Goal: Task Accomplishment & Management: Use online tool/utility

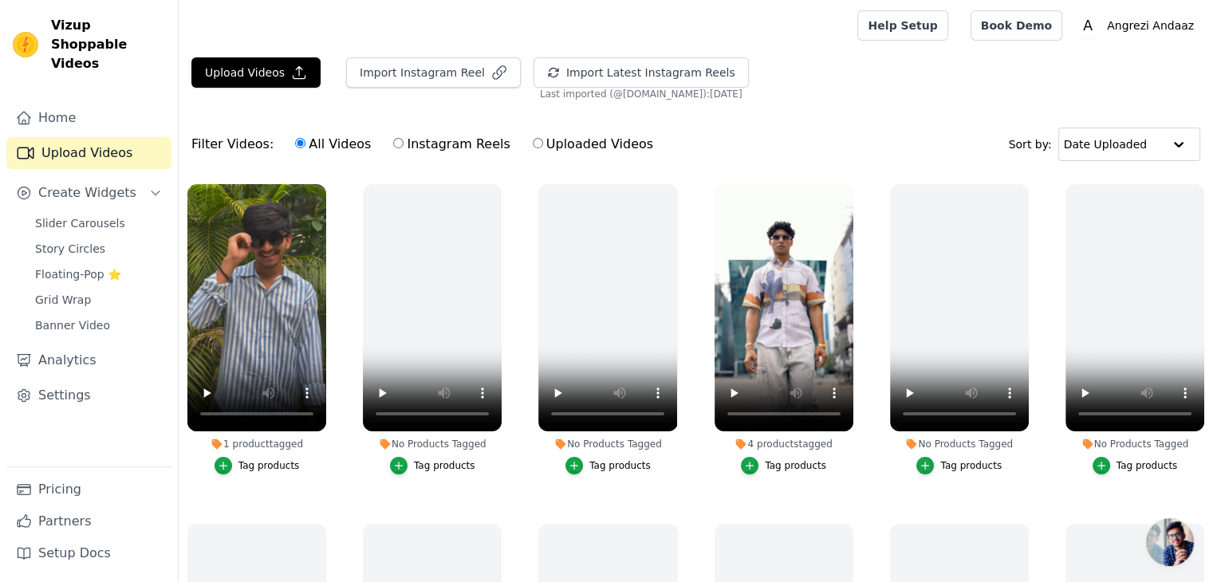
click at [392, 149] on label "Instagram Reels" at bounding box center [451, 144] width 118 height 21
click at [393, 148] on input "Instagram Reels" at bounding box center [398, 143] width 10 height 10
radio input "true"
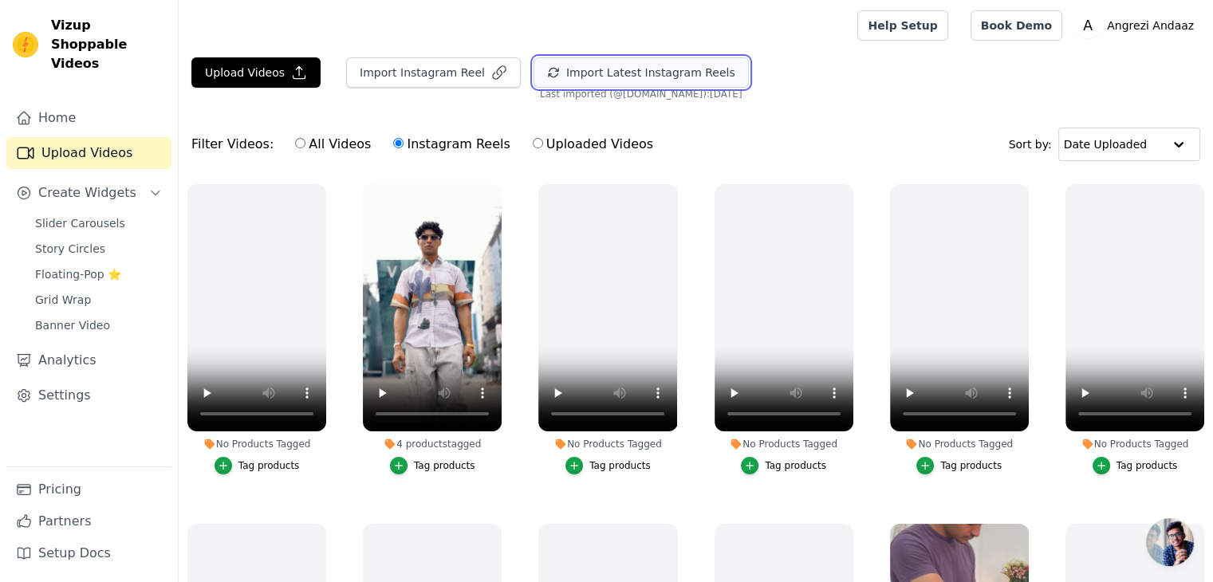
click at [590, 82] on button "Import Latest Instagram Reels" at bounding box center [641, 72] width 215 height 30
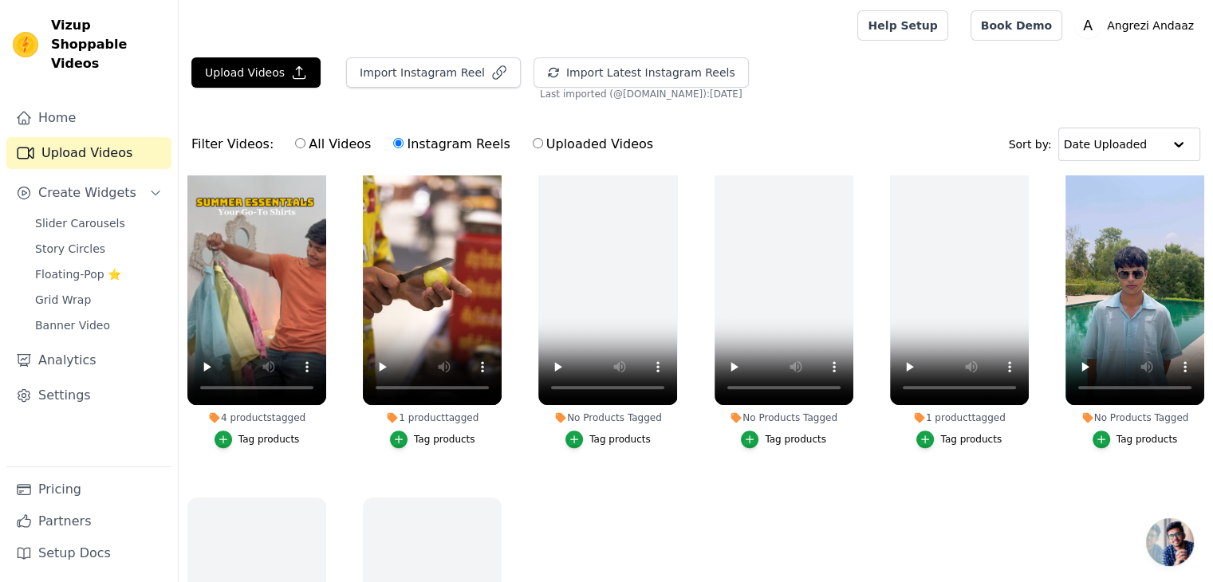
scroll to position [782, 0]
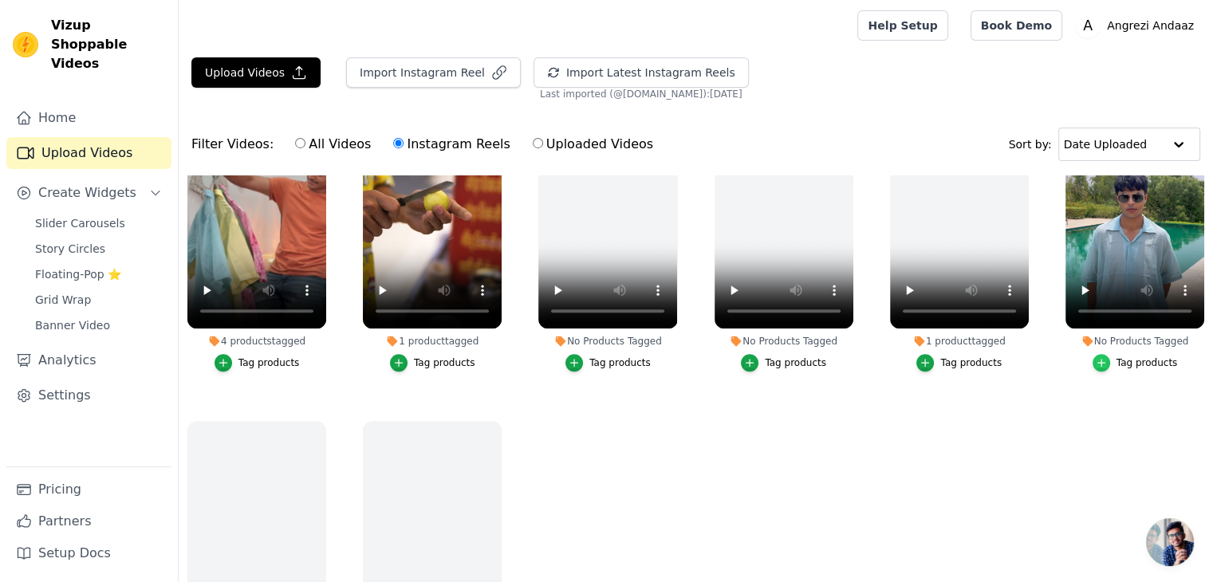
click at [1093, 354] on div "button" at bounding box center [1102, 363] width 18 height 18
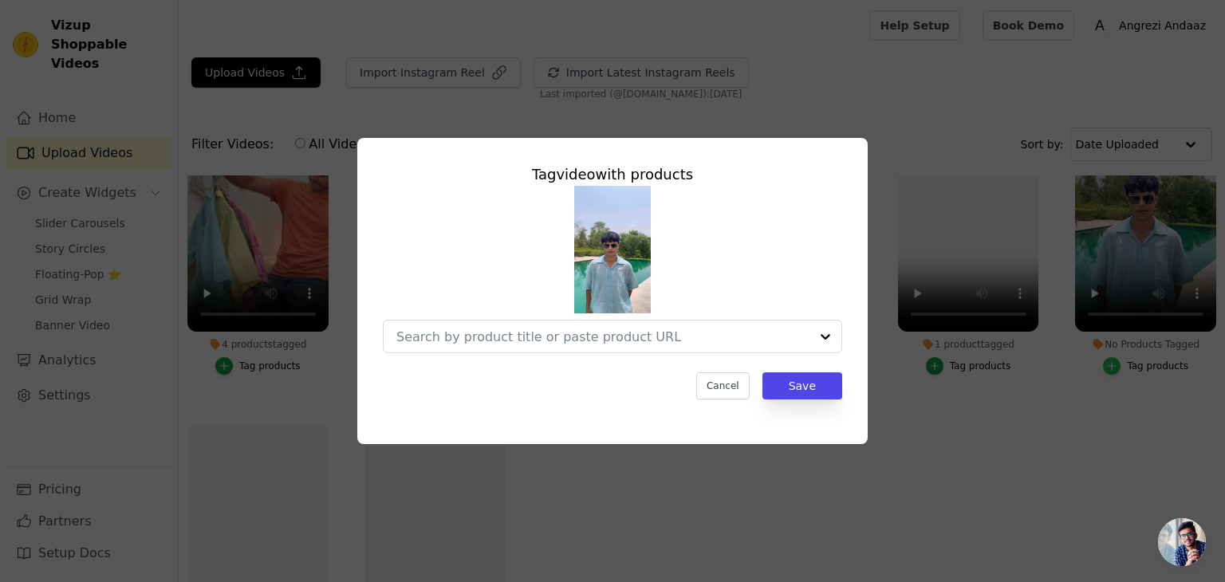
click at [1089, 351] on div "Tag video with products Cancel Save" at bounding box center [613, 290] width 1174 height 357
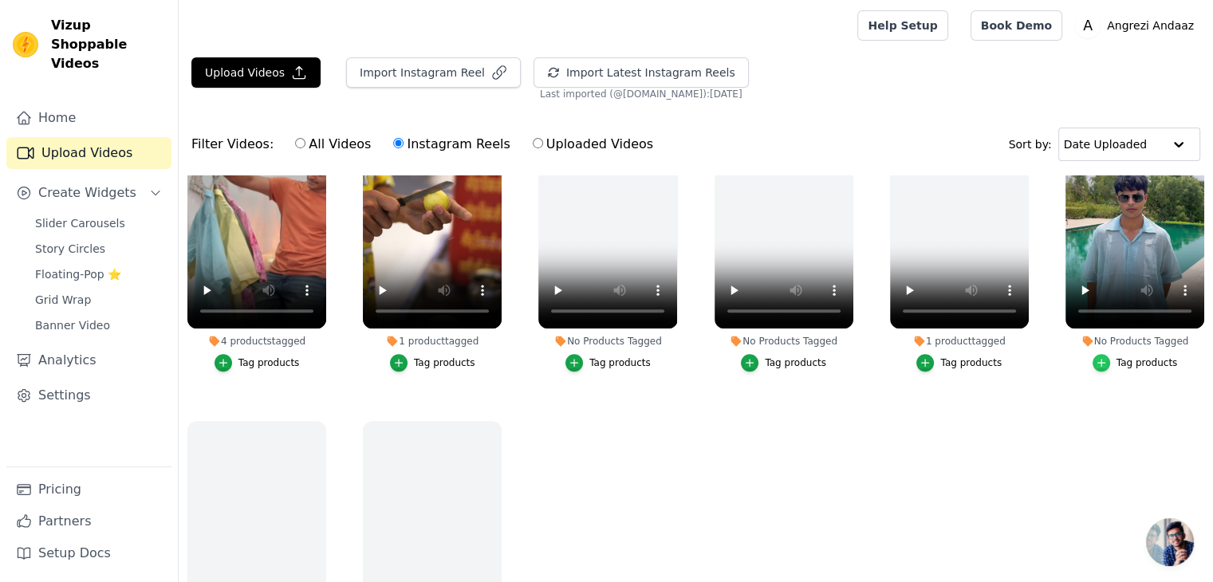
click at [1093, 354] on div "button" at bounding box center [1102, 363] width 18 height 18
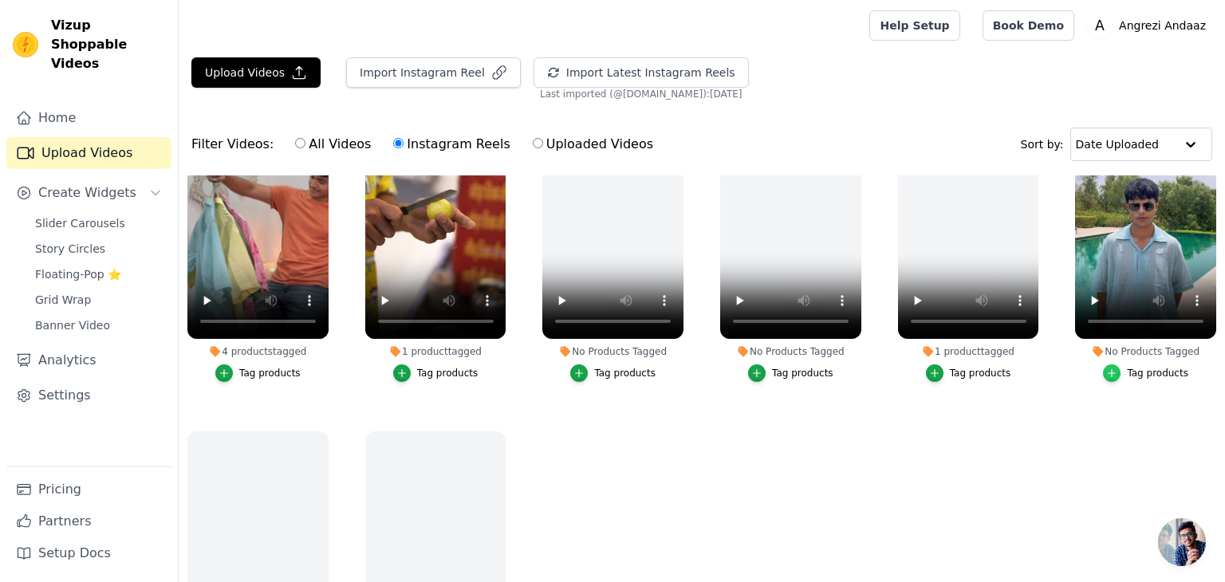
scroll to position [789, 0]
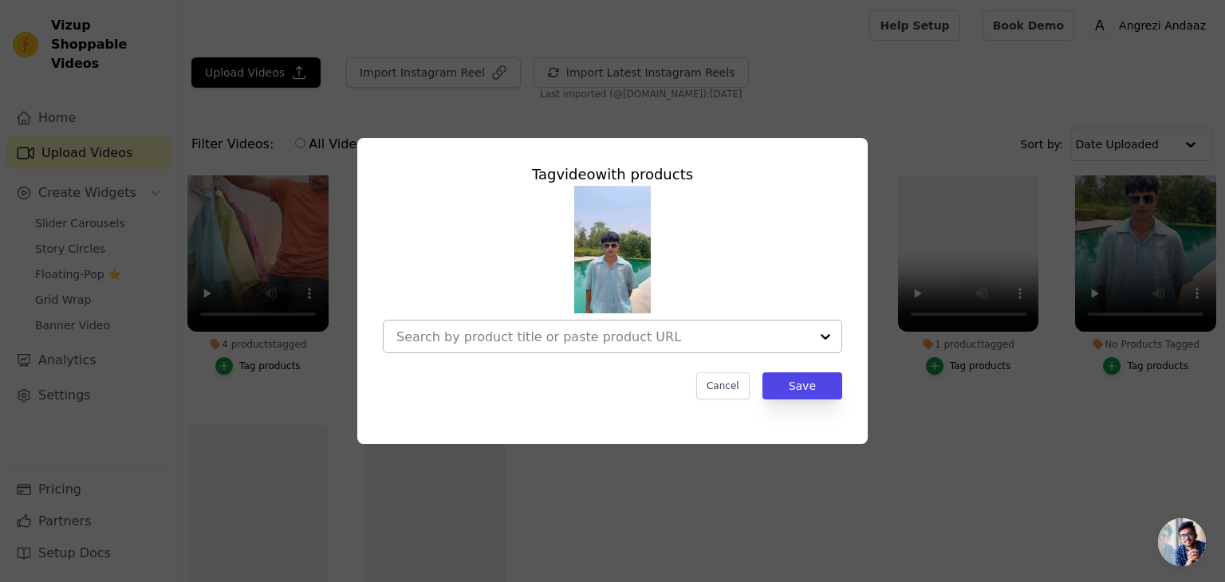
click at [799, 349] on div at bounding box center [602, 337] width 413 height 32
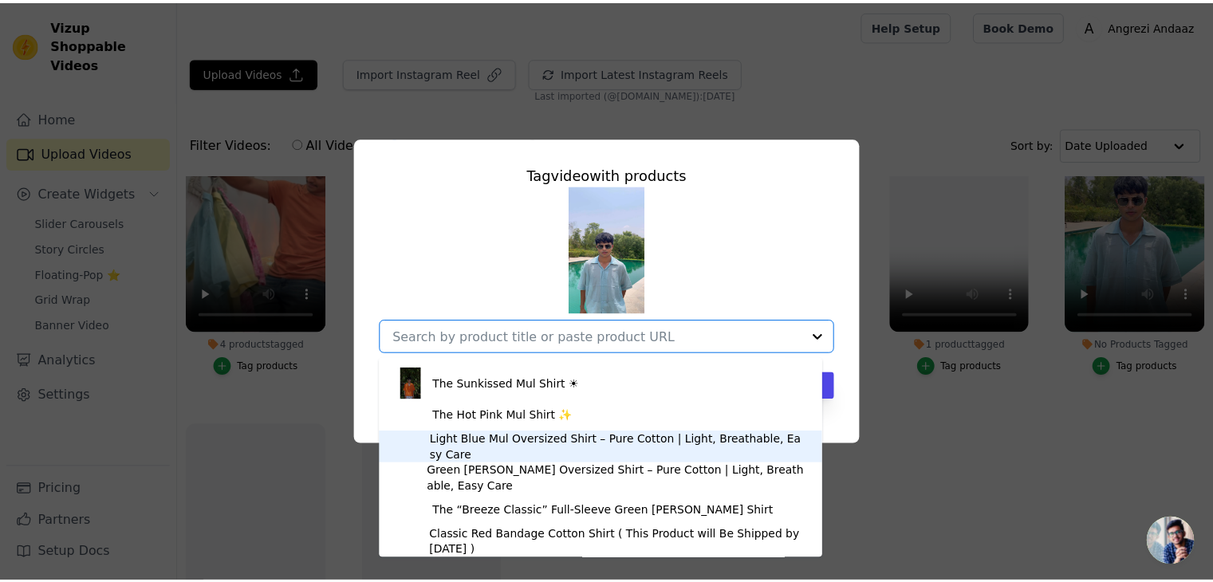
scroll to position [1278, 0]
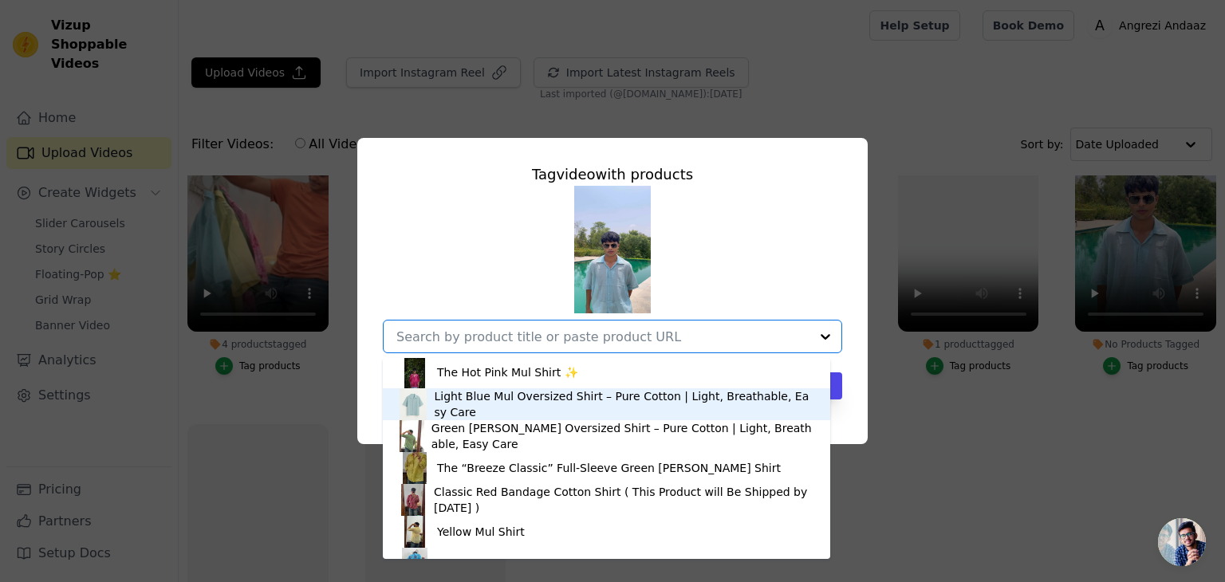
click at [613, 409] on div "Light Blue Mul Oversized Shirt – Pure Cotton | Light, Breathable, Easy Care" at bounding box center [624, 404] width 380 height 32
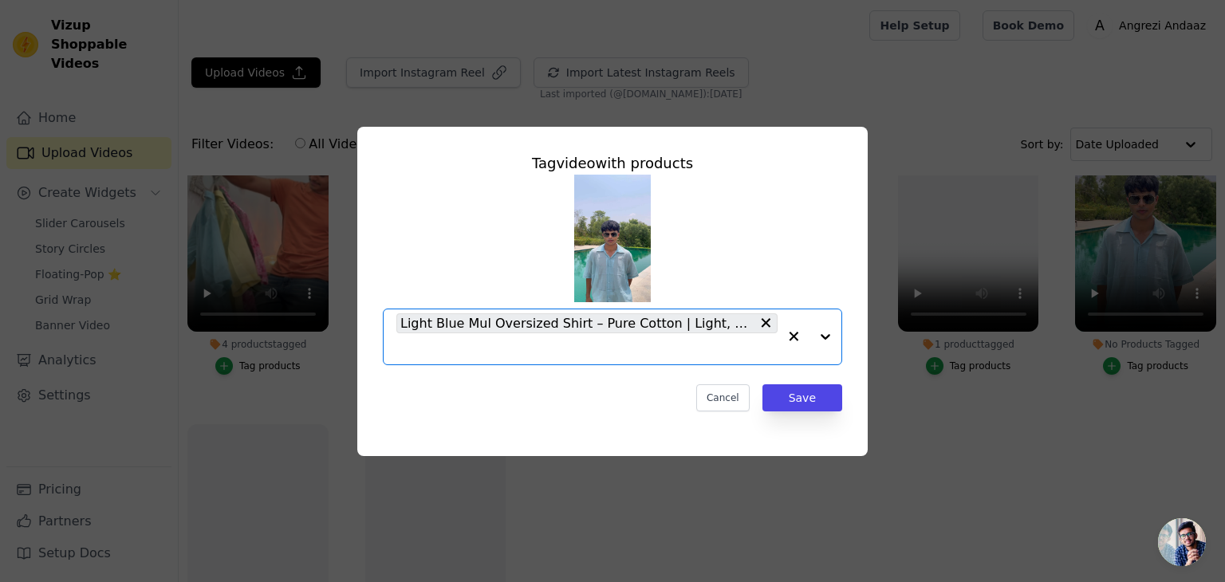
click at [641, 342] on input "No Products Tagged Tag video with products Option Light Blue Mul Oversized Shir…" at bounding box center [586, 348] width 381 height 15
click at [1074, 289] on div "Tag video with products Light Blue Mul Oversized Shirt – Pure Cotton | Light, B…" at bounding box center [613, 291] width 1174 height 380
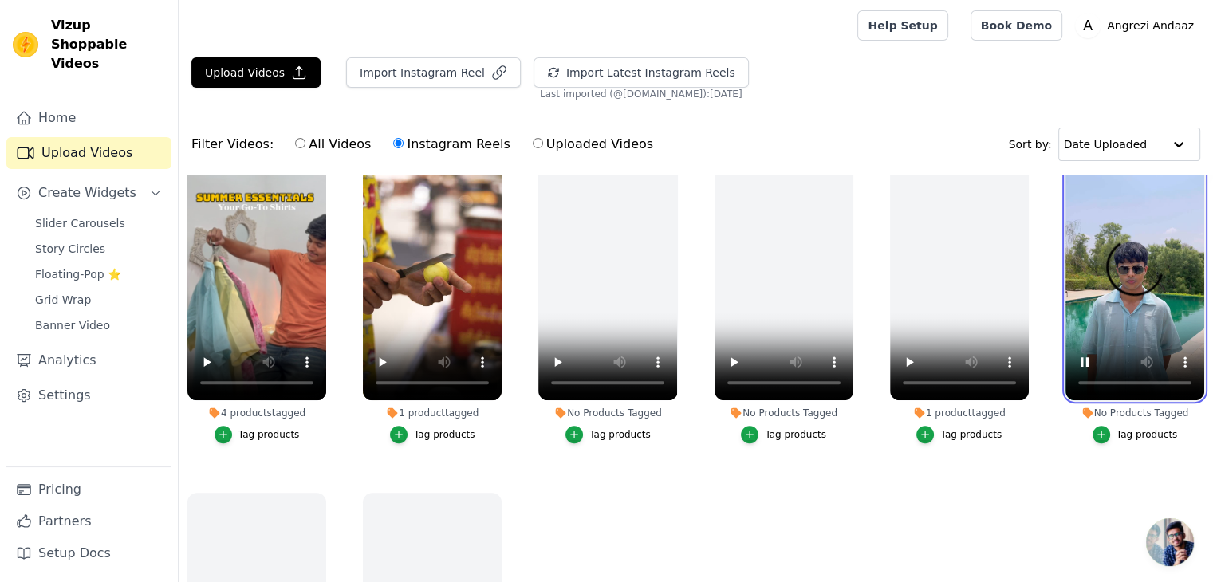
scroll to position [707, 0]
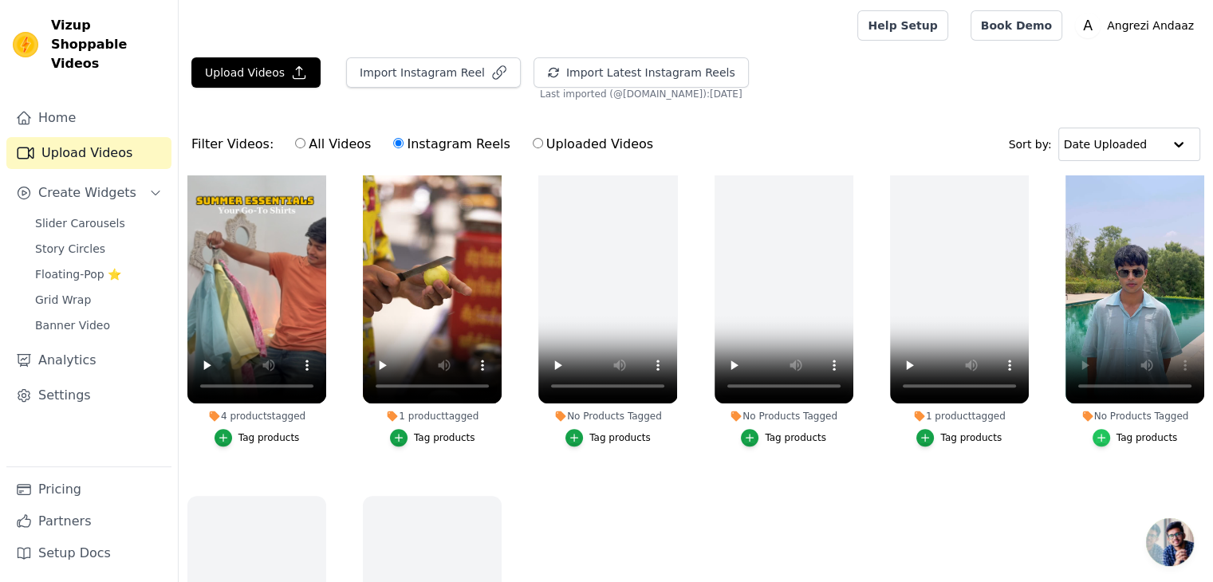
click at [1100, 433] on icon "button" at bounding box center [1101, 437] width 11 height 11
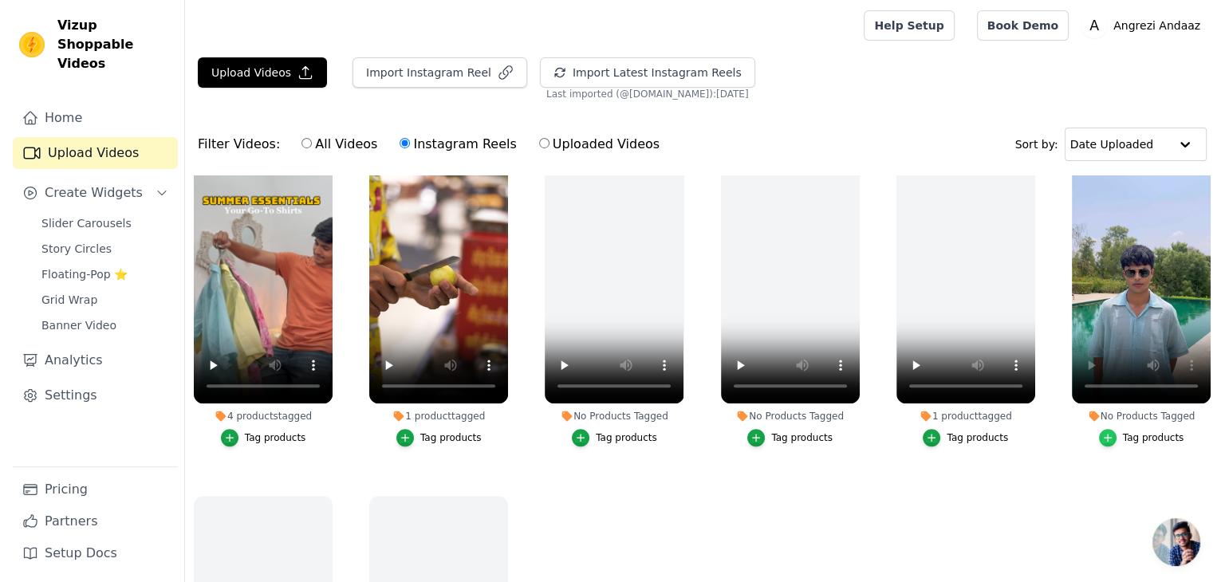
scroll to position [714, 0]
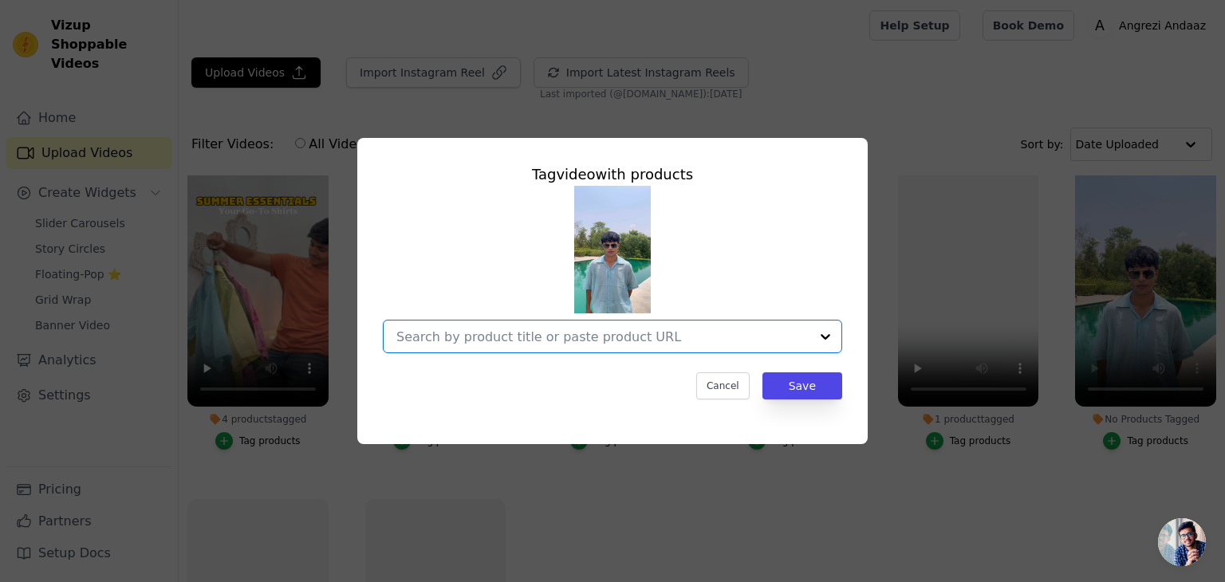
click at [750, 343] on input "No Products Tagged Tag video with products Option undefined, selected. Select i…" at bounding box center [602, 336] width 413 height 15
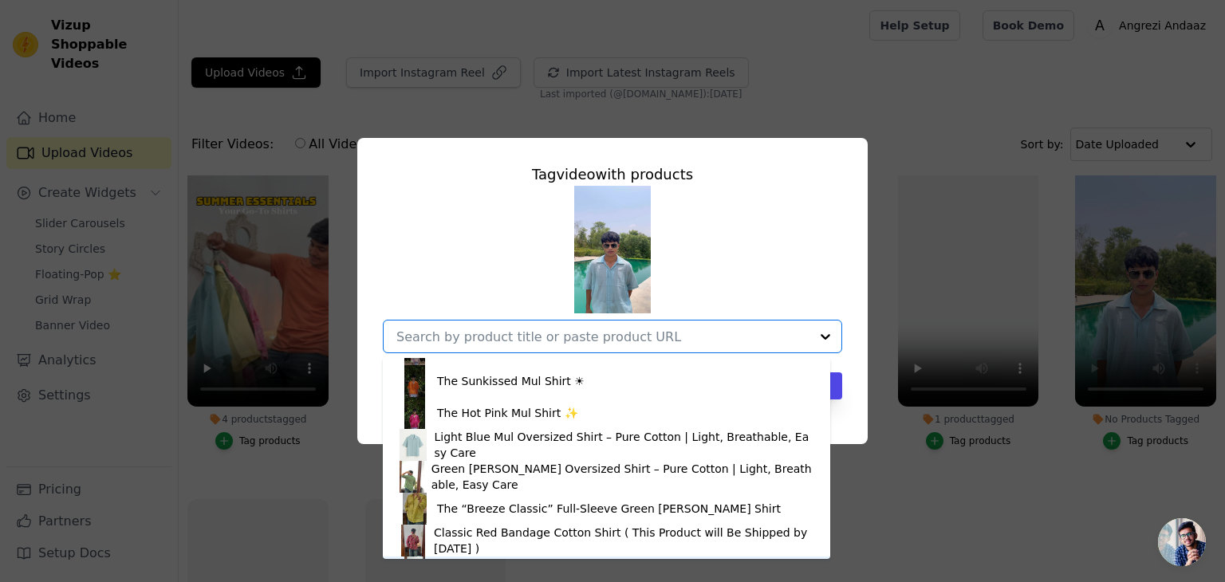
scroll to position [1233, 0]
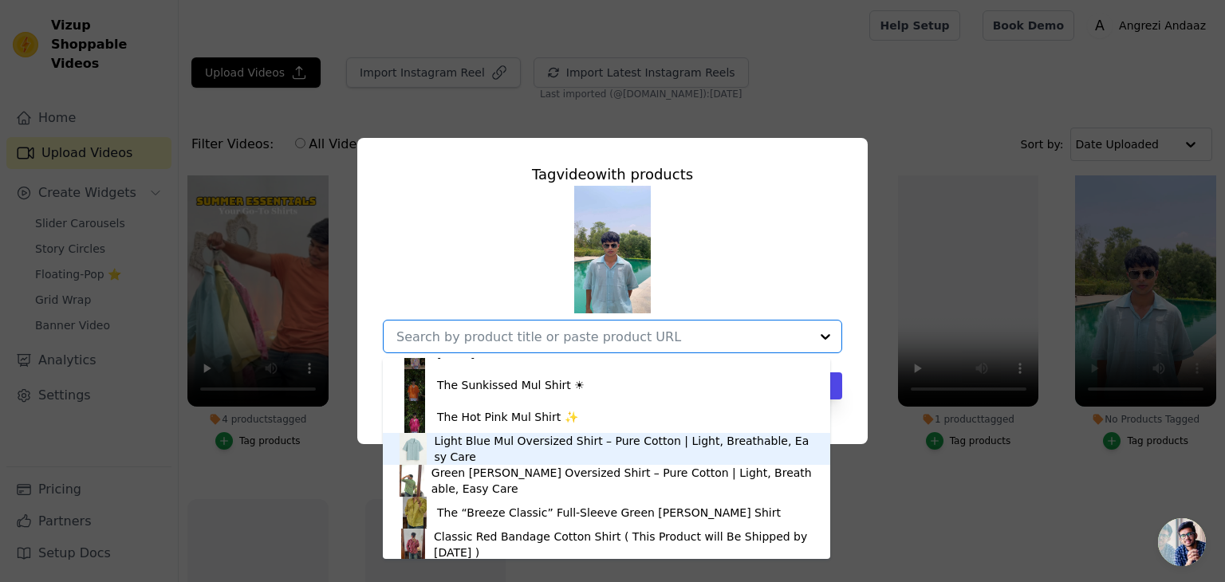
click at [587, 440] on div "Light Blue Mul Oversized Shirt – Pure Cotton | Light, Breathable, Easy Care" at bounding box center [624, 449] width 380 height 32
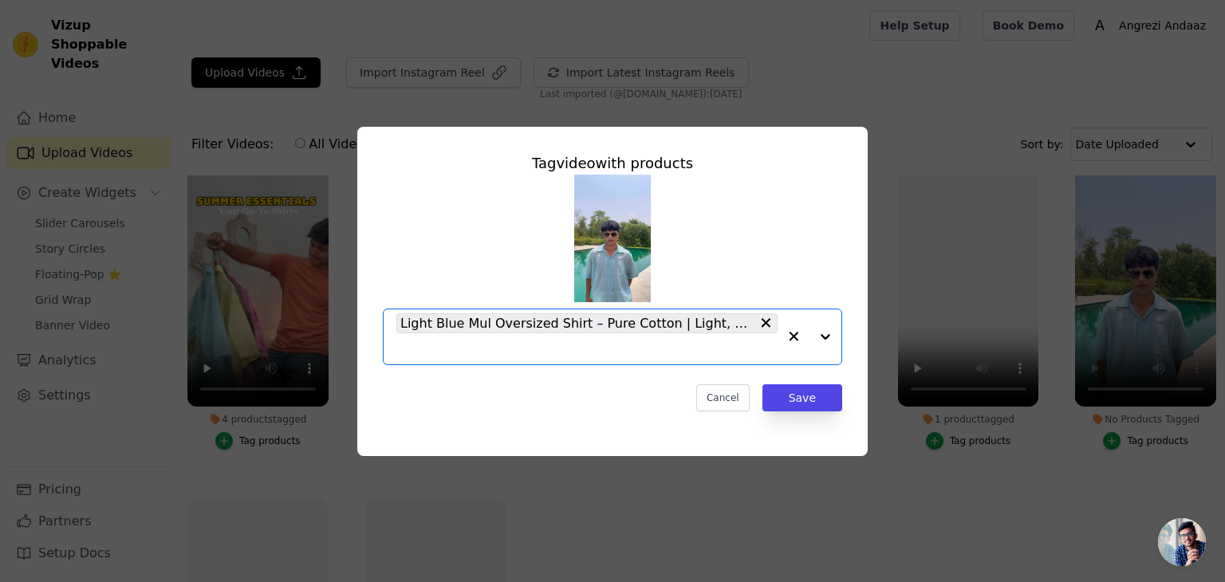
click at [624, 349] on input "No Products Tagged Tag video with products Option Light Blue Mul Oversized Shir…" at bounding box center [586, 348] width 381 height 15
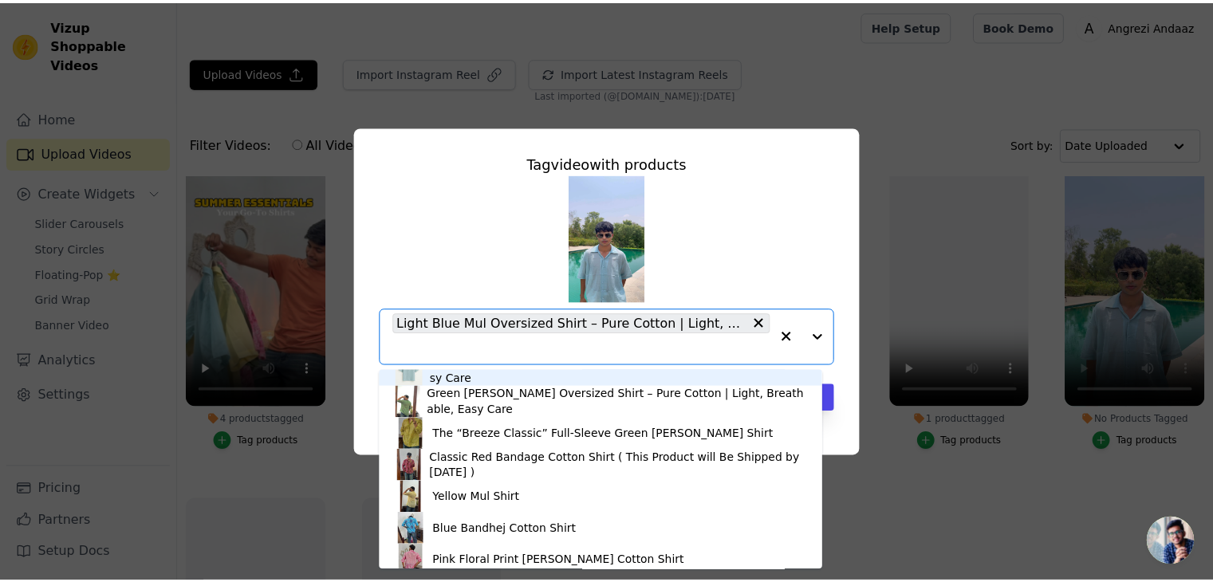
scroll to position [1327, 0]
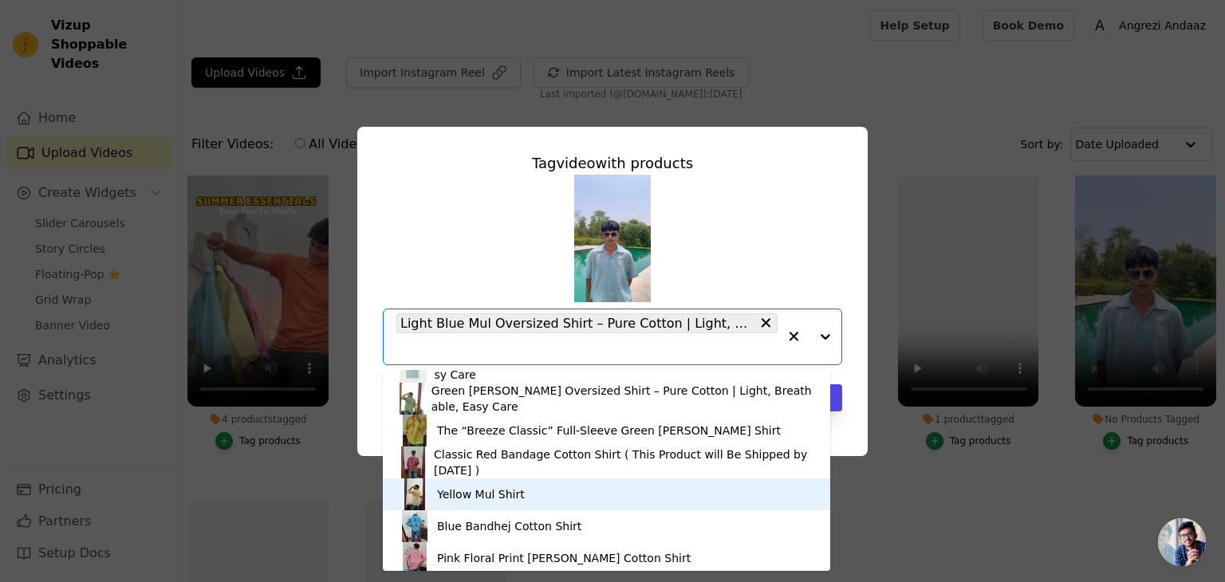
click at [543, 494] on div "Yellow Mul Shirt" at bounding box center [607, 495] width 416 height 32
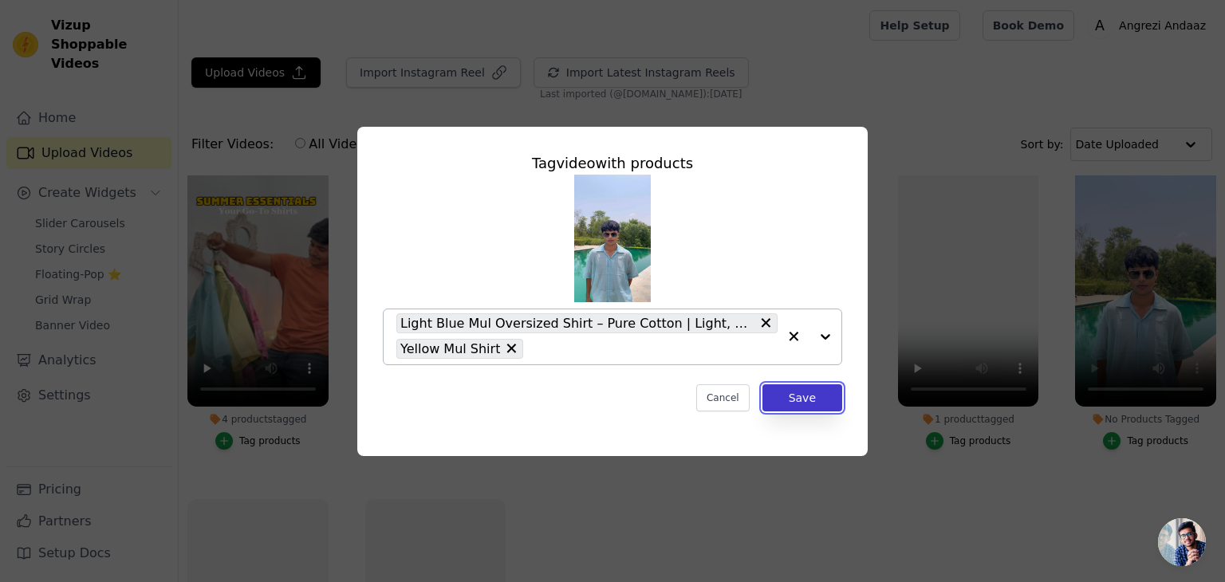
click at [804, 385] on button "Save" at bounding box center [802, 397] width 80 height 27
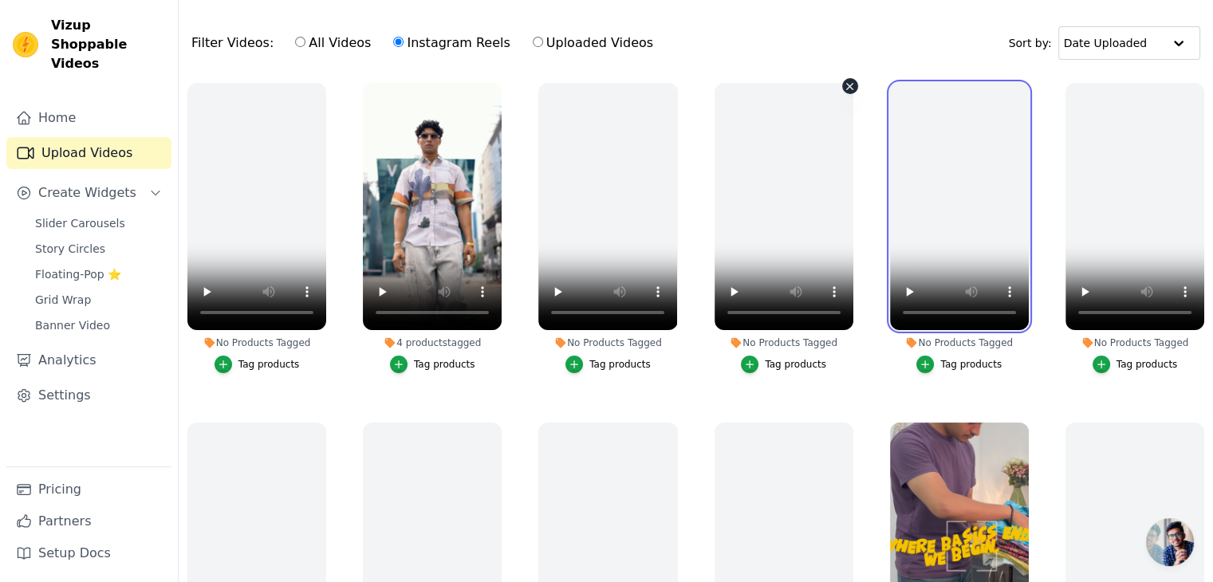
scroll to position [0, 0]
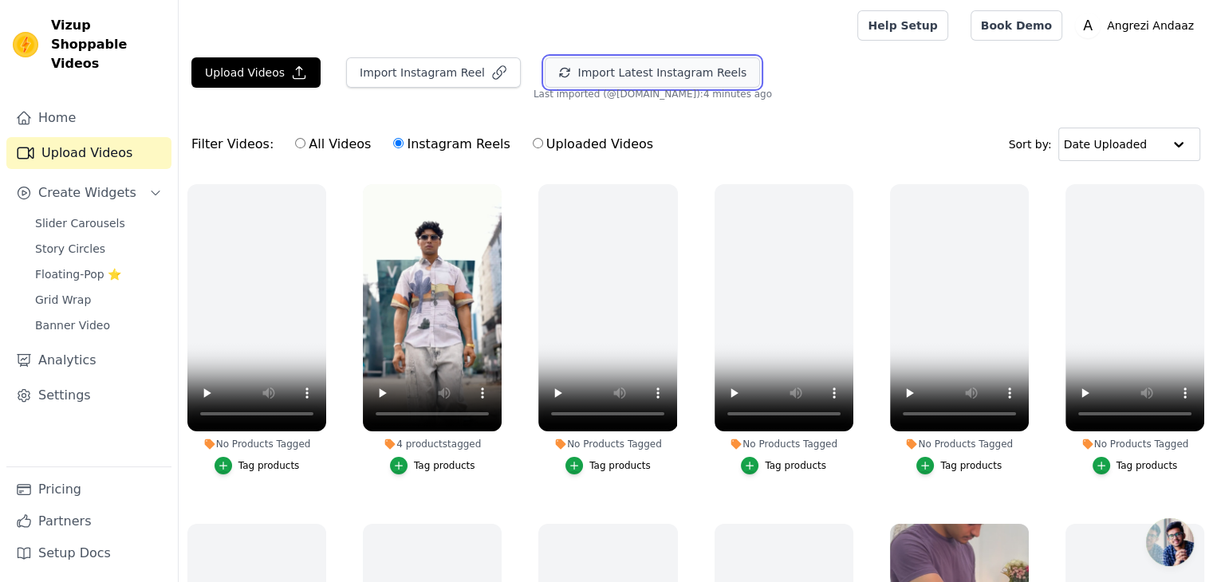
click at [575, 66] on button "Import Latest Instagram Reels" at bounding box center [652, 72] width 215 height 30
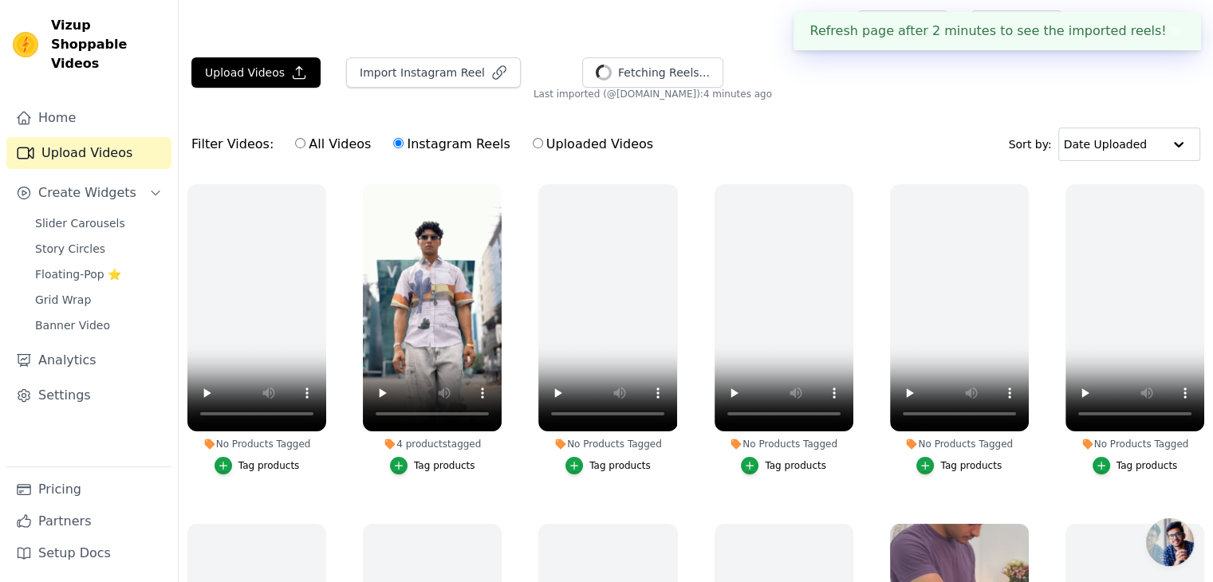
click at [294, 149] on label "All Videos" at bounding box center [332, 144] width 77 height 21
click at [295, 148] on input "All Videos" at bounding box center [300, 143] width 10 height 10
radio input "true"
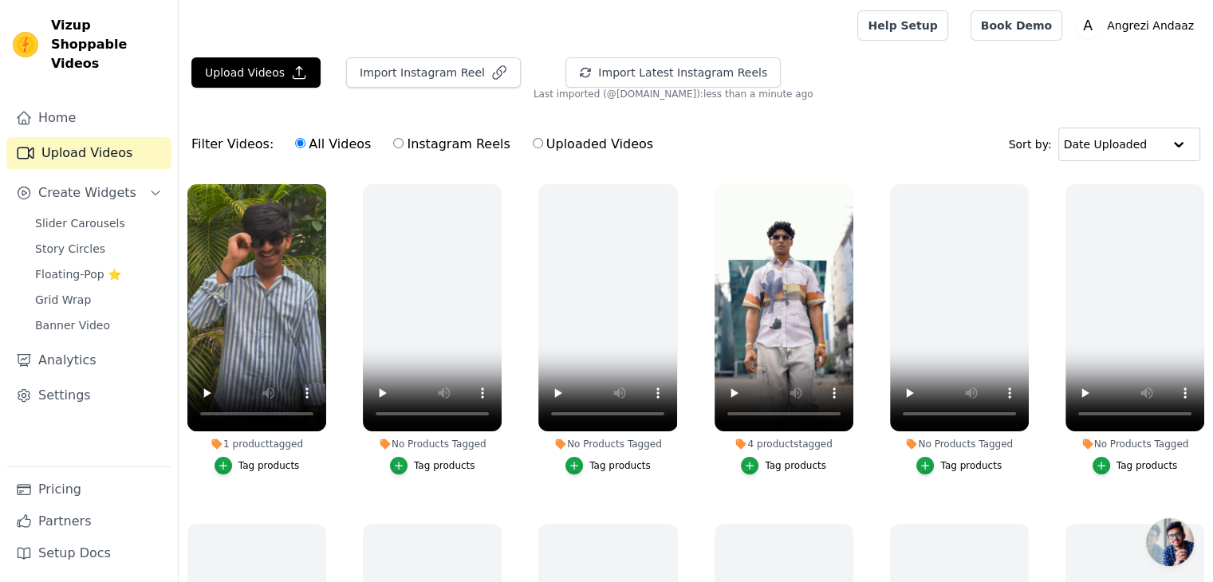
click at [400, 140] on label "Instagram Reels" at bounding box center [451, 144] width 118 height 21
click at [400, 140] on input "Instagram Reels" at bounding box center [398, 143] width 10 height 10
radio input "true"
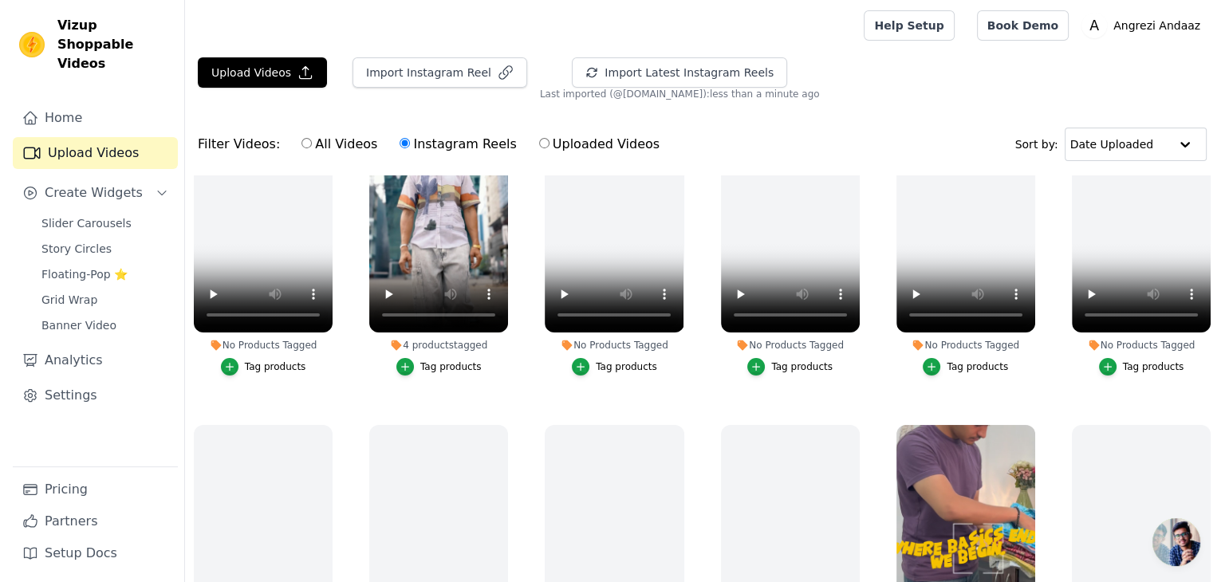
scroll to position [96, 0]
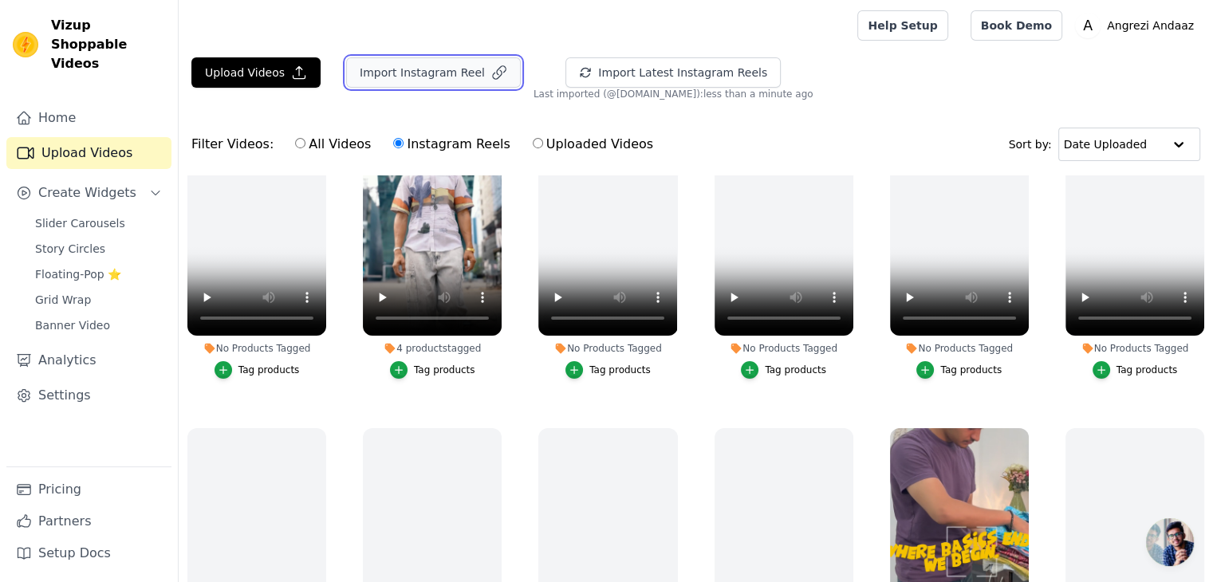
click at [376, 85] on button "Import Instagram Reel" at bounding box center [433, 72] width 175 height 30
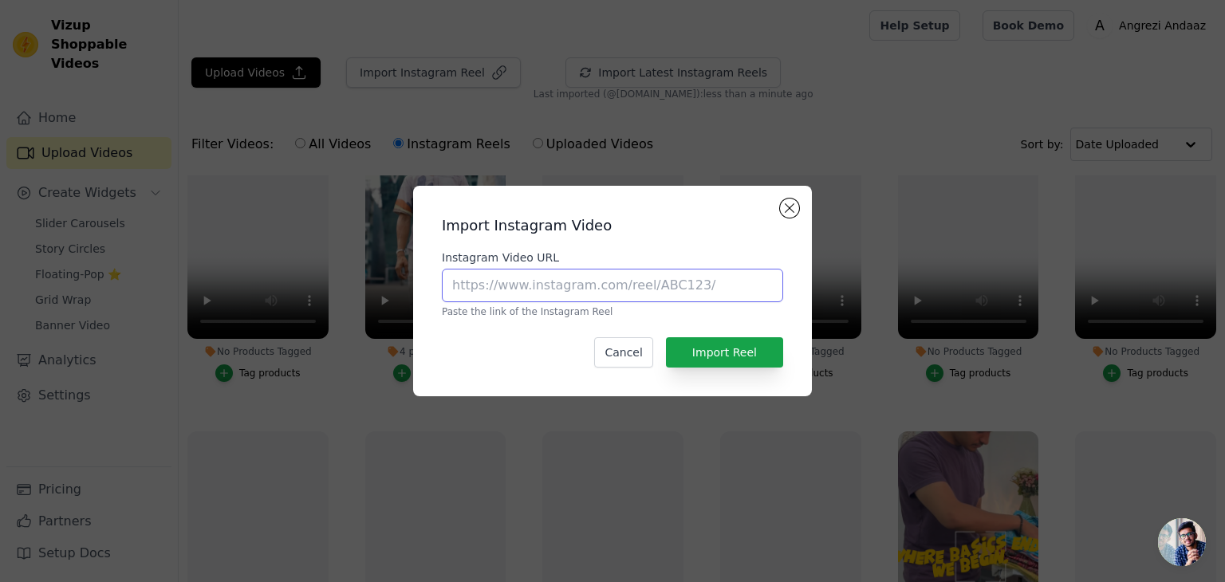
click at [534, 285] on input "Instagram Video URL" at bounding box center [612, 285] width 341 height 33
paste input "https://www.instagram.com/reel/DNk6PhCzfXs/?utm_source=ig_web_copy_link&igsh=Mz…"
type input "https://www.instagram.com/reel/DNk6PhCzfXs/?utm_source=ig_web_copy_link&igsh=Mz…"
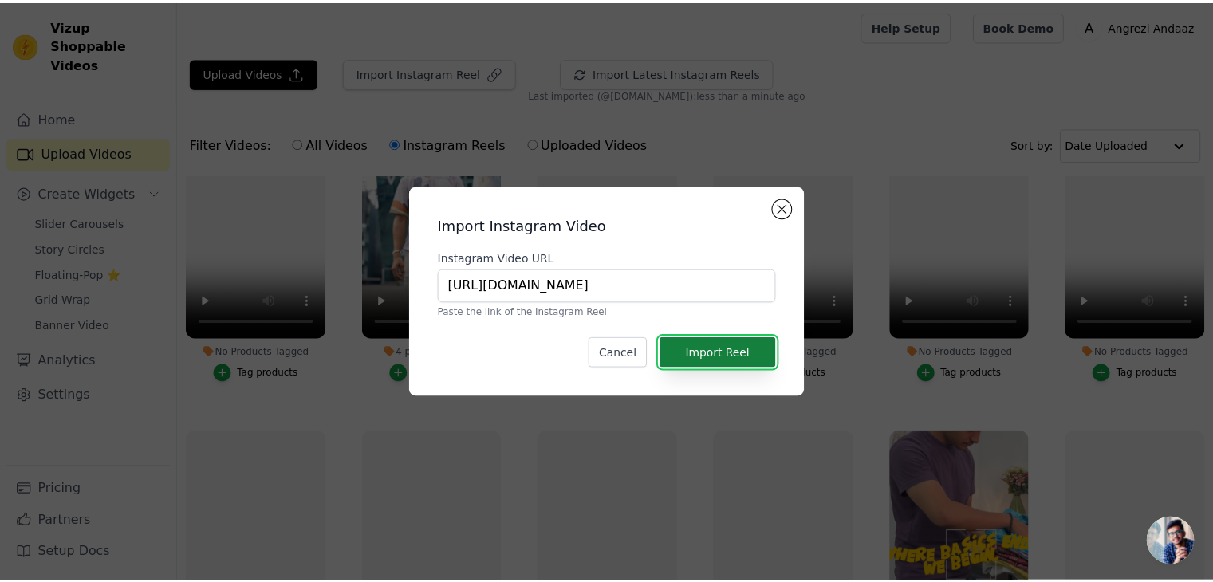
scroll to position [0, 0]
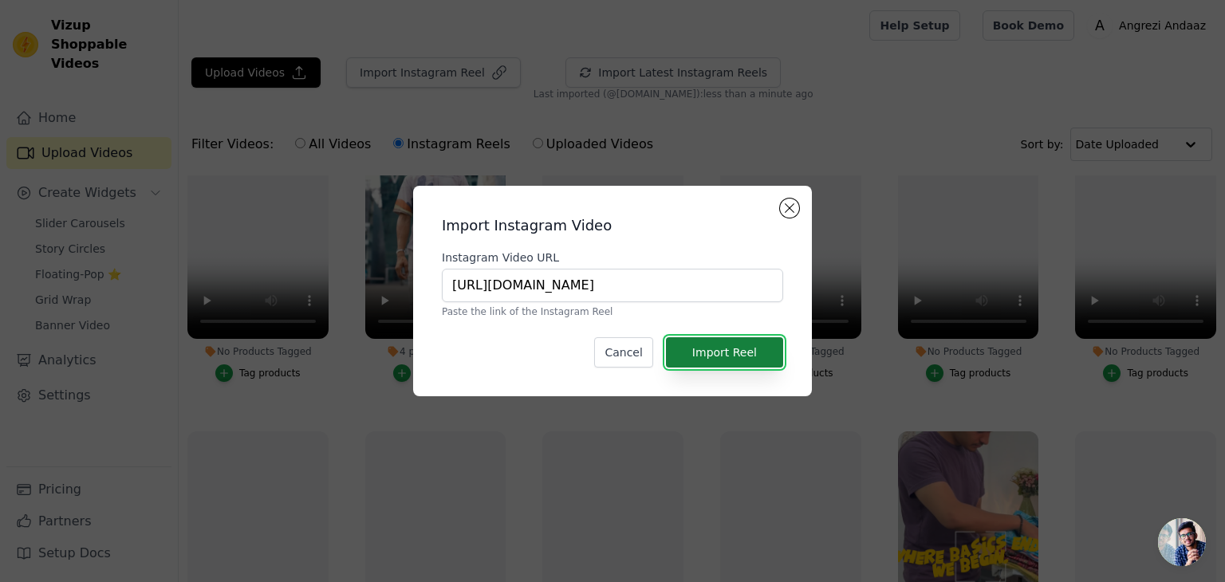
click at [699, 345] on button "Import Reel" at bounding box center [724, 352] width 117 height 30
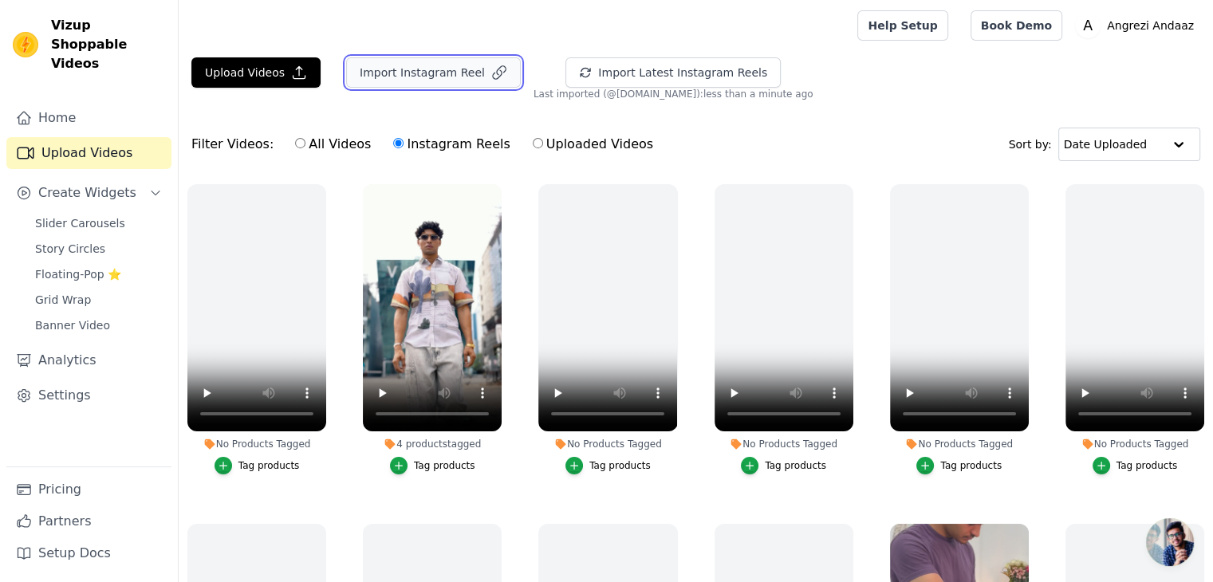
click at [459, 68] on button "Import Instagram Reel" at bounding box center [433, 72] width 175 height 30
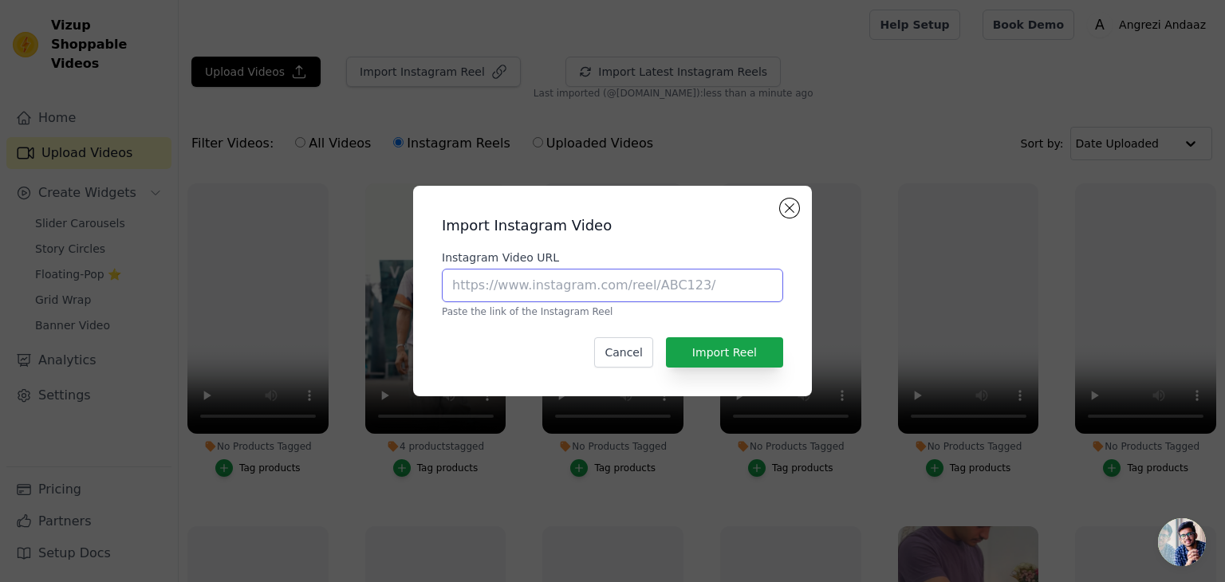
click at [579, 291] on input "Instagram Video URL" at bounding box center [612, 285] width 341 height 33
paste input "https://www.instagram.com/reel/DNk6PhCzfXs/?utm_source=ig_web_copy_link&igsh=Mz…"
type input "https://www.instagram.com/reel/DNk6PhCzfXs/?utm_source=ig_web_copy_link&igsh=Mz…"
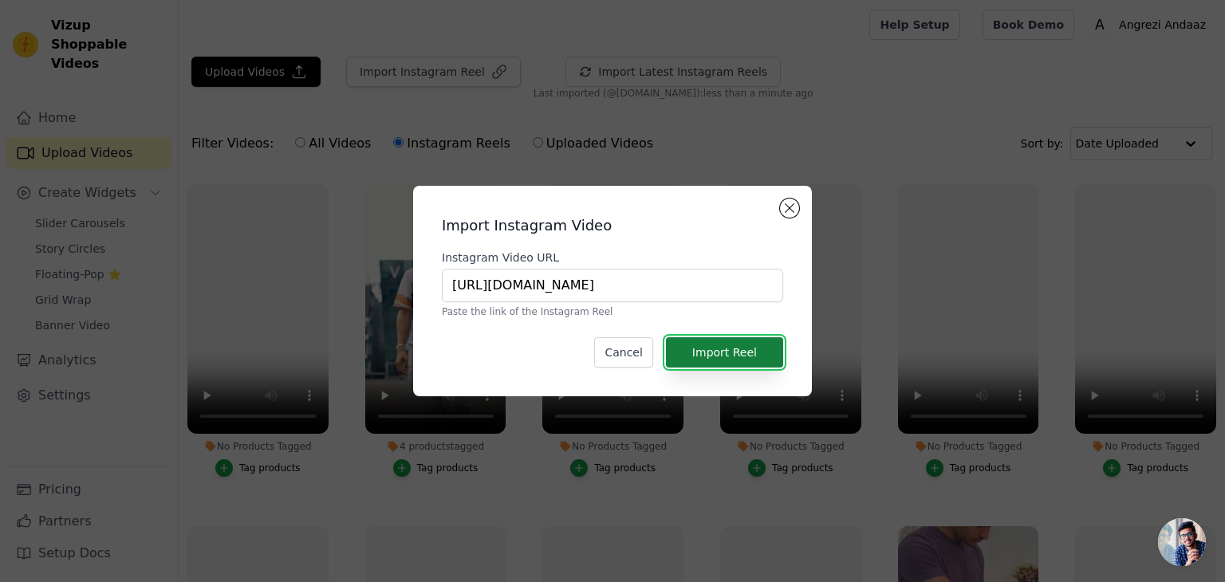
scroll to position [0, 0]
click at [743, 364] on button "Import Reel" at bounding box center [724, 352] width 117 height 30
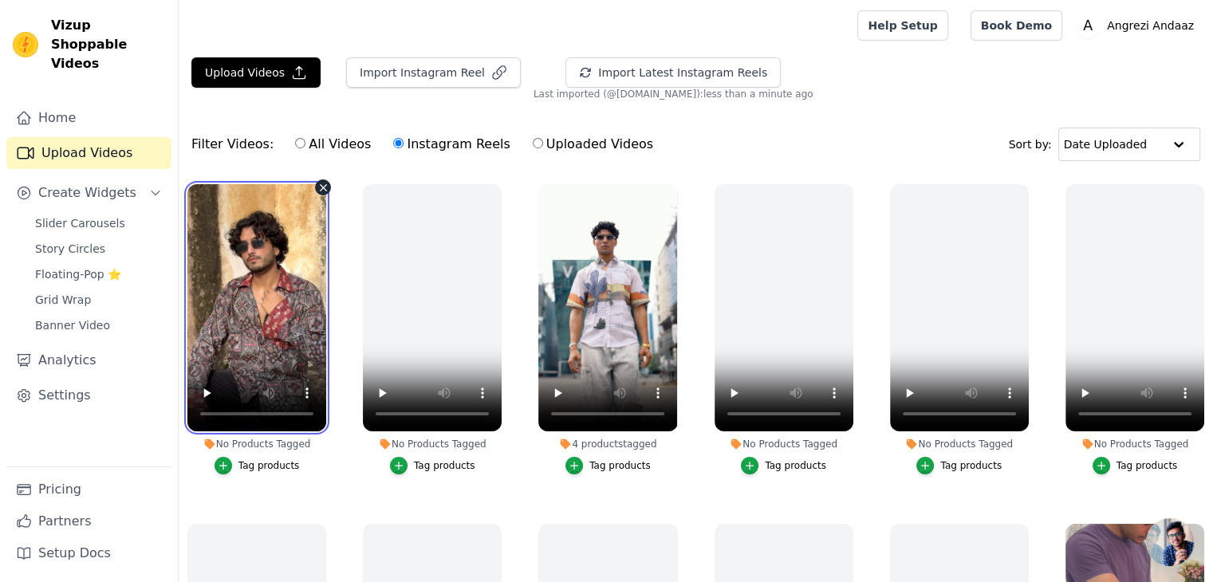
click at [276, 342] on video at bounding box center [256, 307] width 139 height 247
click at [229, 452] on li "No Products Tagged Tag products" at bounding box center [256, 329] width 139 height 290
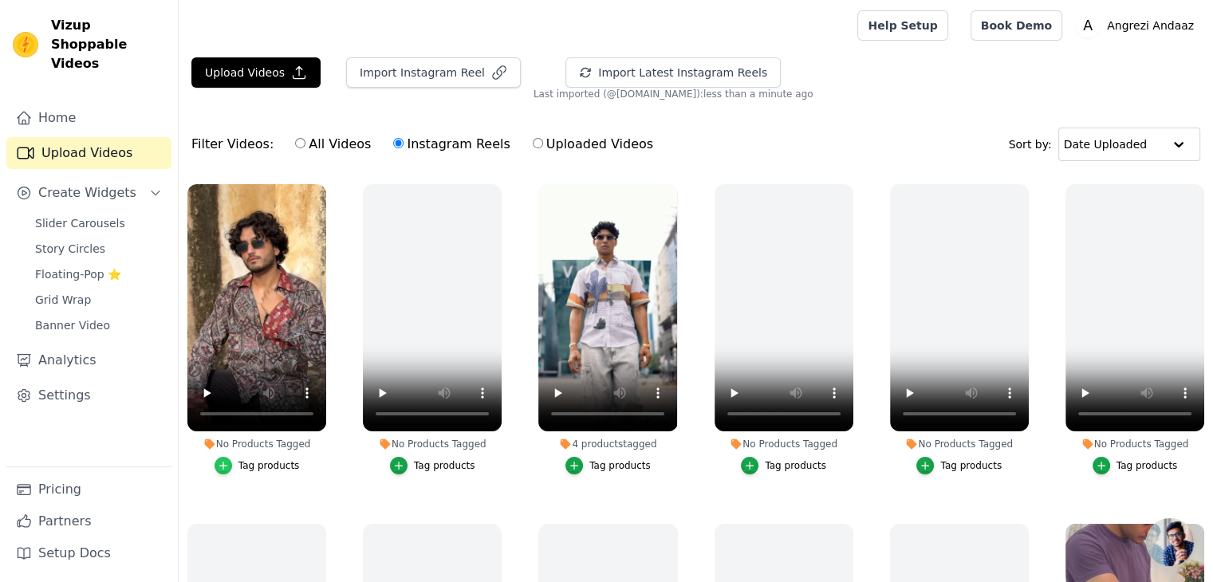
click at [226, 460] on icon "button" at bounding box center [223, 465] width 11 height 11
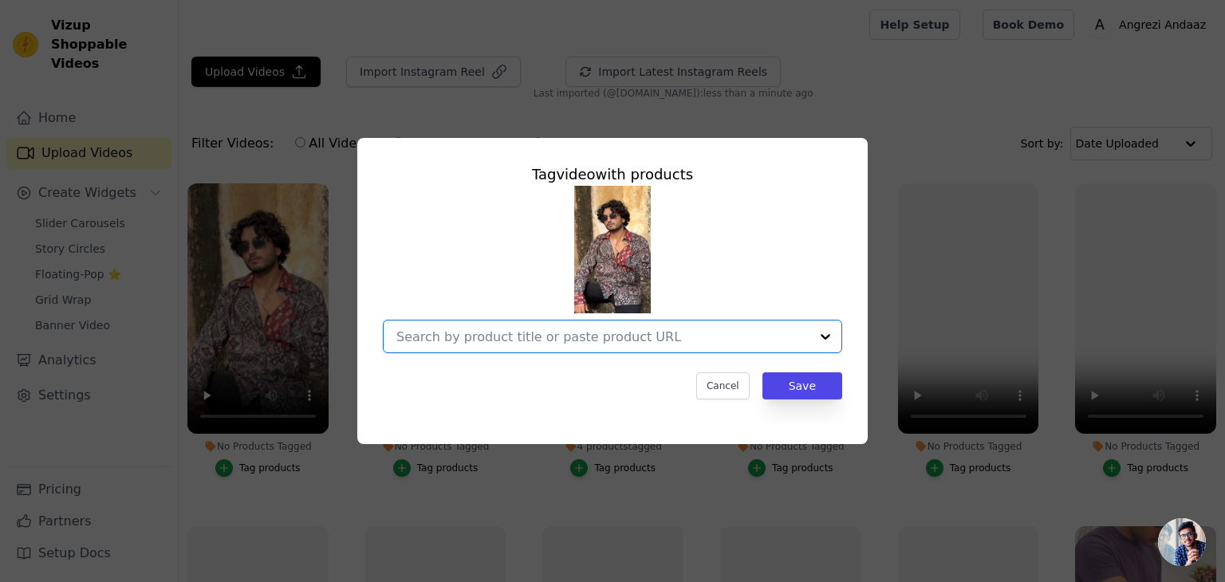
click at [524, 344] on input "No Products Tagged Tag video with products Option undefined, selected. Select i…" at bounding box center [602, 336] width 413 height 15
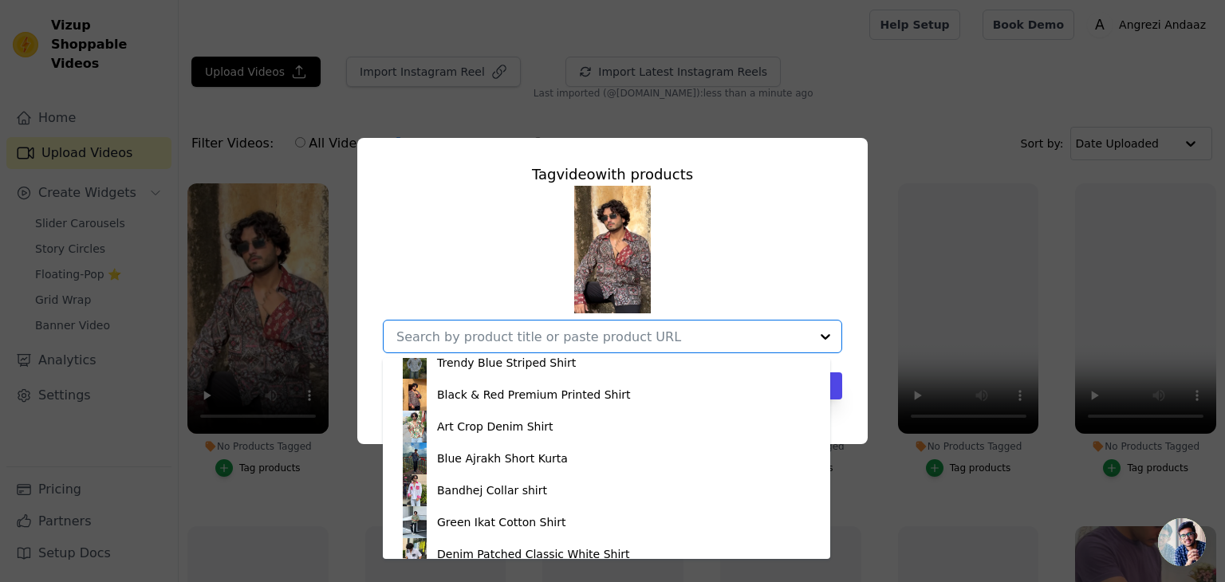
scroll to position [1554, 0]
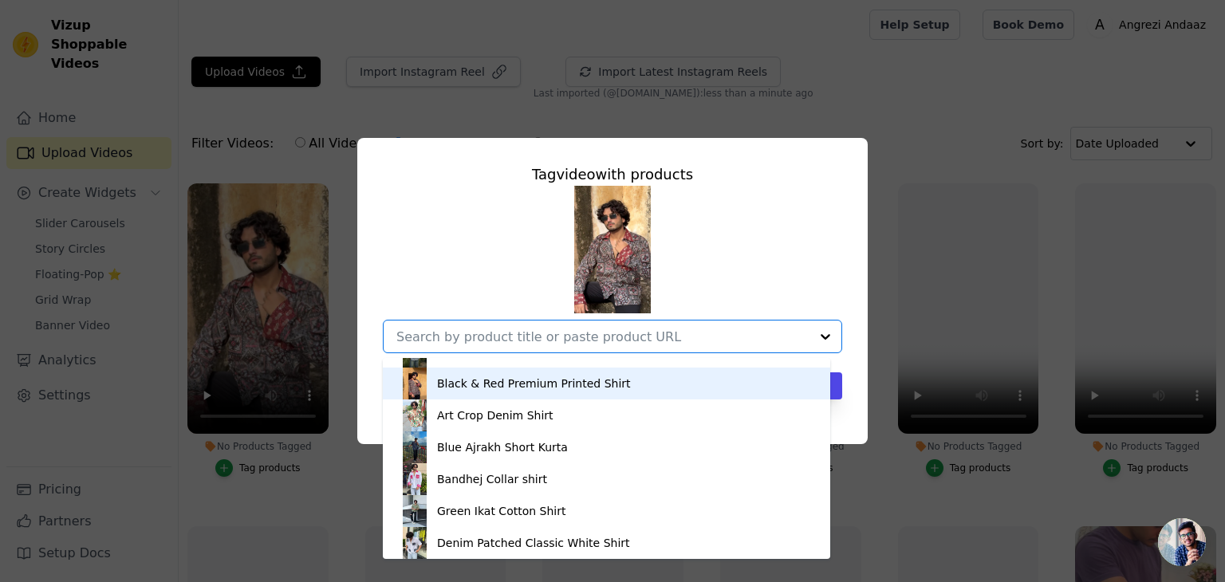
click at [562, 371] on div "Black & Red Premium Printed Shirt" at bounding box center [607, 384] width 416 height 32
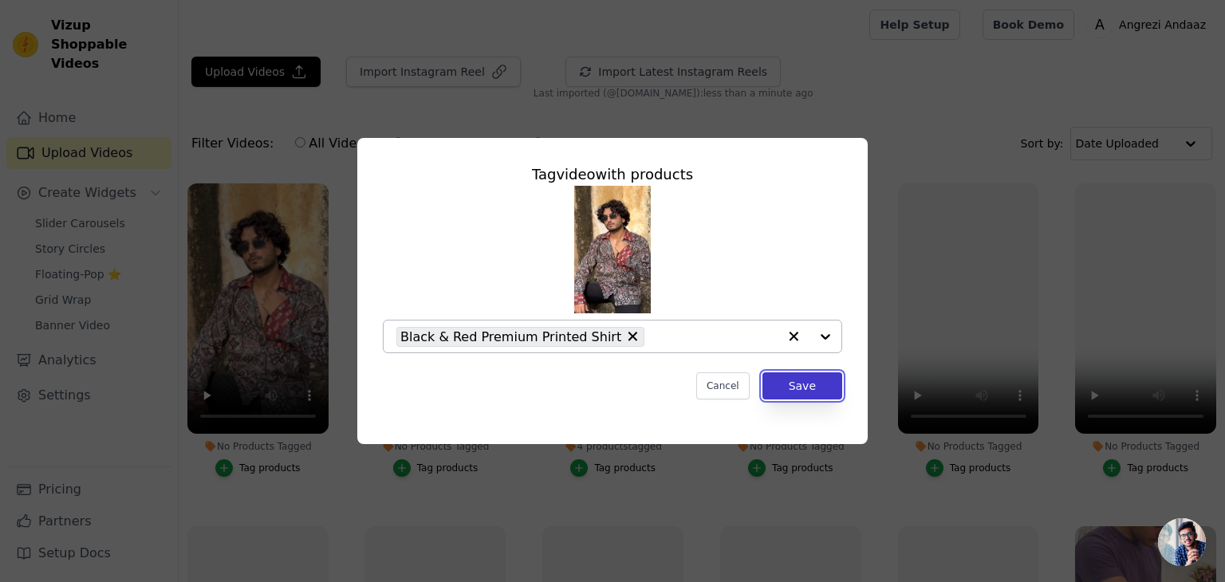
click at [799, 380] on button "Save" at bounding box center [802, 385] width 80 height 27
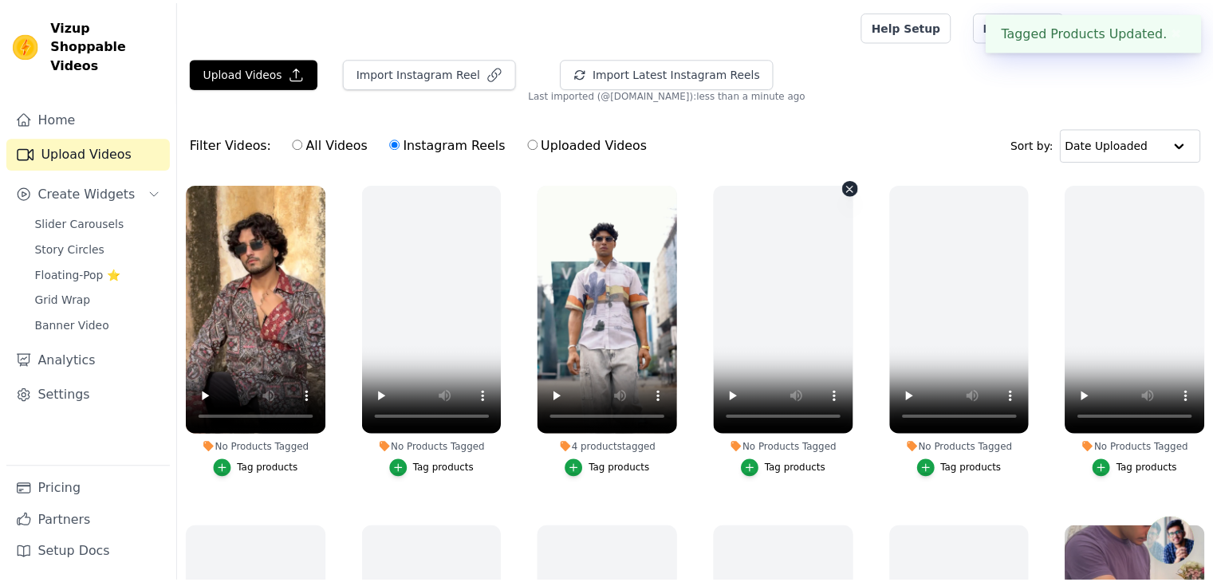
scroll to position [0, 0]
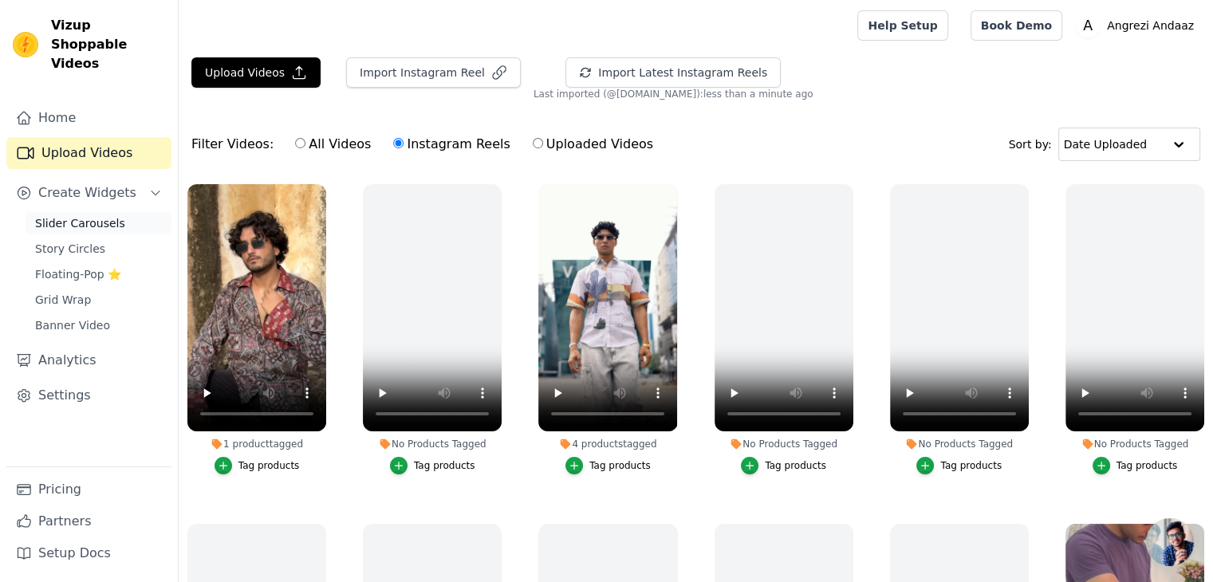
click at [88, 215] on span "Slider Carousels" at bounding box center [80, 223] width 90 height 16
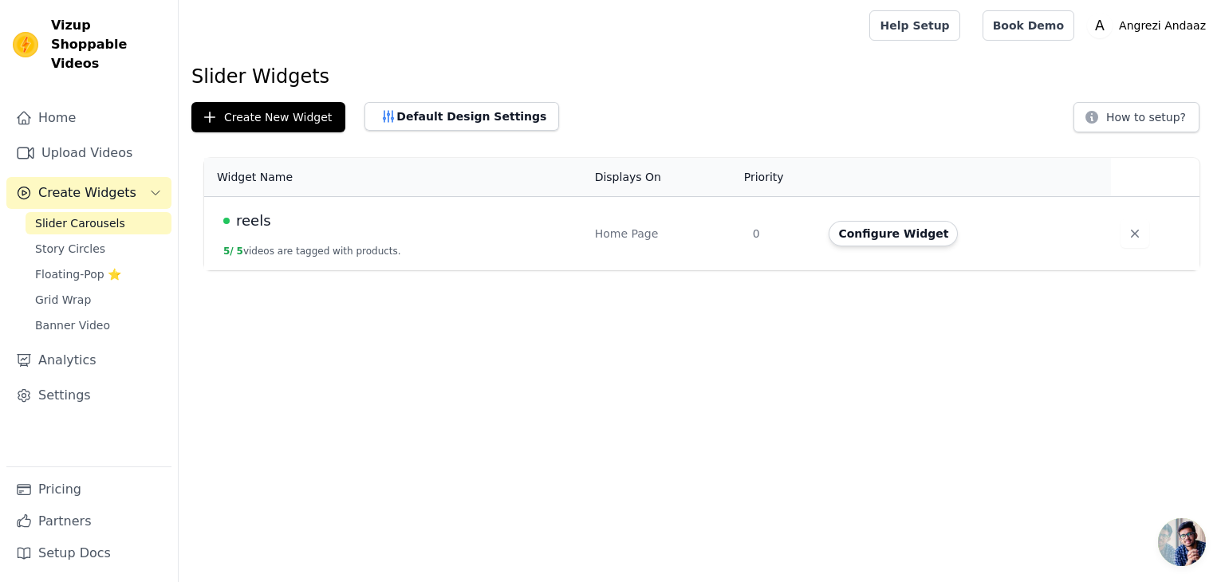
click at [545, 243] on td "reels 5 / 5 videos are tagged with products." at bounding box center [394, 234] width 381 height 74
click at [917, 230] on button "Configure Widget" at bounding box center [893, 234] width 129 height 26
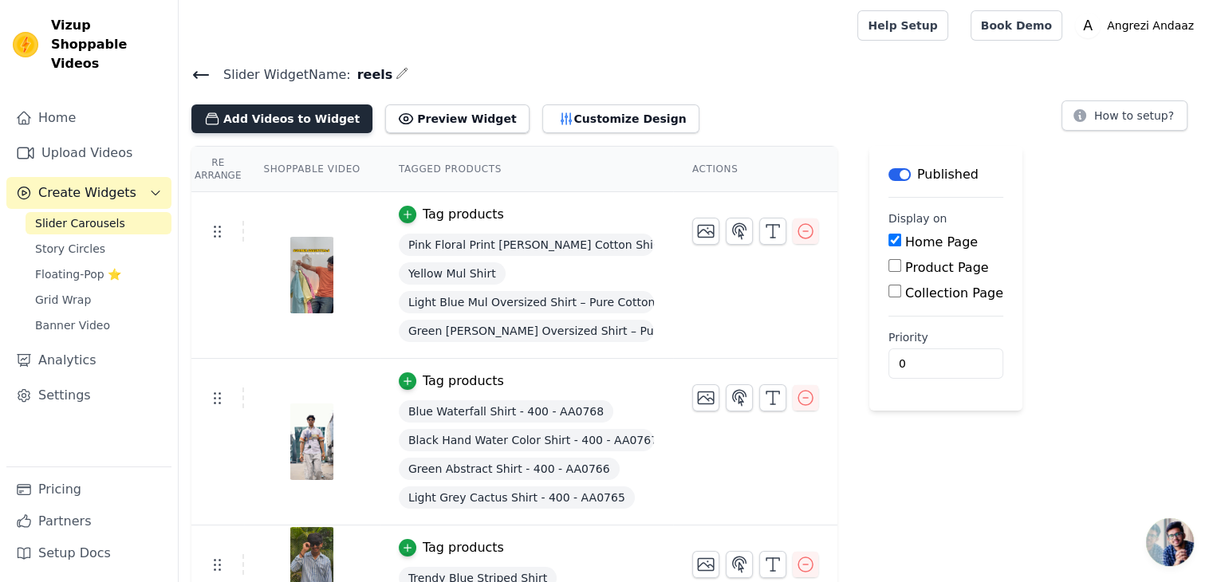
click at [319, 124] on button "Add Videos to Widget" at bounding box center [281, 118] width 181 height 29
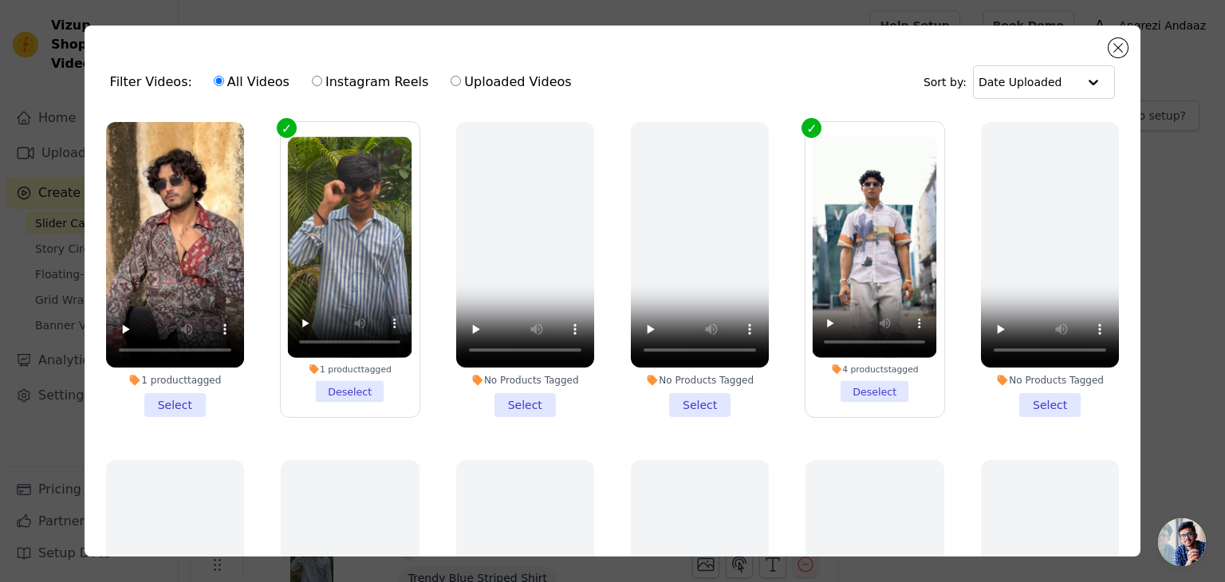
click at [173, 396] on li "1 product tagged Select" at bounding box center [175, 269] width 138 height 295
click at [0, 0] on input "1 product tagged Select" at bounding box center [0, 0] width 0 height 0
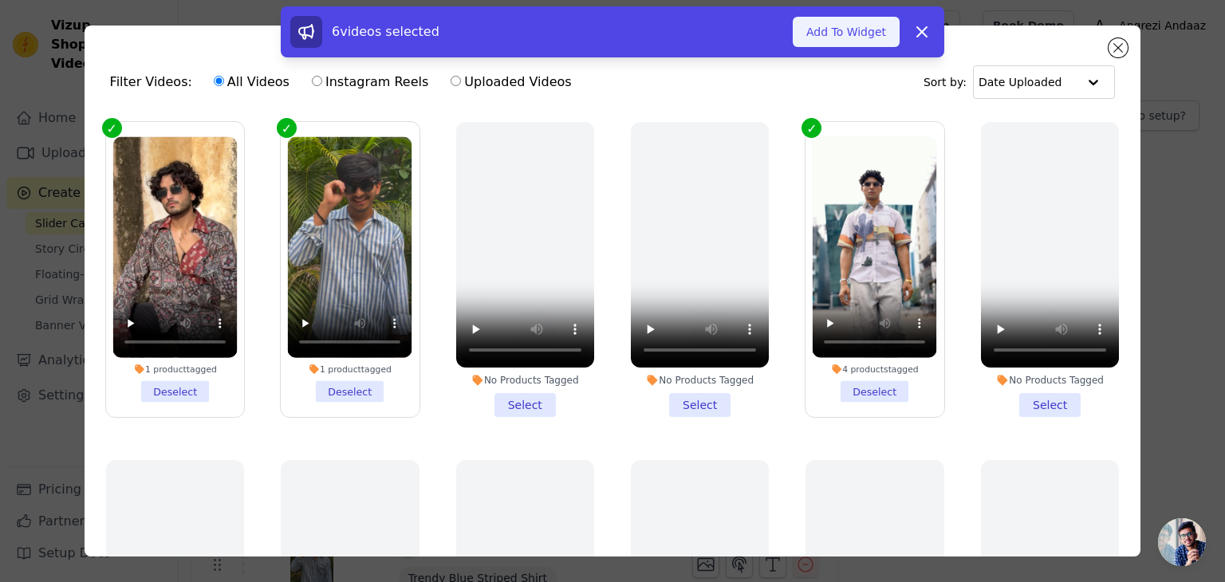
click at [857, 38] on button "Add To Widget" at bounding box center [846, 32] width 107 height 30
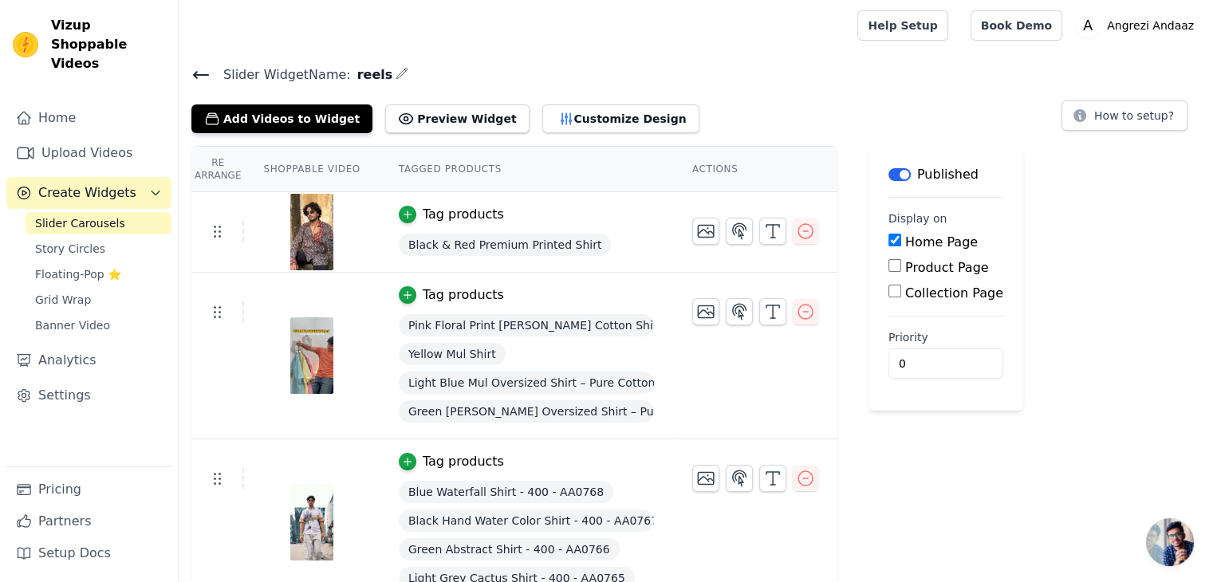
click at [888, 267] on input "Product Page" at bounding box center [894, 265] width 13 height 13
checkbox input "true"
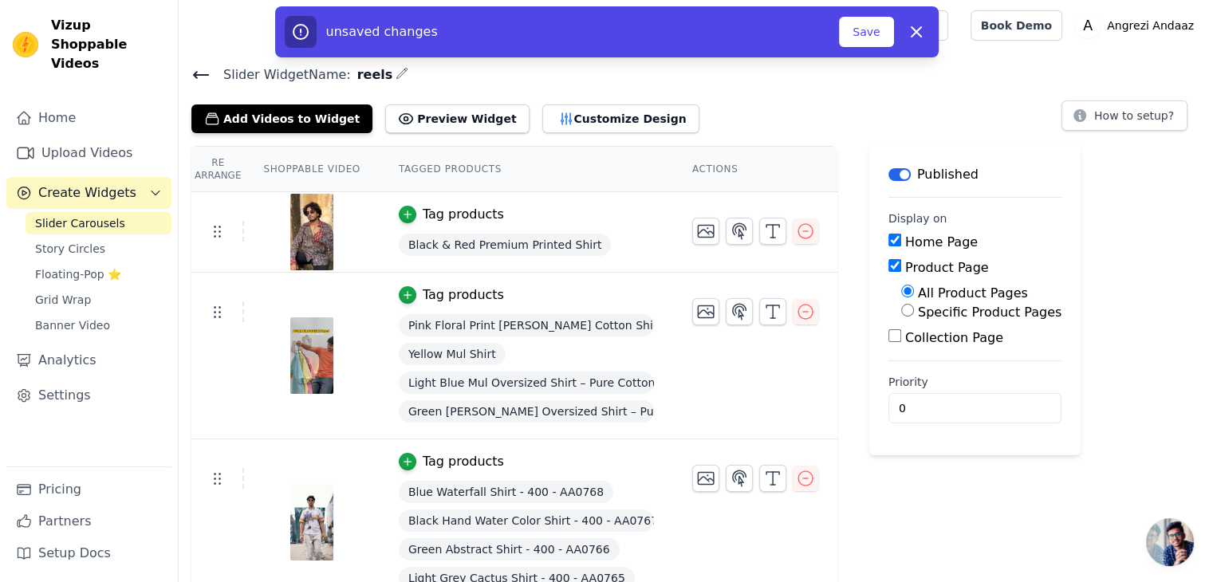
click at [901, 313] on input "Specific Product Pages" at bounding box center [907, 310] width 13 height 13
radio input "true"
click at [919, 345] on button "Select Products" at bounding box center [954, 348] width 107 height 27
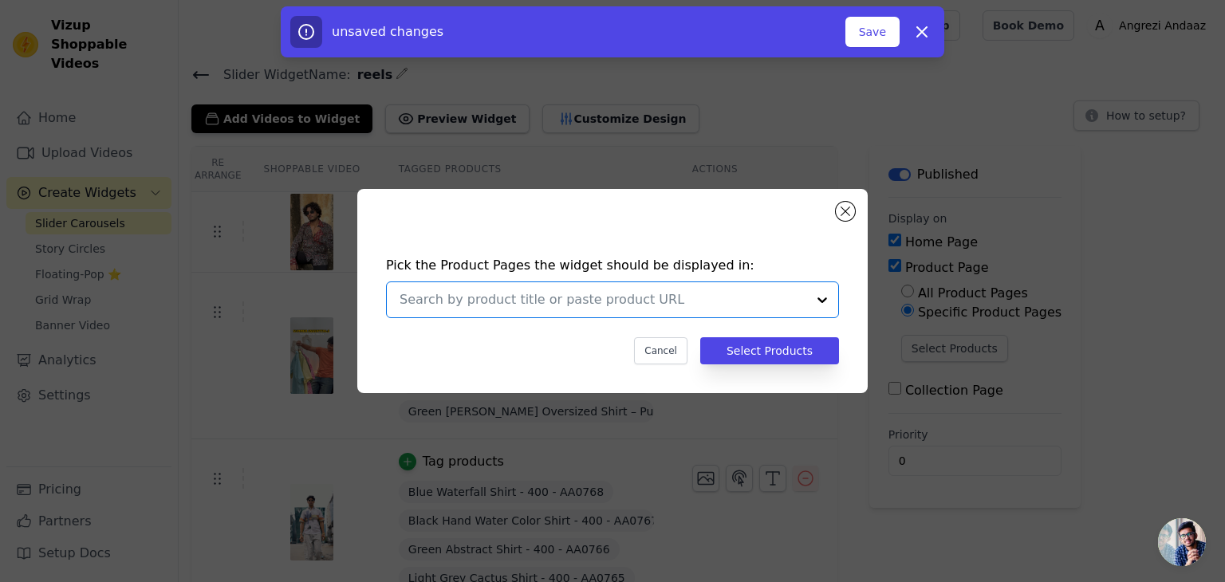
click at [750, 301] on input "text" at bounding box center [603, 299] width 407 height 19
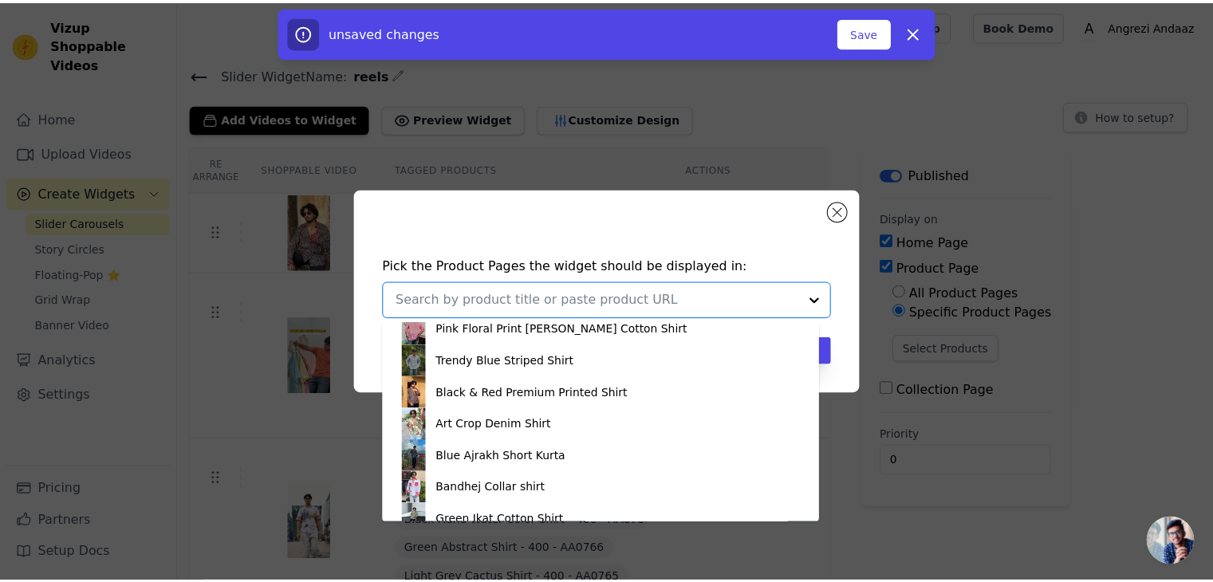
scroll to position [1511, 0]
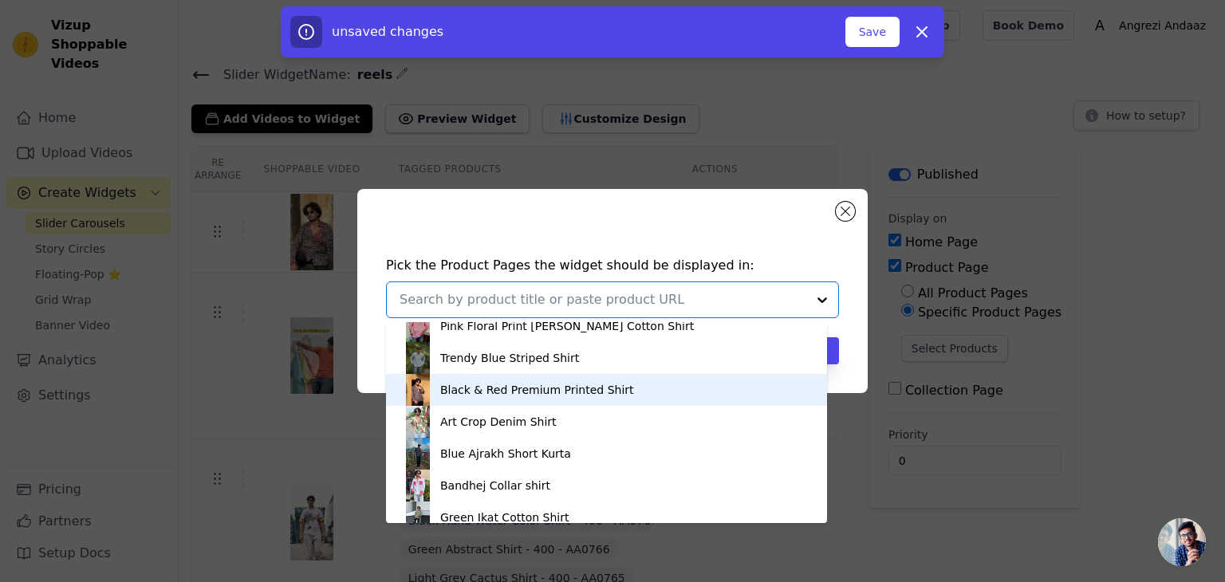
click at [538, 392] on div "Black & Red Premium Printed Shirt" at bounding box center [537, 390] width 194 height 16
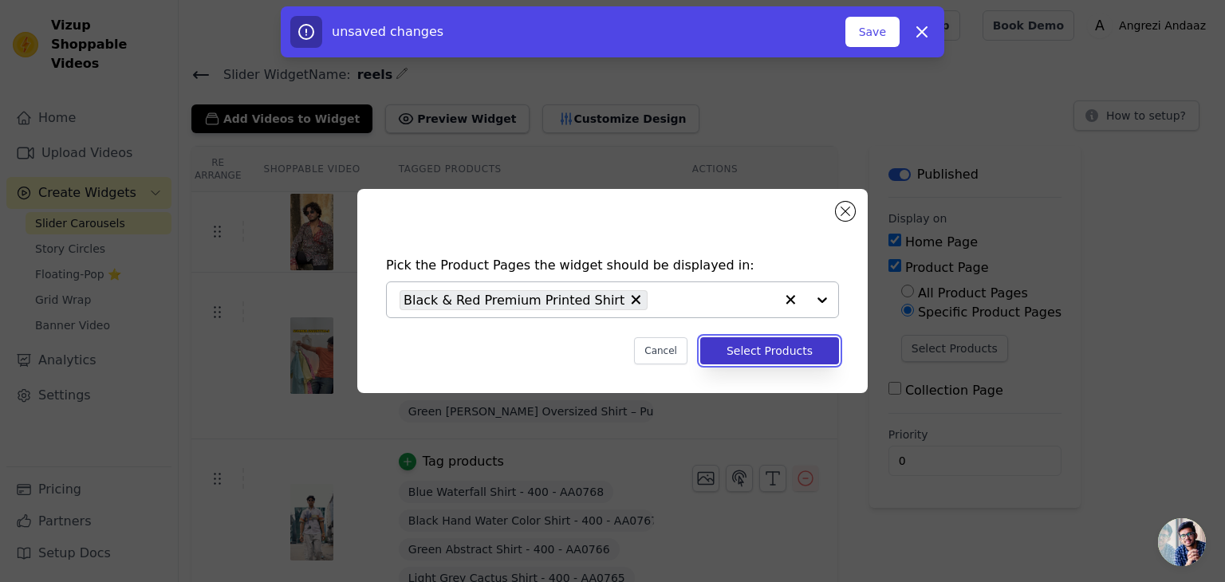
click at [739, 340] on button "Select Products" at bounding box center [769, 350] width 139 height 27
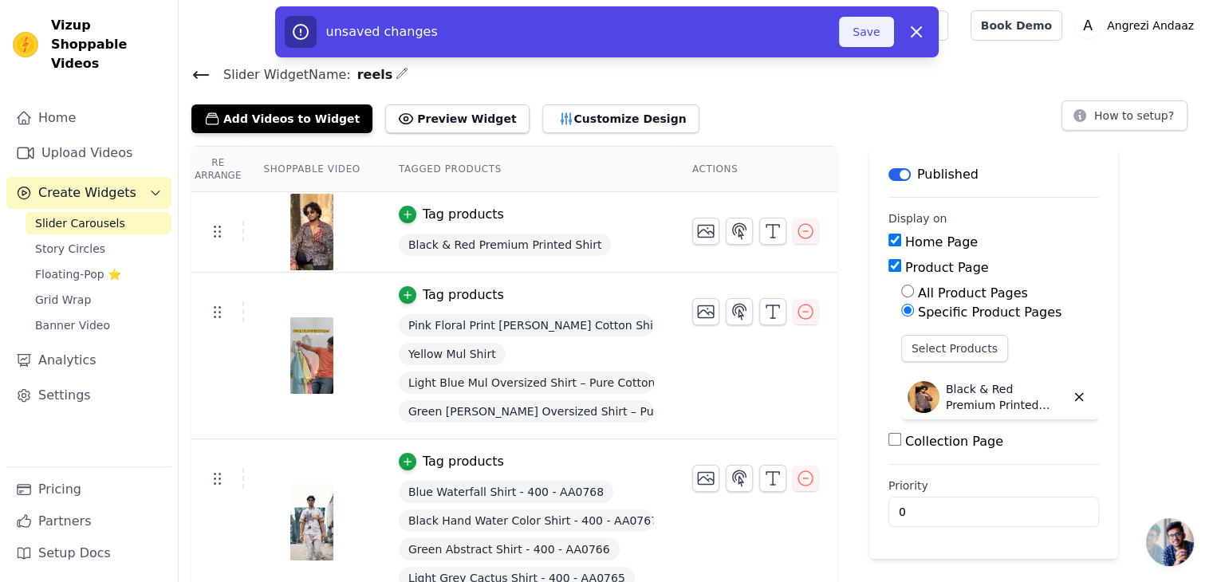
click at [867, 24] on button "Save" at bounding box center [866, 32] width 54 height 30
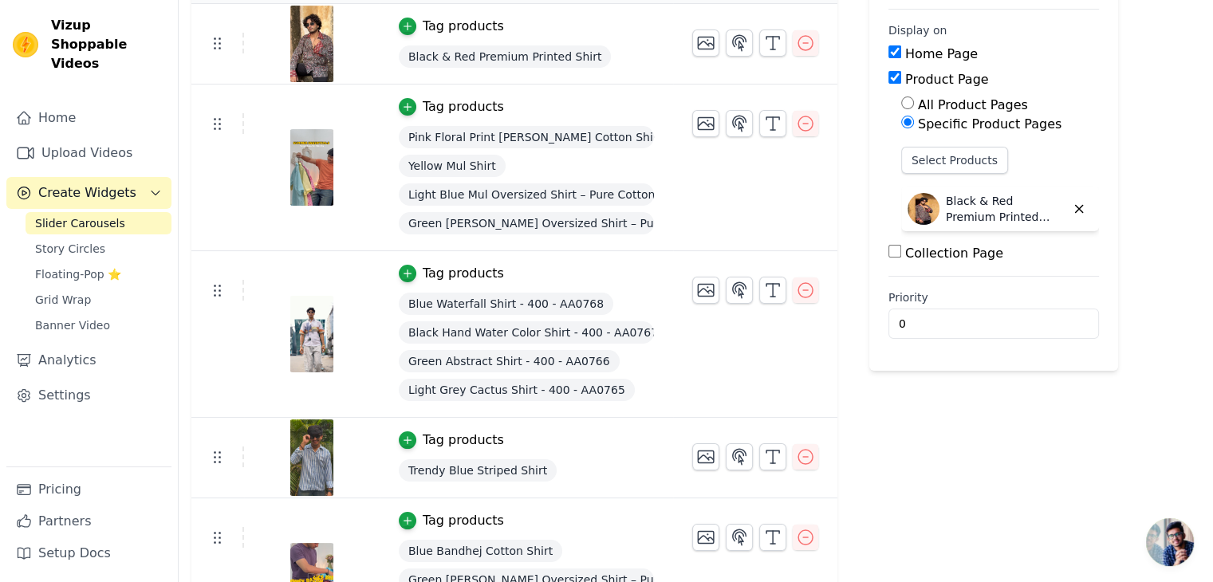
scroll to position [0, 0]
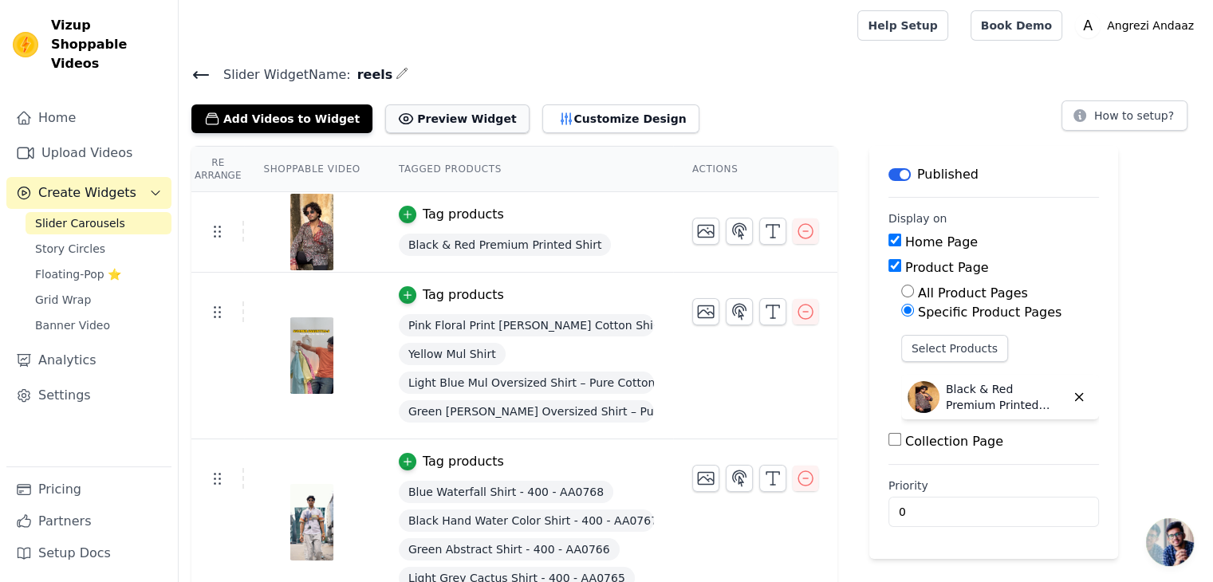
click at [389, 116] on button "Preview Widget" at bounding box center [457, 118] width 144 height 29
click at [577, 221] on div "Tag products" at bounding box center [526, 214] width 255 height 19
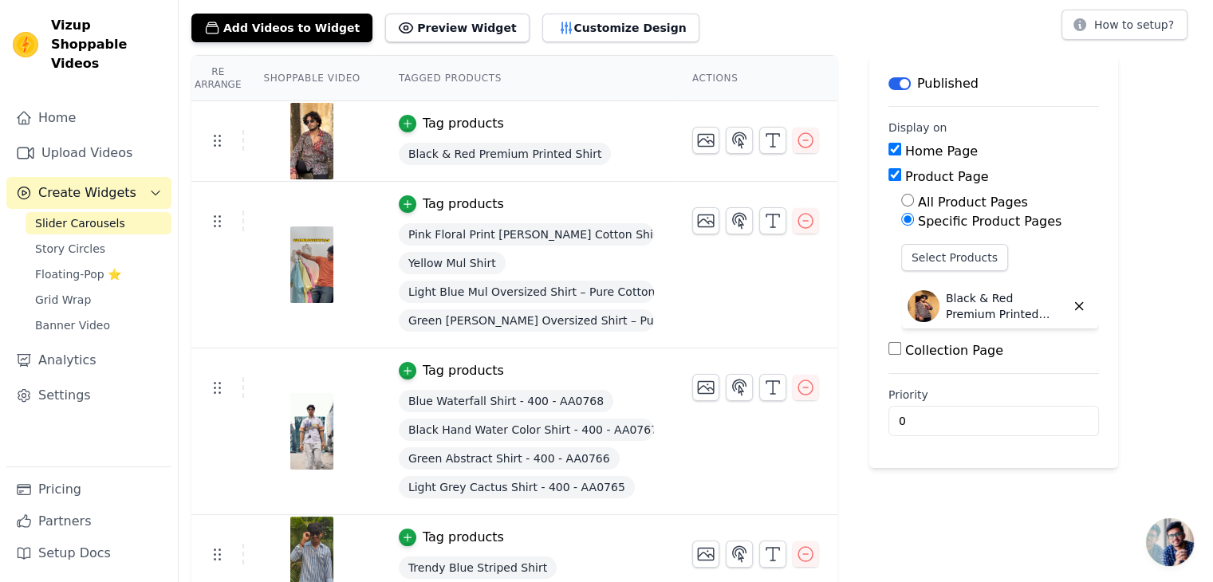
scroll to position [92, 0]
click at [964, 427] on input "0" at bounding box center [993, 420] width 211 height 30
click at [1100, 287] on main "Label Published Display on Home Page Product Page All Product Pages Specific Pr…" at bounding box center [993, 260] width 249 height 413
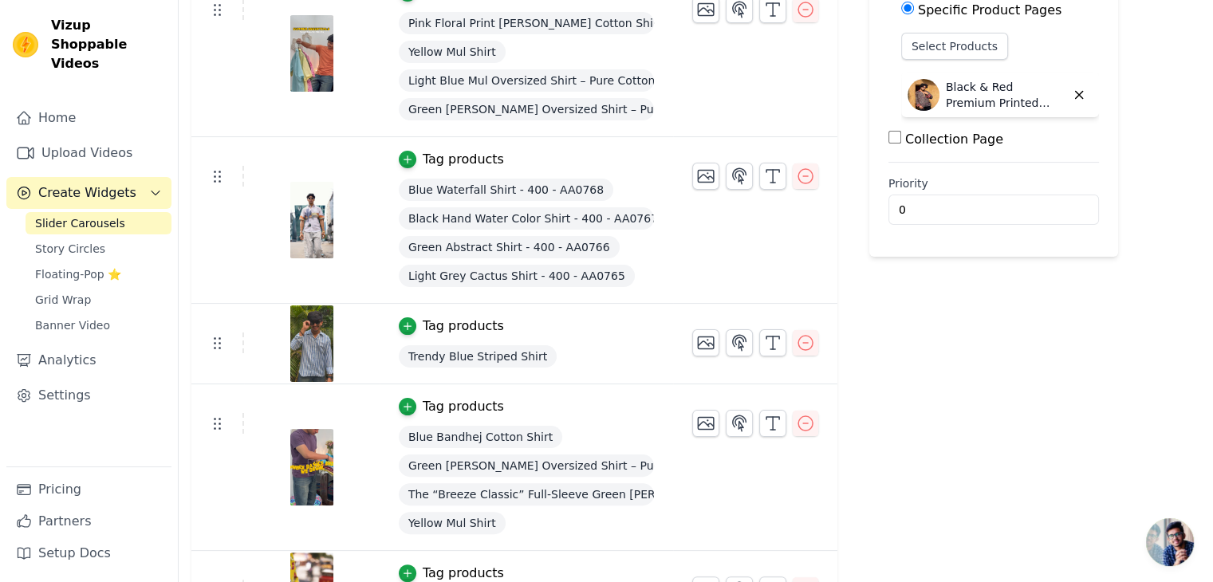
scroll to position [349, 0]
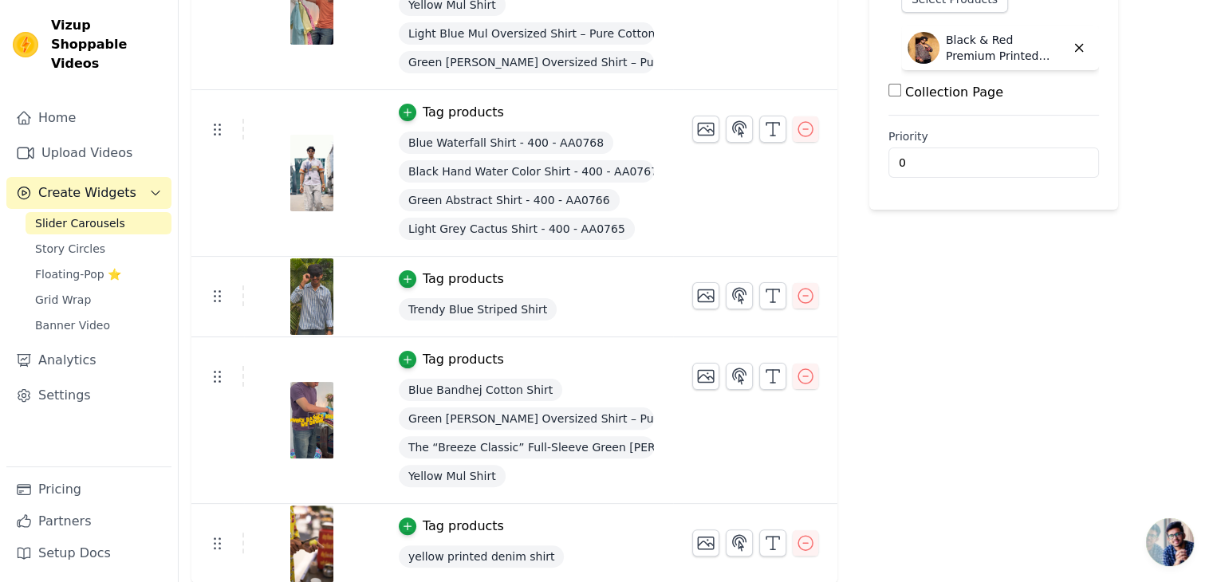
click at [368, 310] on td at bounding box center [311, 297] width 135 height 81
click at [335, 294] on div at bounding box center [311, 296] width 133 height 77
click at [309, 295] on img at bounding box center [312, 296] width 45 height 77
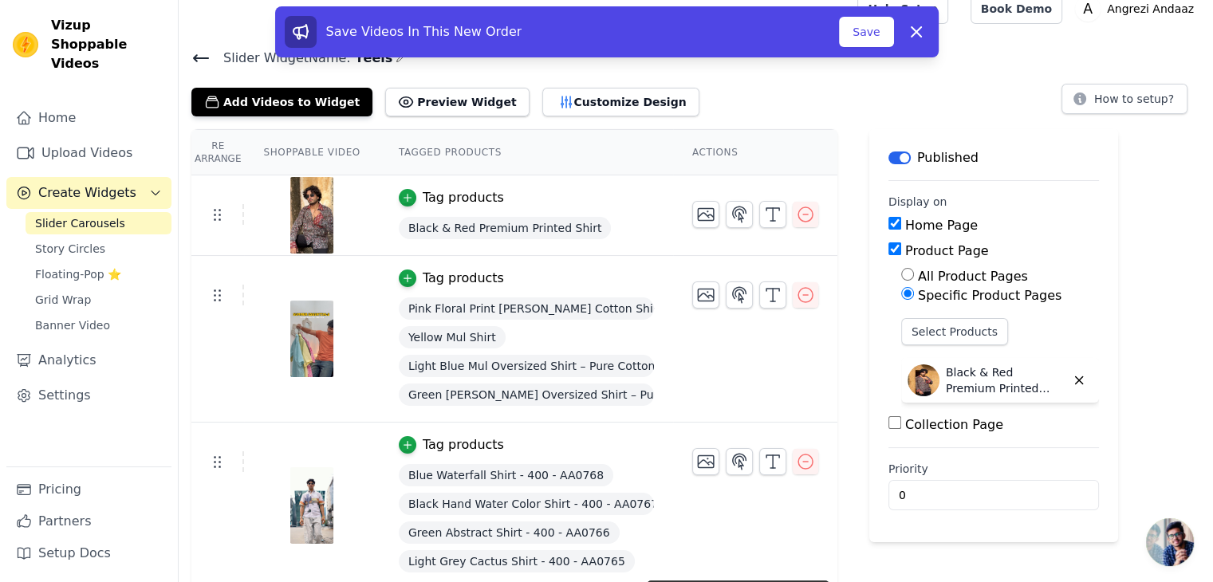
scroll to position [18, 0]
click at [475, 227] on span "Black & Red Premium Printed Shirt" at bounding box center [505, 227] width 213 height 22
click at [331, 209] on div at bounding box center [311, 214] width 133 height 77
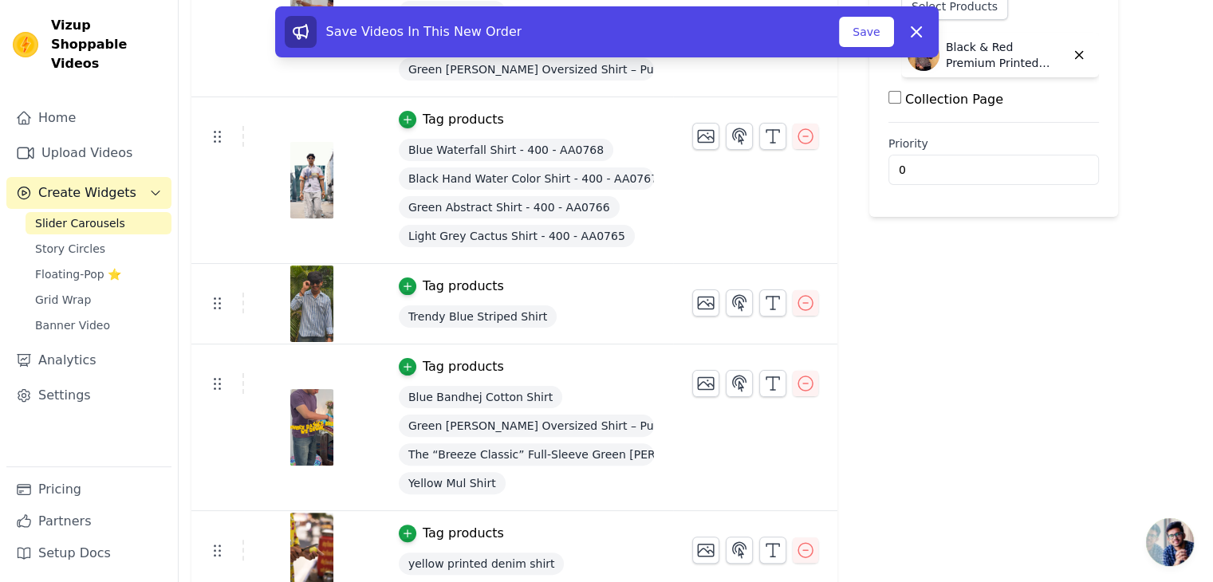
scroll to position [349, 0]
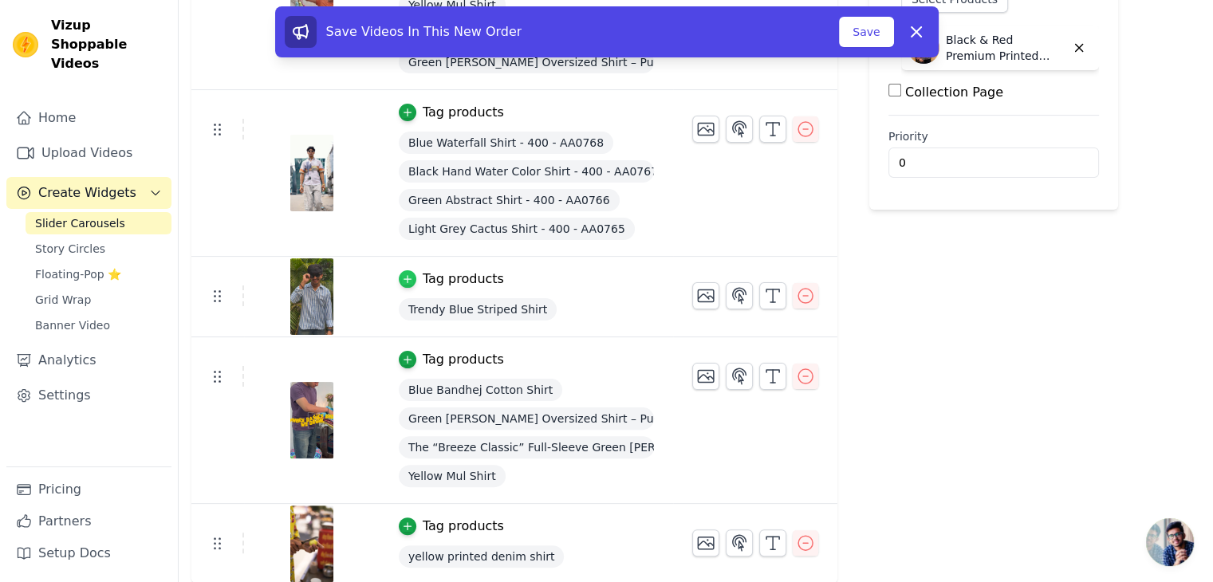
click at [404, 271] on div "button" at bounding box center [408, 279] width 18 height 18
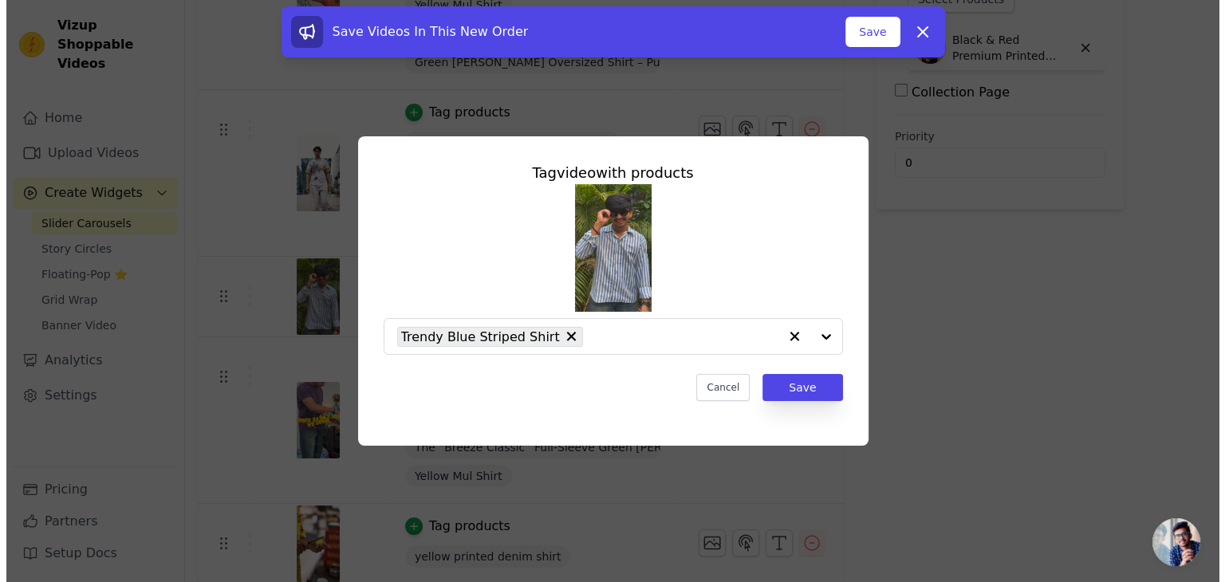
scroll to position [0, 0]
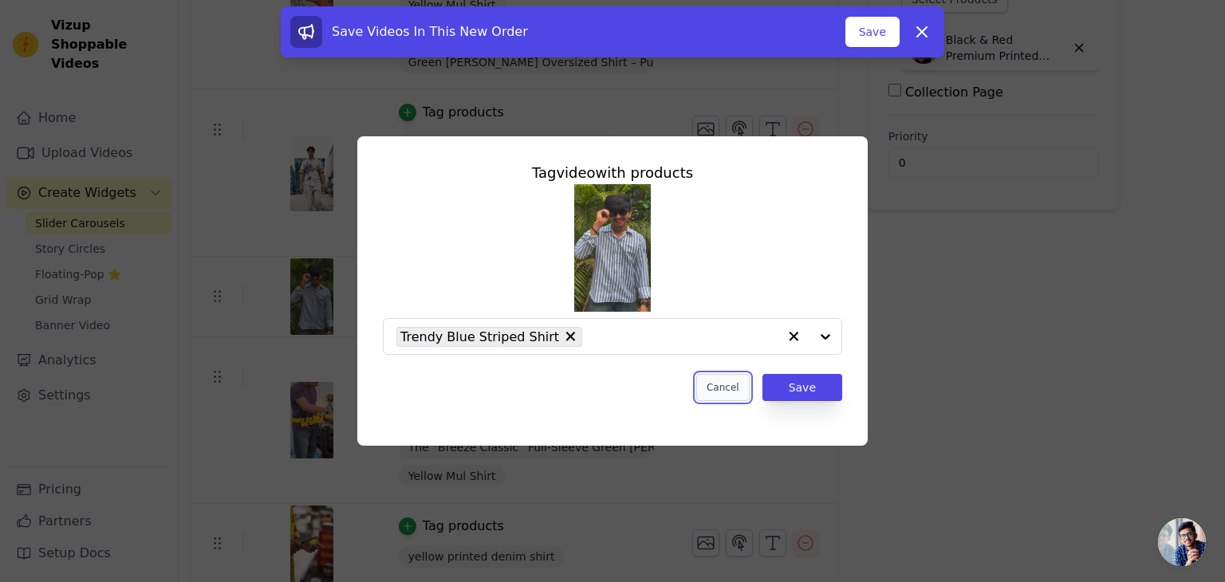
click at [732, 388] on button "Cancel" at bounding box center [722, 387] width 53 height 27
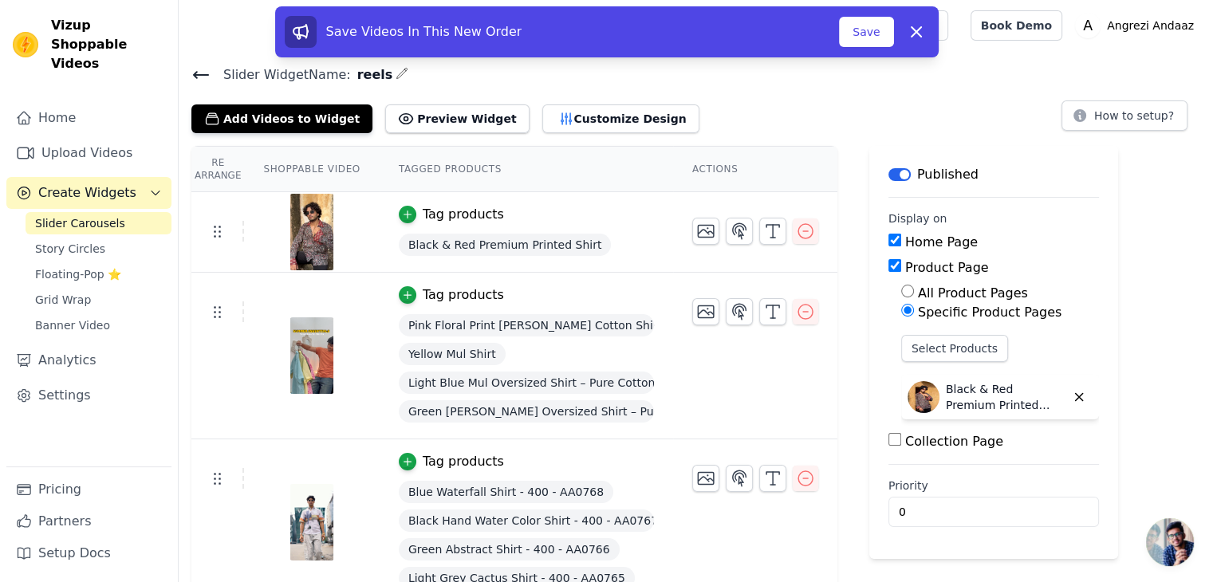
click at [652, 476] on td "Tag products Blue Waterfall Shirt - 400 - AA0768 Black Hand Water Color Shirt -…" at bounding box center [526, 522] width 293 height 167
click at [547, 126] on button "Customize Design" at bounding box center [620, 118] width 157 height 29
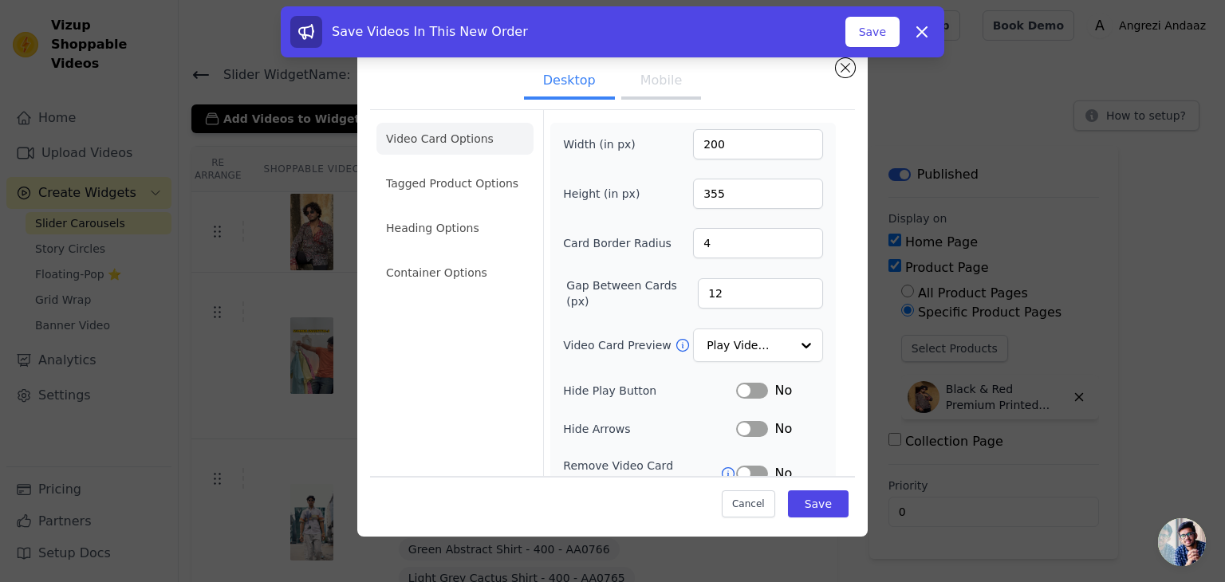
click at [665, 82] on button "Mobile" at bounding box center [661, 82] width 80 height 35
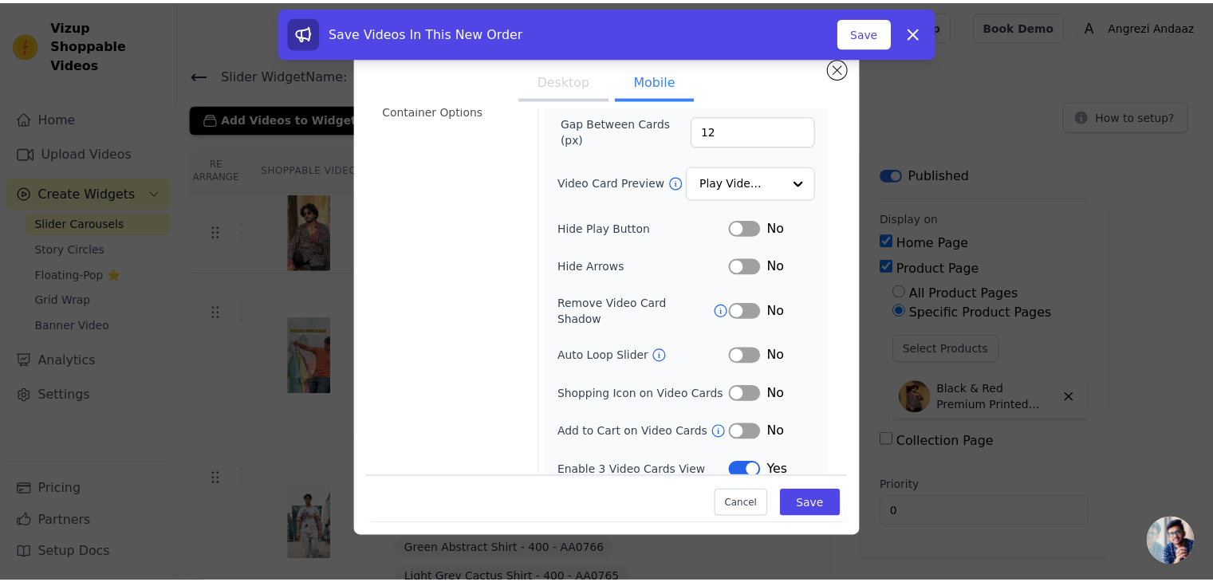
scroll to position [163, 0]
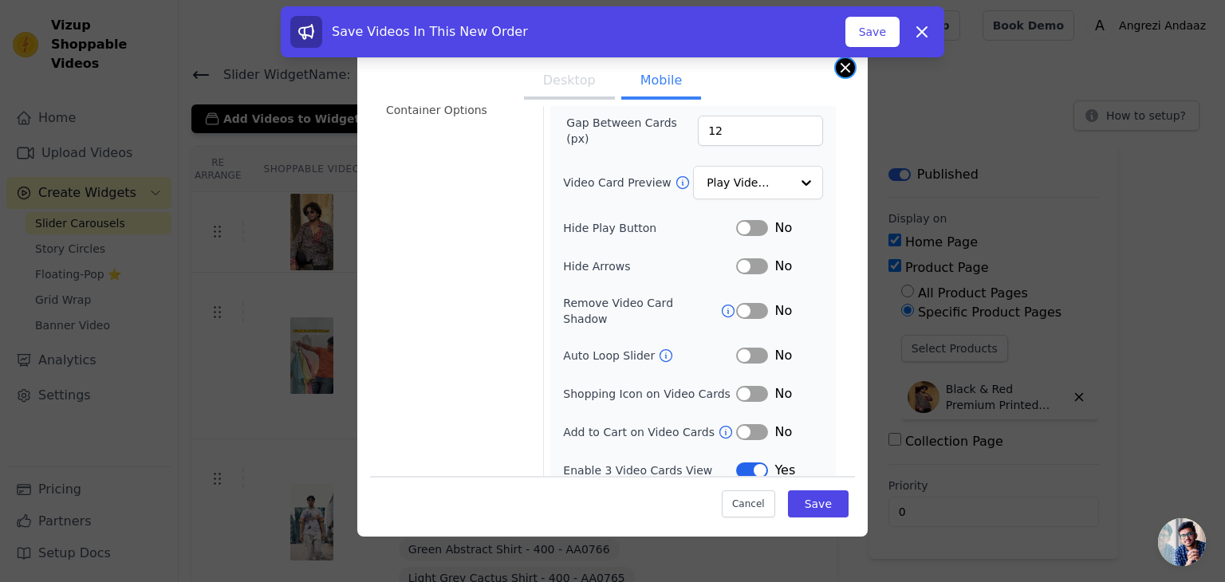
click at [849, 68] on button "Close modal" at bounding box center [845, 67] width 19 height 19
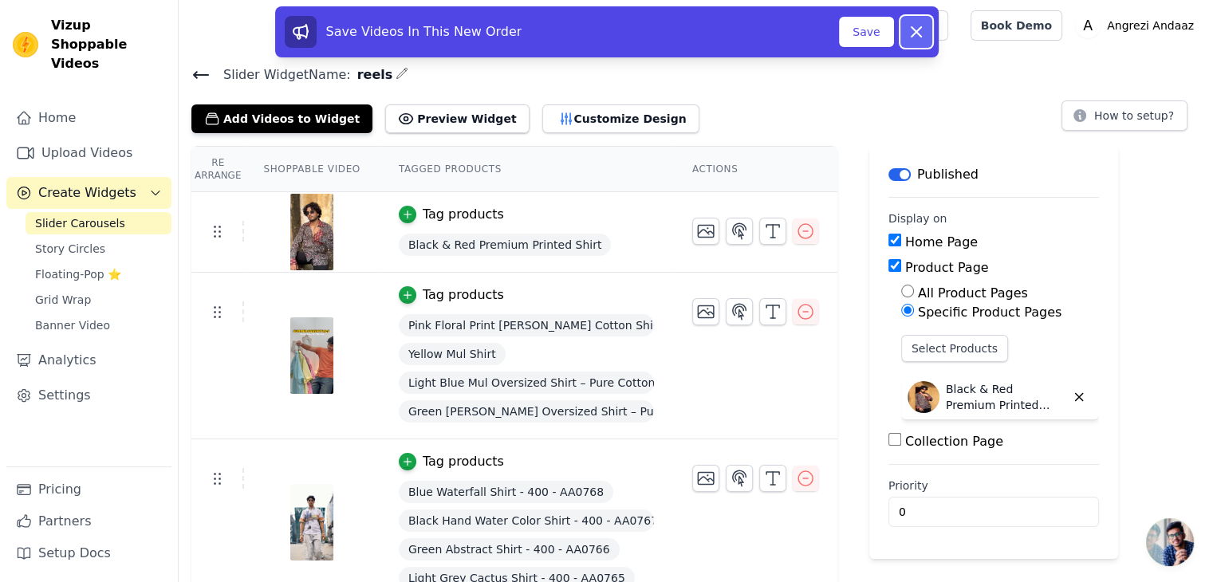
click at [919, 23] on icon at bounding box center [916, 31] width 19 height 19
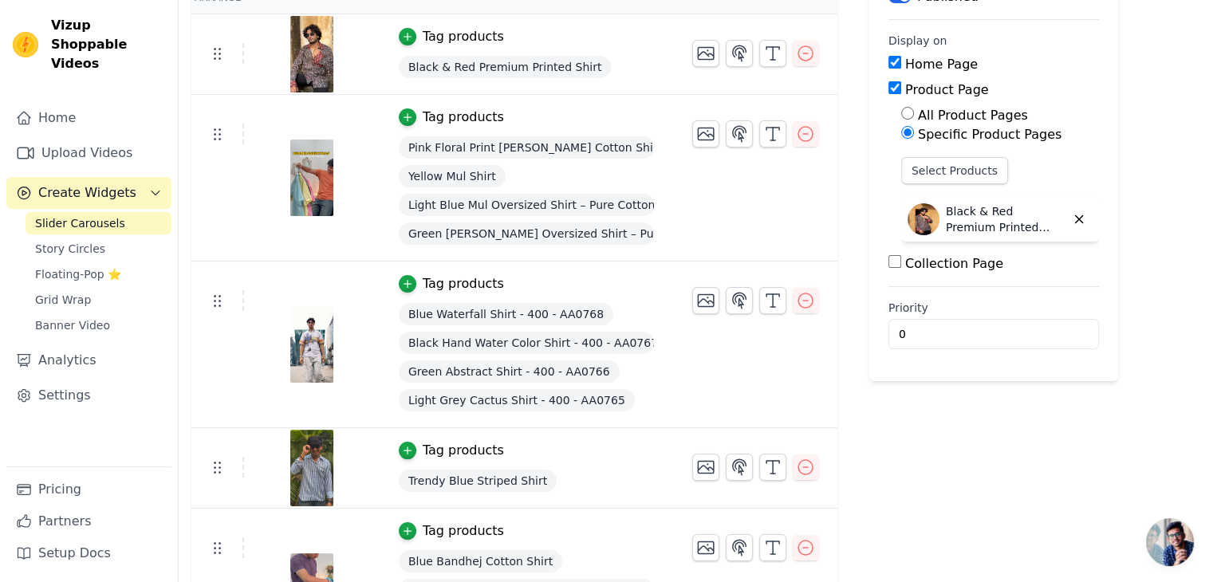
scroll to position [181, 0]
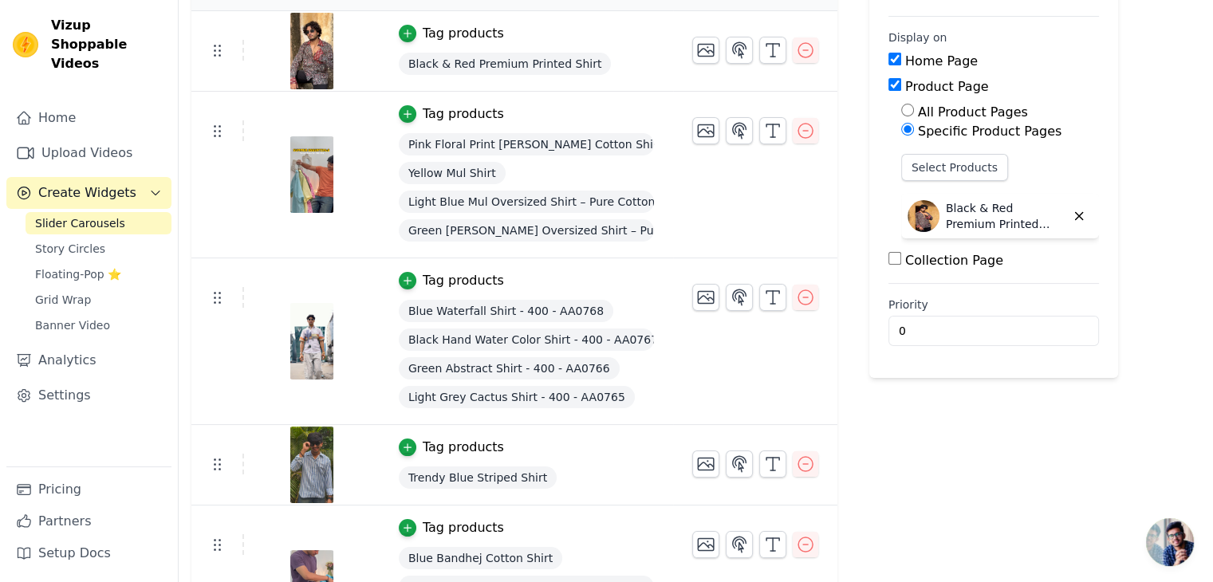
click at [958, 221] on p "Black & Red Premium Printed Shirt" at bounding box center [1006, 216] width 120 height 32
click at [940, 171] on button "Select Products" at bounding box center [954, 167] width 107 height 27
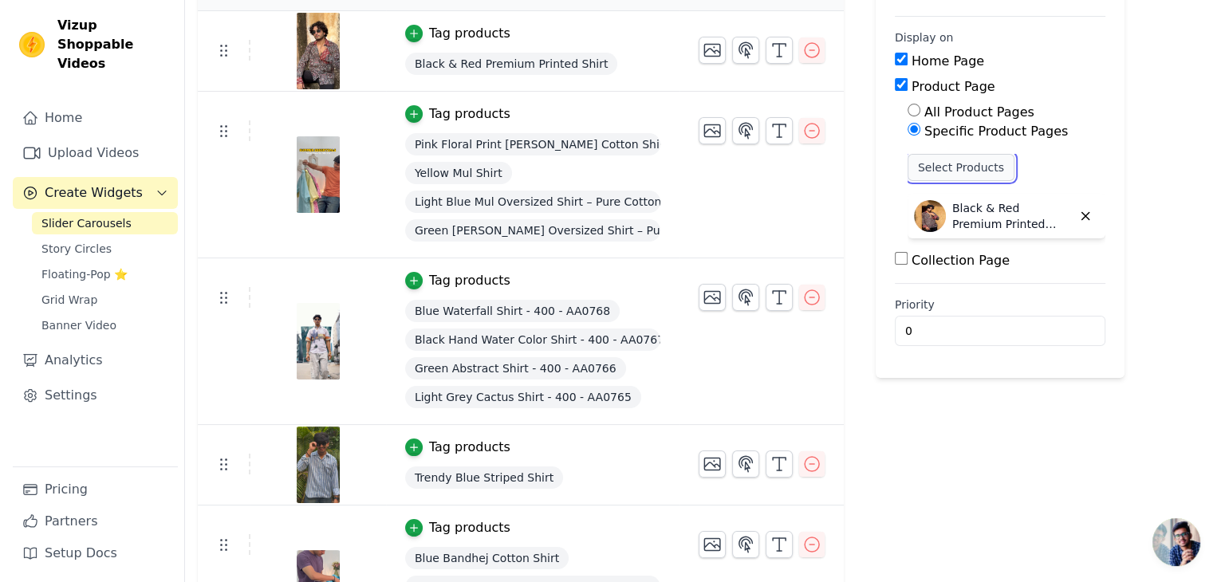
scroll to position [0, 0]
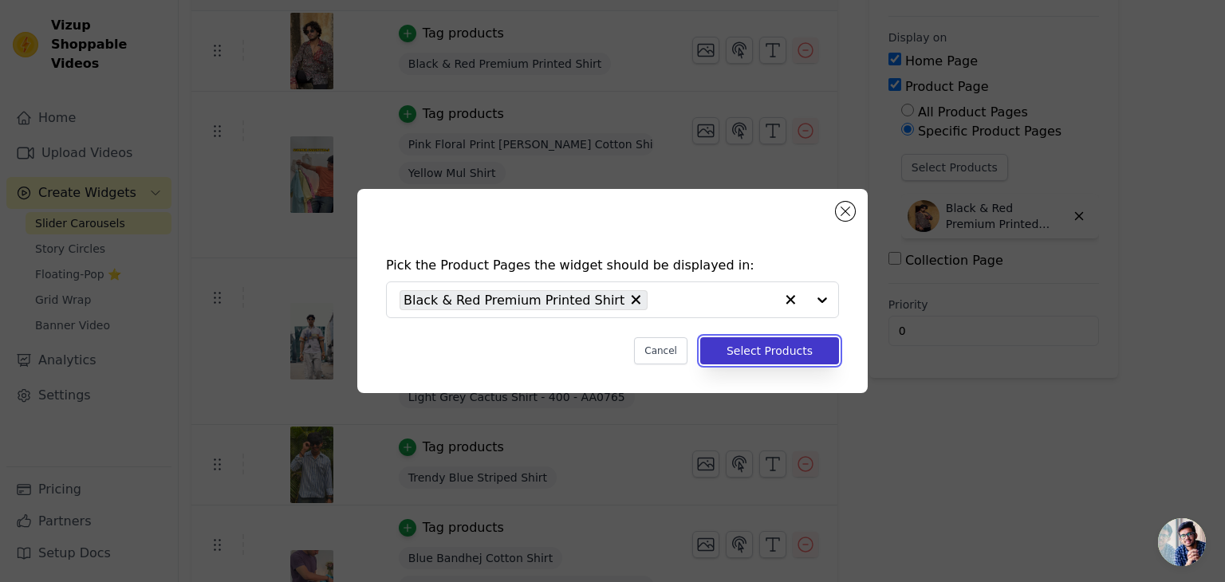
click at [791, 345] on button "Select Products" at bounding box center [769, 350] width 139 height 27
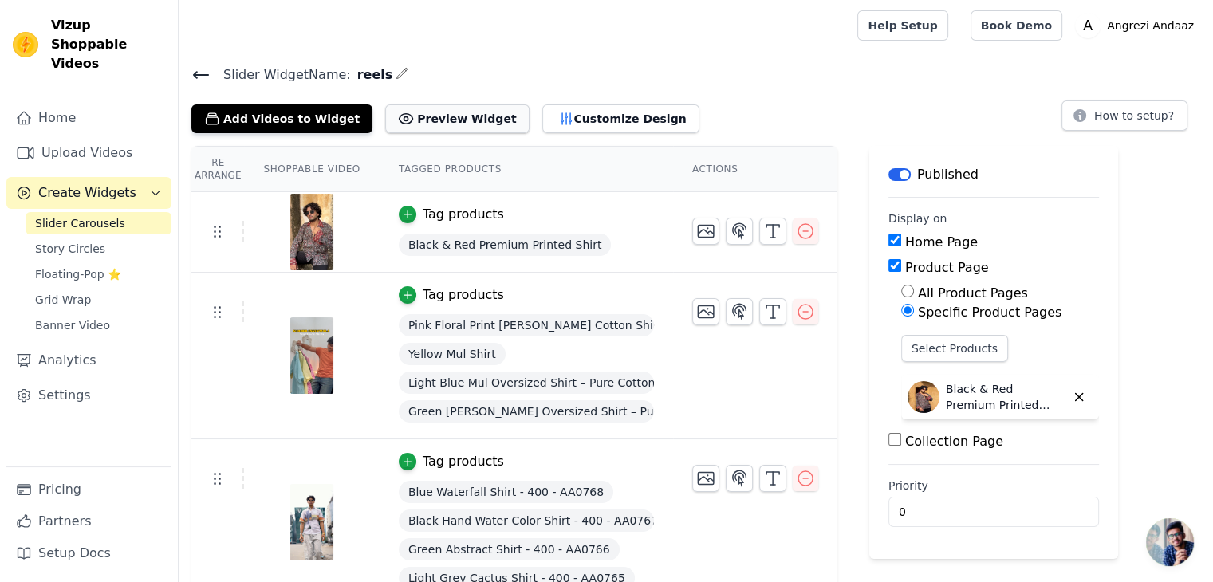
click at [463, 120] on button "Preview Widget" at bounding box center [457, 118] width 144 height 29
click at [542, 109] on button "Customize Design" at bounding box center [620, 118] width 157 height 29
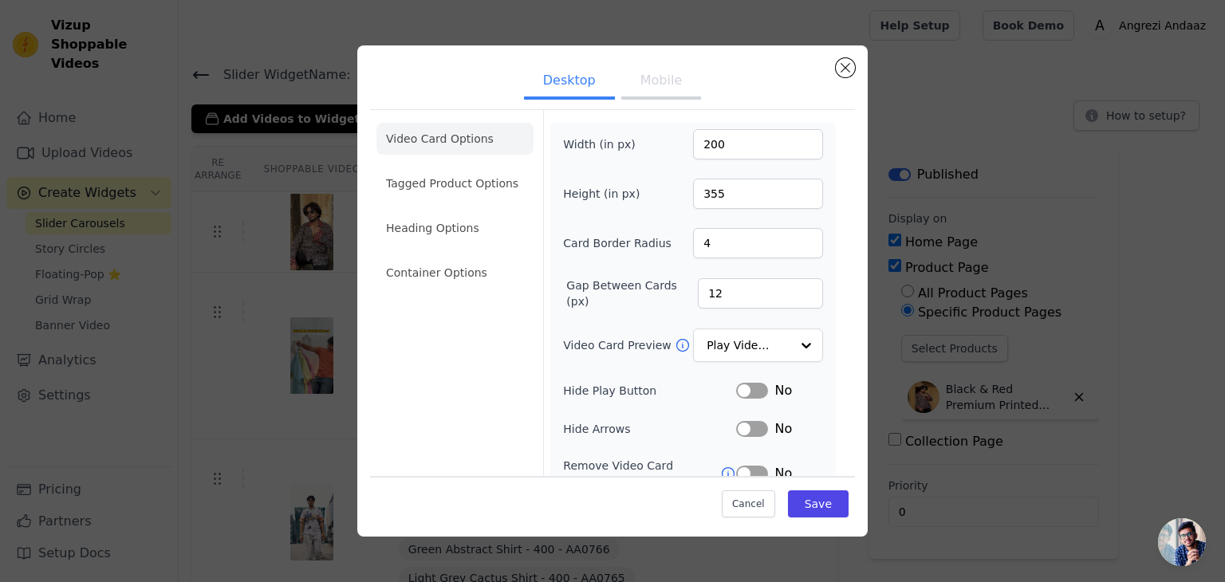
click at [855, 61] on div "Desktop Mobile Video Card Options Tagged Product Options Heading Options Contai…" at bounding box center [612, 290] width 510 height 491
click at [840, 61] on button "Close modal" at bounding box center [845, 67] width 19 height 19
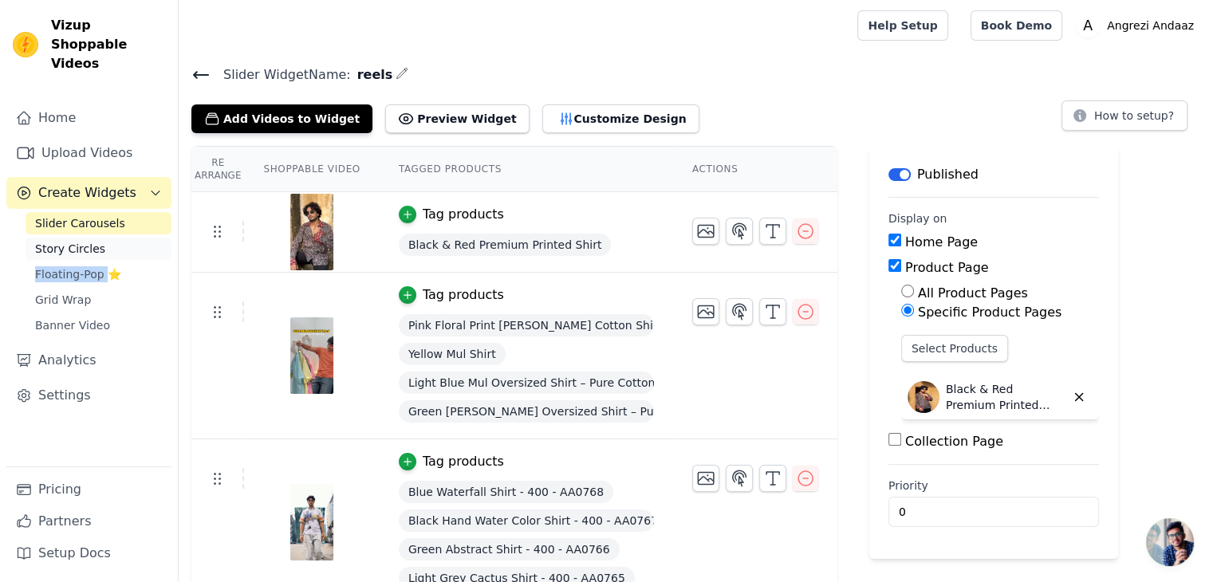
drag, startPoint x: 100, startPoint y: 241, endPoint x: 95, endPoint y: 233, distance: 9.7
click at [95, 233] on div "Slider Carousels Story Circles Floating-Pop ⭐ Grid Wrap Banner Video" at bounding box center [99, 274] width 146 height 124
click at [95, 241] on span "Story Circles" at bounding box center [70, 249] width 70 height 16
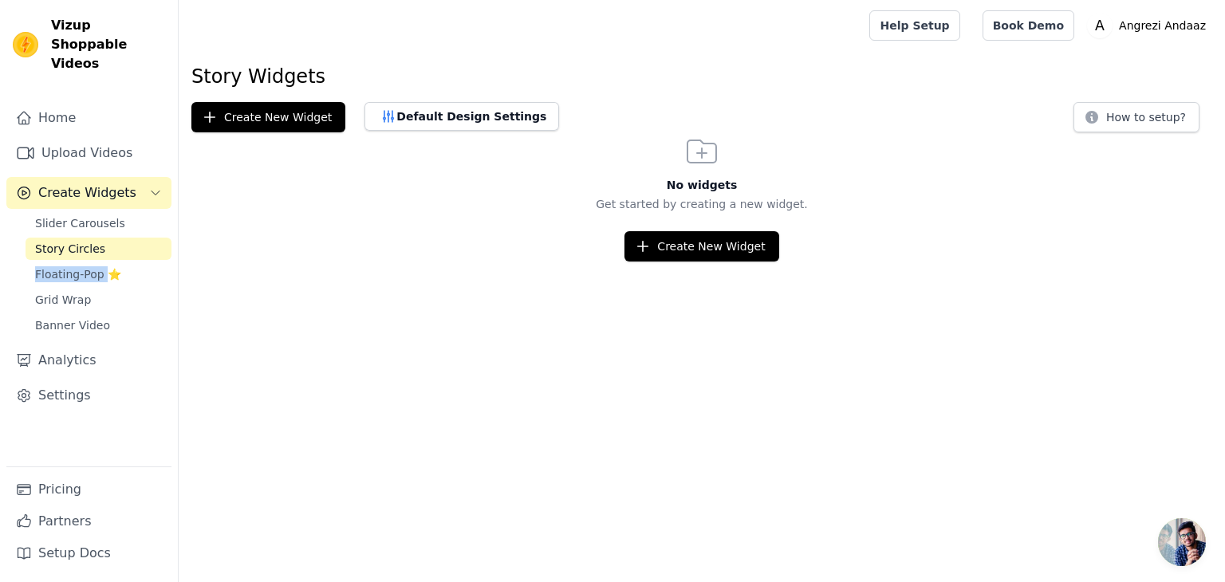
click at [127, 177] on button "Create Widgets" at bounding box center [88, 193] width 165 height 32
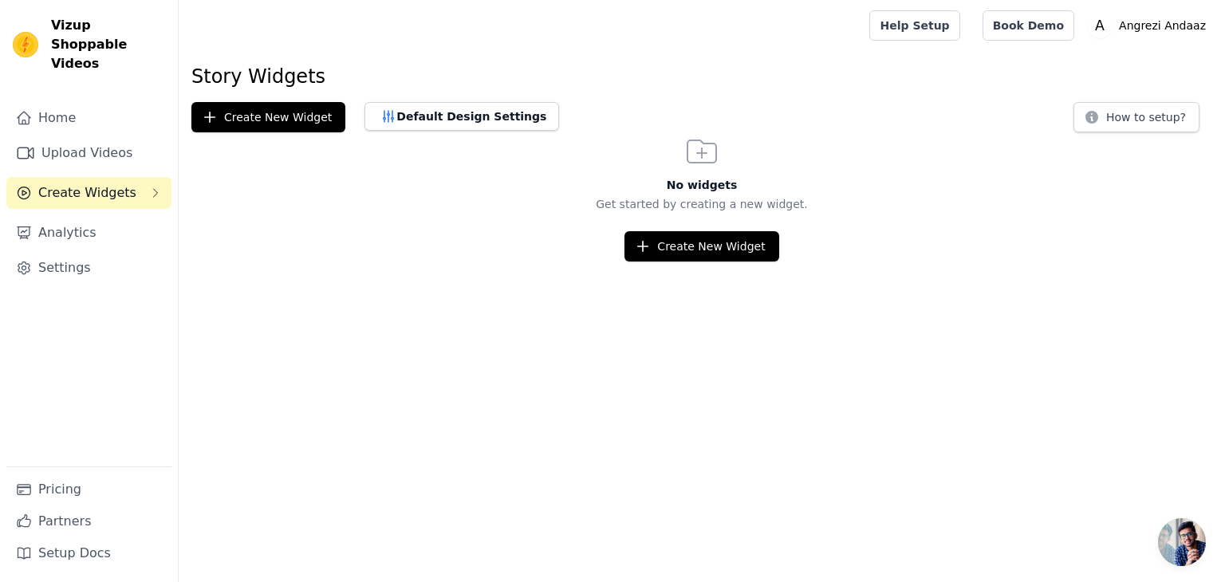
click at [127, 177] on button "Create Widgets" at bounding box center [88, 193] width 165 height 32
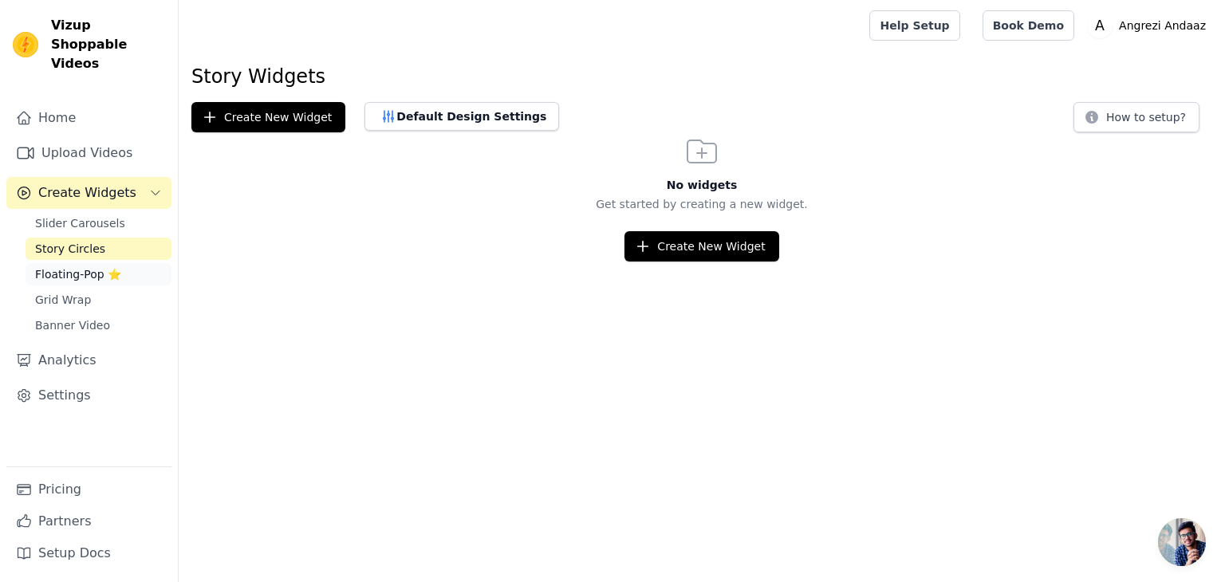
click at [79, 266] on span "Floating-Pop ⭐" at bounding box center [78, 274] width 86 height 16
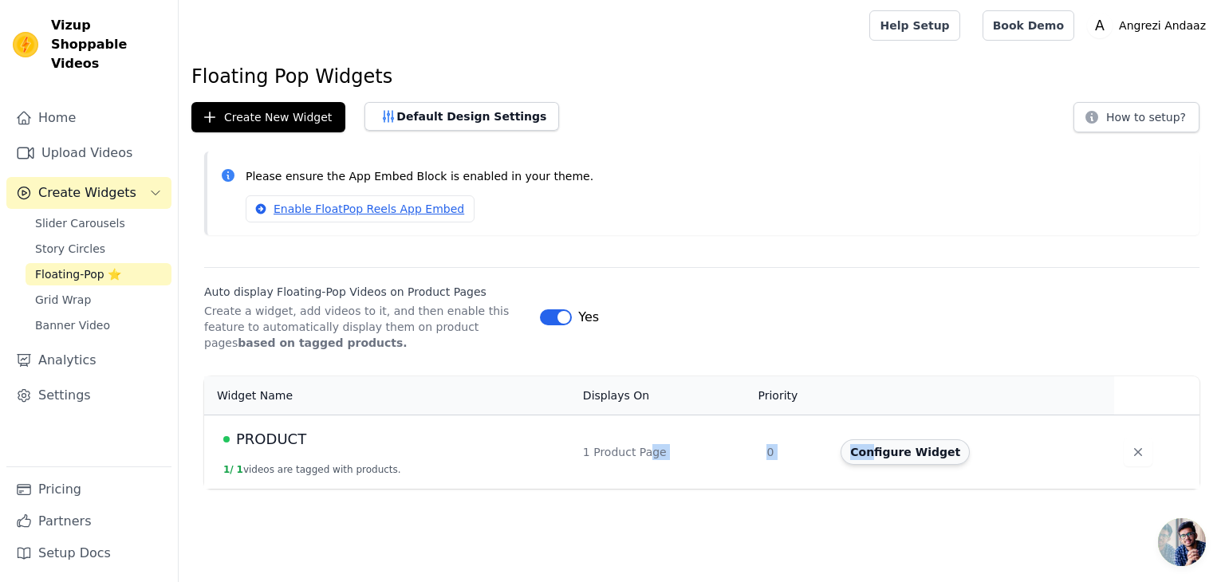
drag, startPoint x: 643, startPoint y: 437, endPoint x: 870, endPoint y: 459, distance: 228.3
click at [870, 459] on tr "PRODUCT 1 / 1 videos are tagged with products. 1 Product Page 0 Configure Widget" at bounding box center [701, 452] width 995 height 74
click at [870, 459] on button "Configure Widget" at bounding box center [905, 452] width 129 height 26
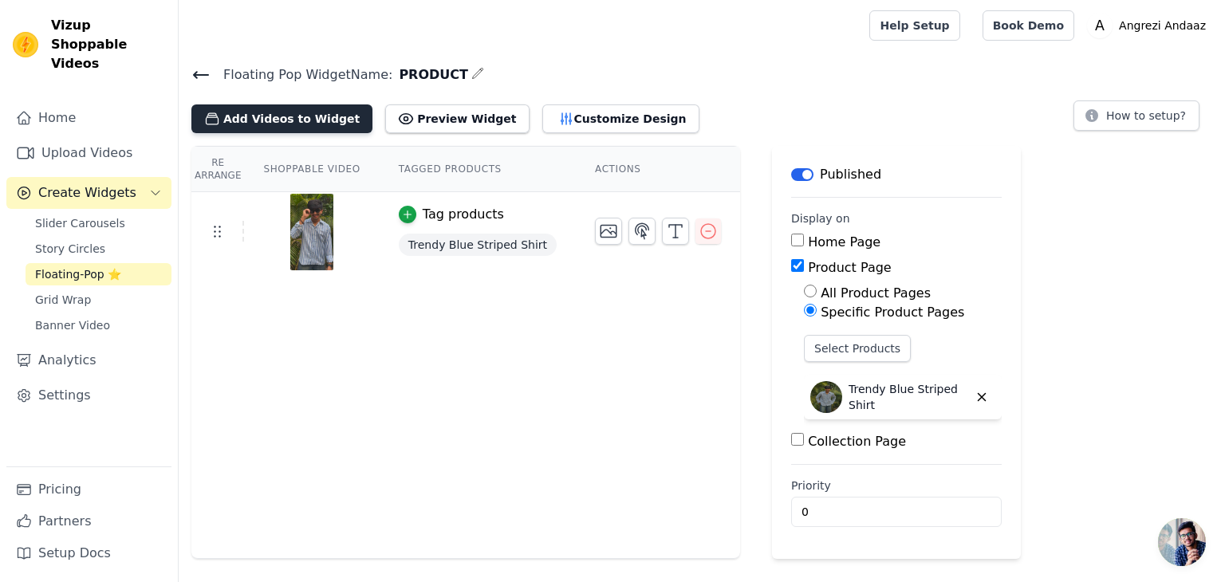
click at [309, 112] on button "Add Videos to Widget" at bounding box center [281, 118] width 181 height 29
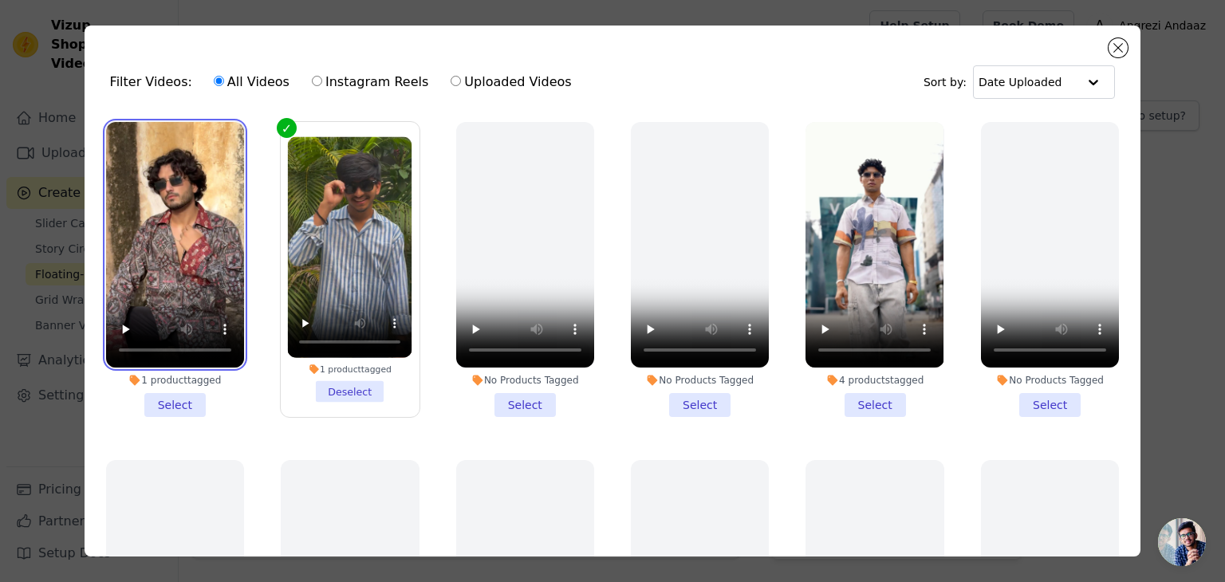
click at [148, 297] on video at bounding box center [175, 245] width 138 height 246
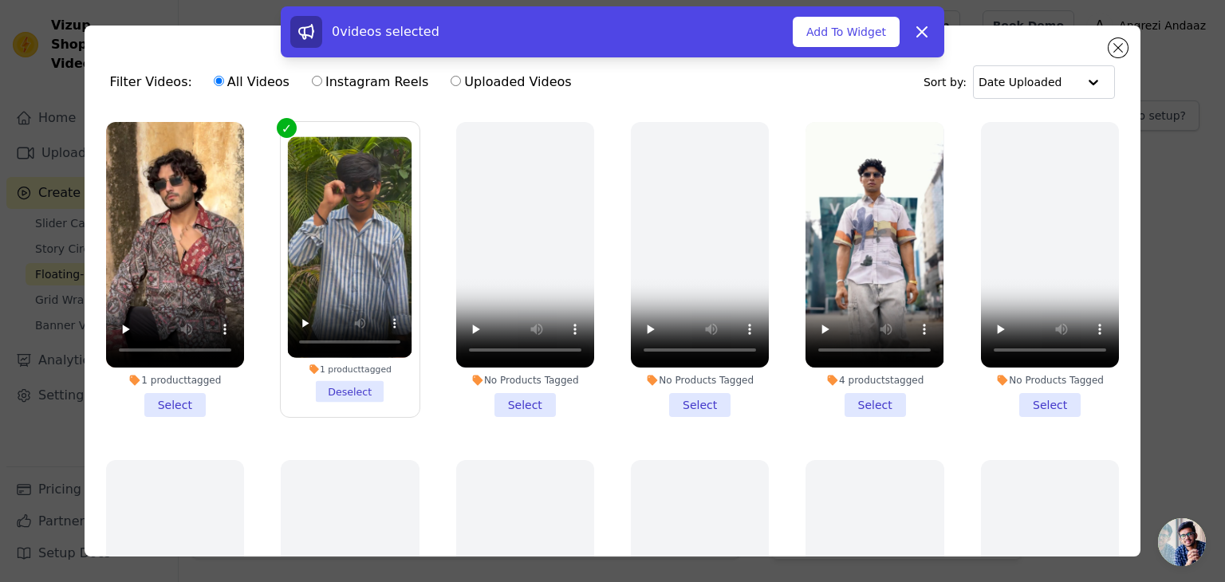
click at [163, 401] on li "1 product tagged Select" at bounding box center [175, 269] width 138 height 295
click at [0, 0] on input "1 product tagged Select" at bounding box center [0, 0] width 0 height 0
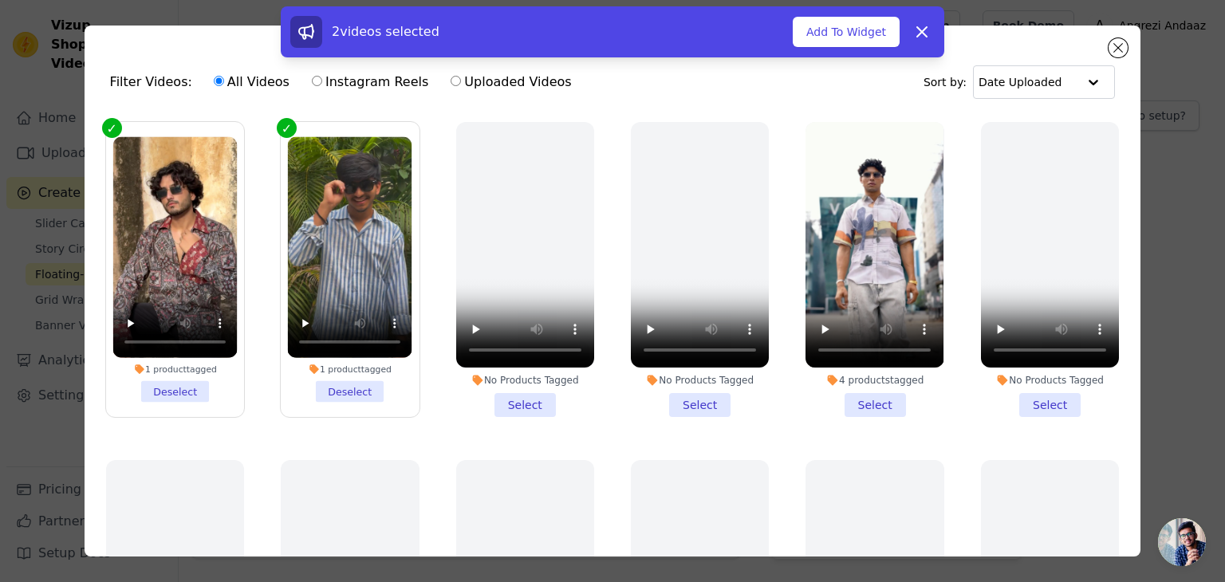
click at [174, 389] on li "1 product tagged Deselect" at bounding box center [174, 270] width 124 height 266
click at [0, 0] on input "1 product tagged Deselect" at bounding box center [0, 0] width 0 height 0
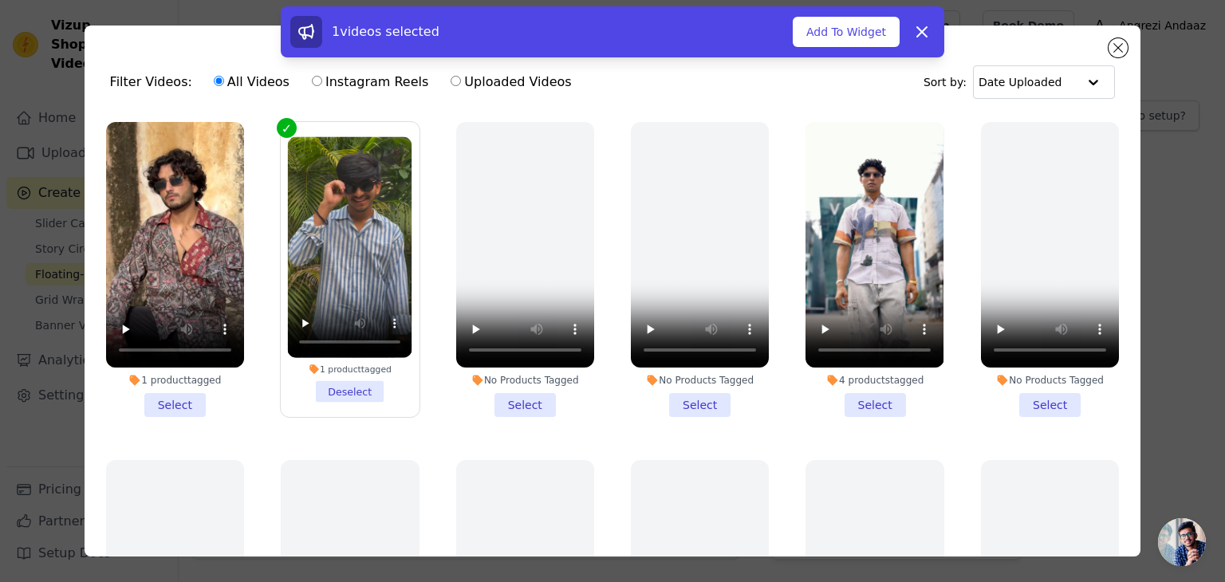
click at [174, 389] on li "1 product tagged Select" at bounding box center [175, 269] width 138 height 295
click at [0, 0] on input "1 product tagged Select" at bounding box center [0, 0] width 0 height 0
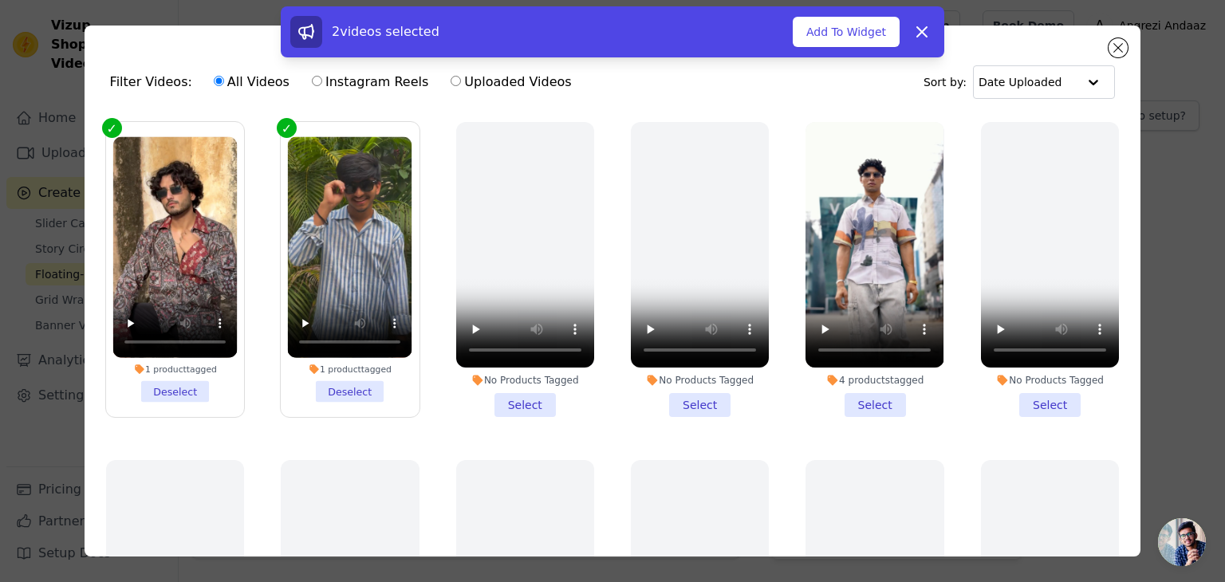
click at [1120, 42] on div "2 videos selected Add To Widget Dismiss" at bounding box center [612, 34] width 1225 height 57
click at [885, 33] on button "Add To Widget" at bounding box center [846, 32] width 107 height 30
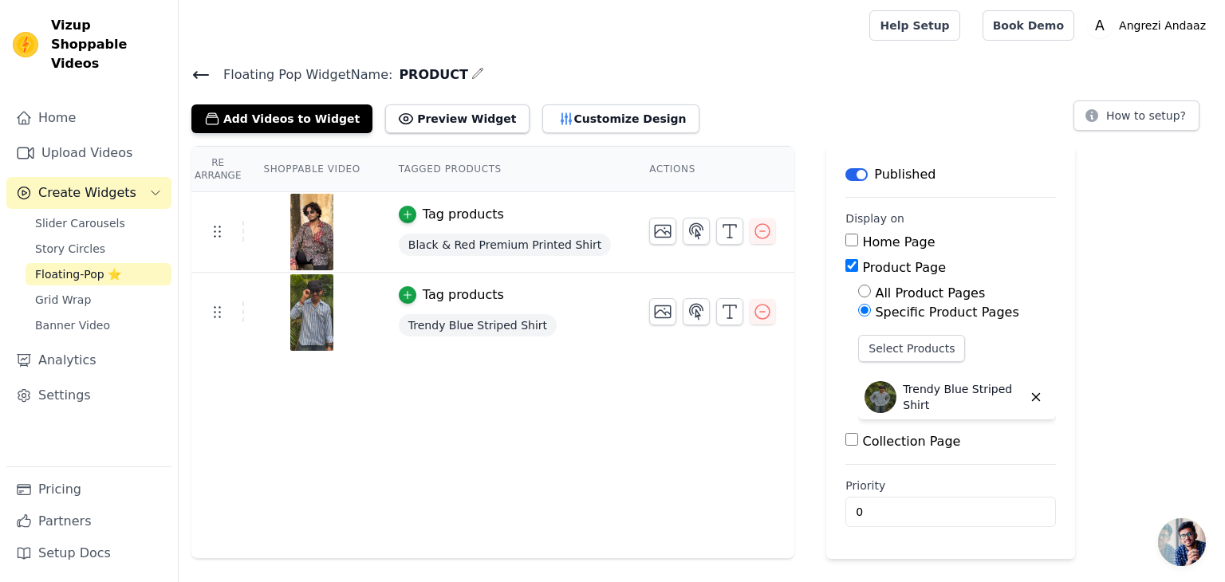
click at [502, 235] on span "Black & Red Premium Printed Shirt" at bounding box center [505, 245] width 213 height 22
click at [423, 208] on div "Tag products" at bounding box center [463, 214] width 81 height 19
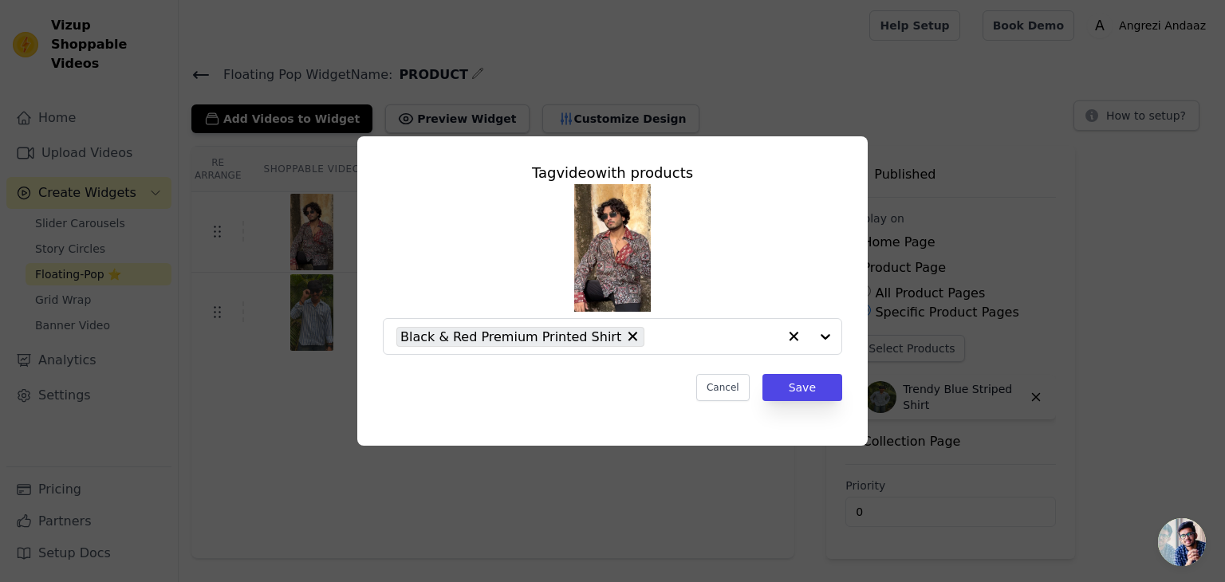
click at [702, 376] on div "Cancel Save" at bounding box center [612, 387] width 459 height 27
click at [742, 396] on button "Cancel" at bounding box center [722, 387] width 53 height 27
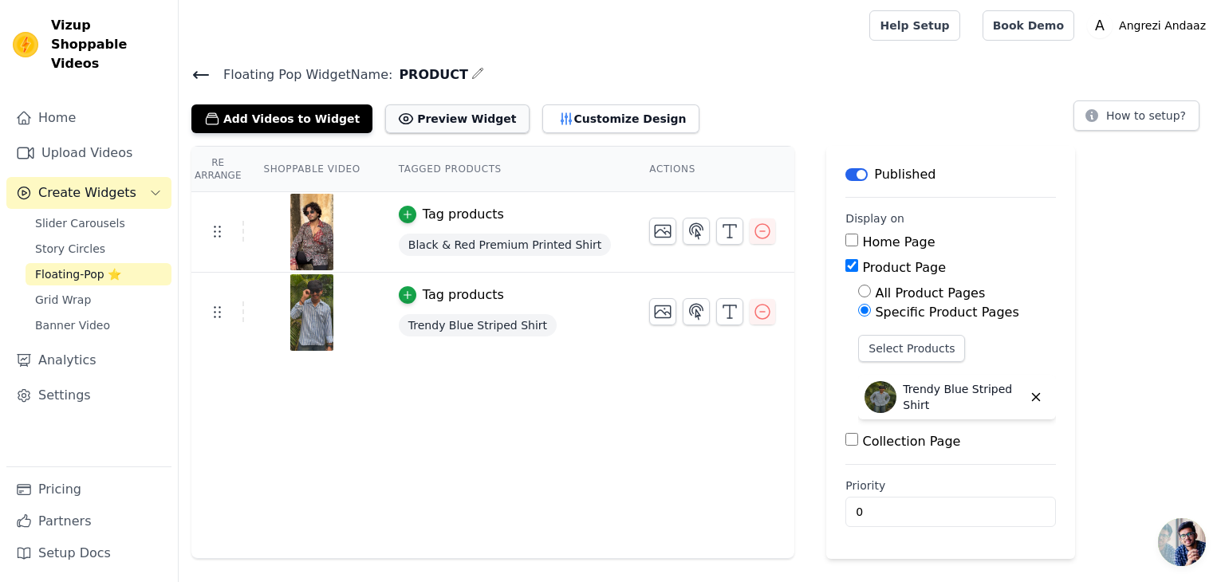
click at [443, 116] on button "Preview Widget" at bounding box center [457, 118] width 144 height 29
click at [96, 317] on span "Banner Video" at bounding box center [72, 325] width 75 height 16
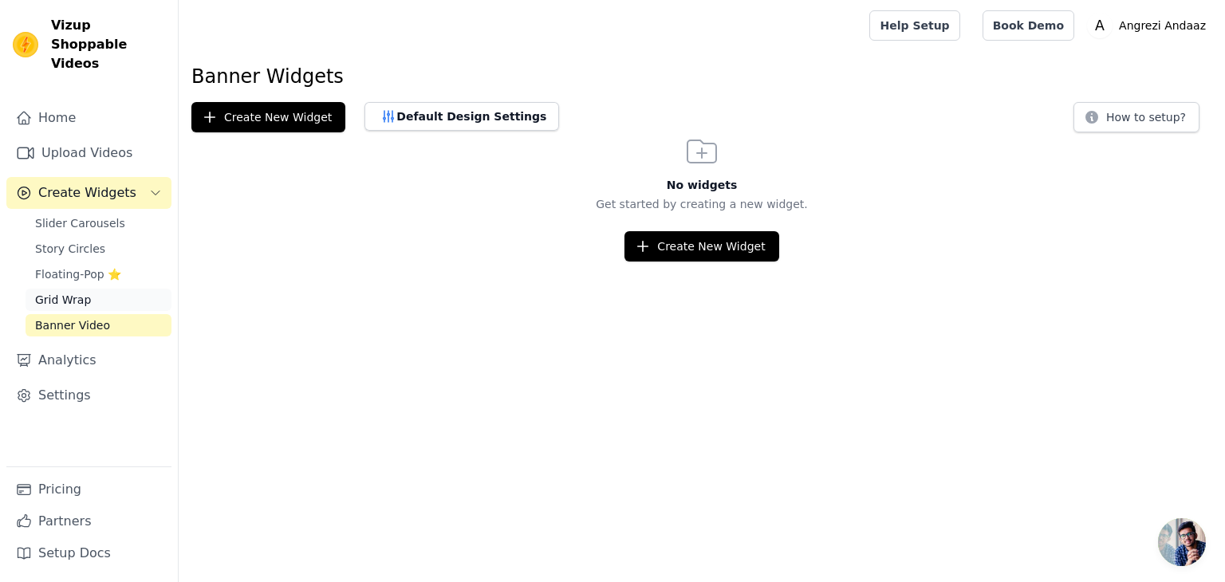
click at [103, 289] on link "Grid Wrap" at bounding box center [99, 300] width 146 height 22
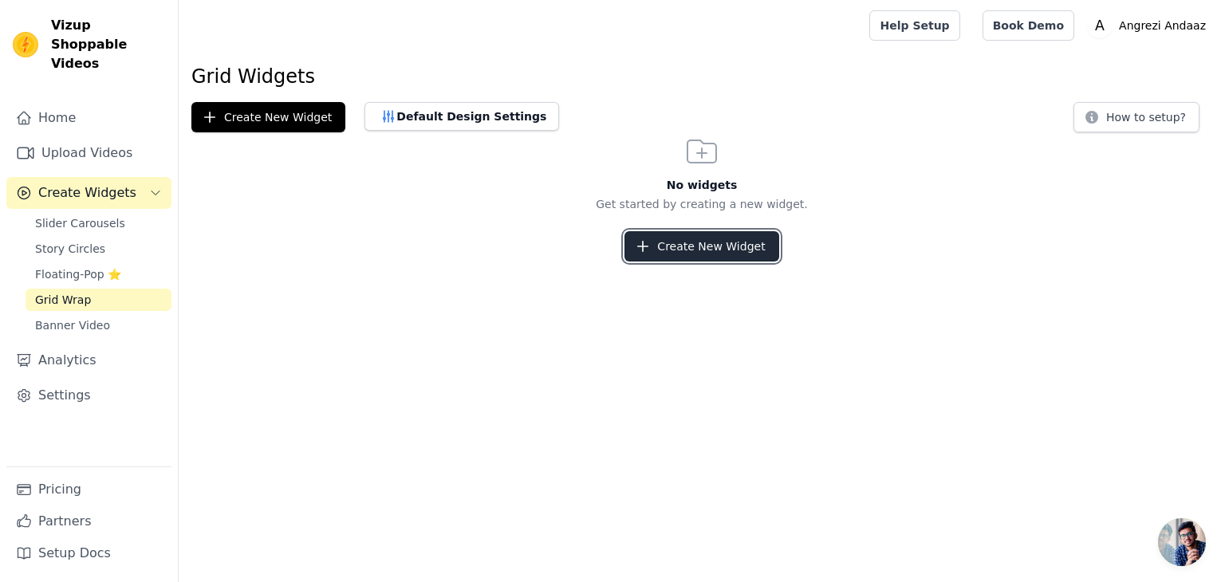
click at [660, 245] on button "Create New Widget" at bounding box center [701, 246] width 154 height 30
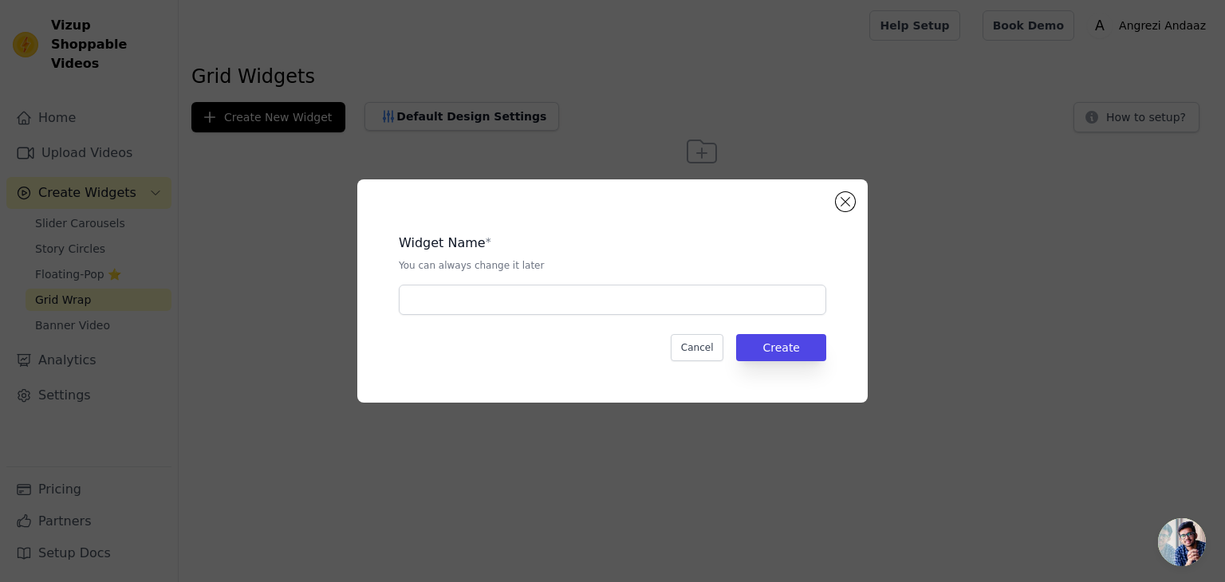
click at [622, 321] on div "Widget Name * You can always change it later Cancel Create" at bounding box center [612, 291] width 459 height 172
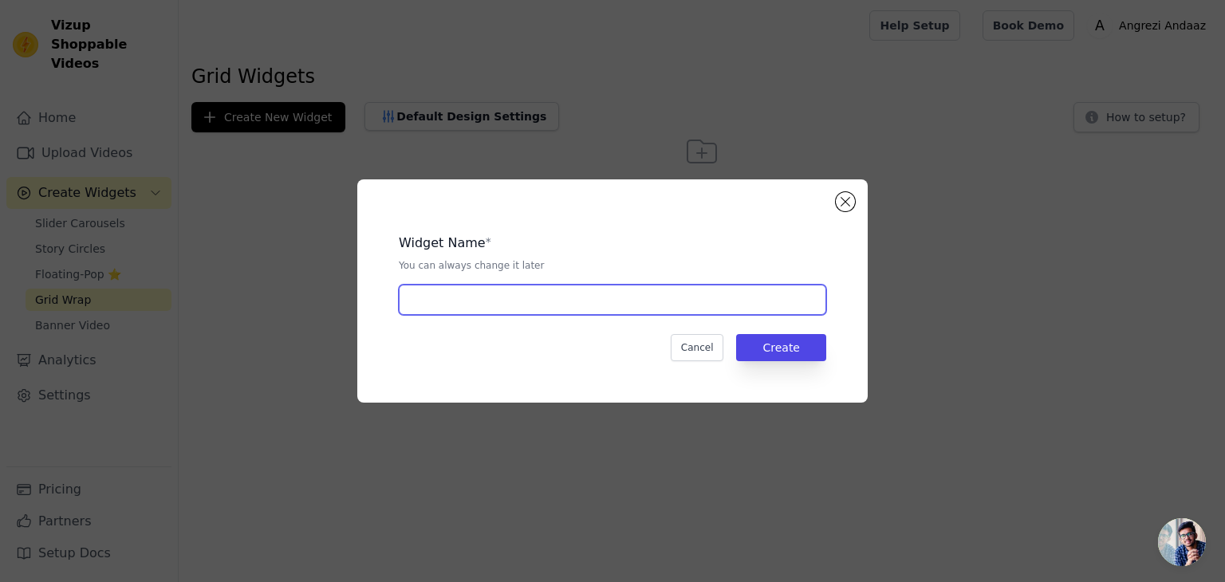
click at [605, 307] on input "text" at bounding box center [612, 300] width 427 height 30
type input "reels"
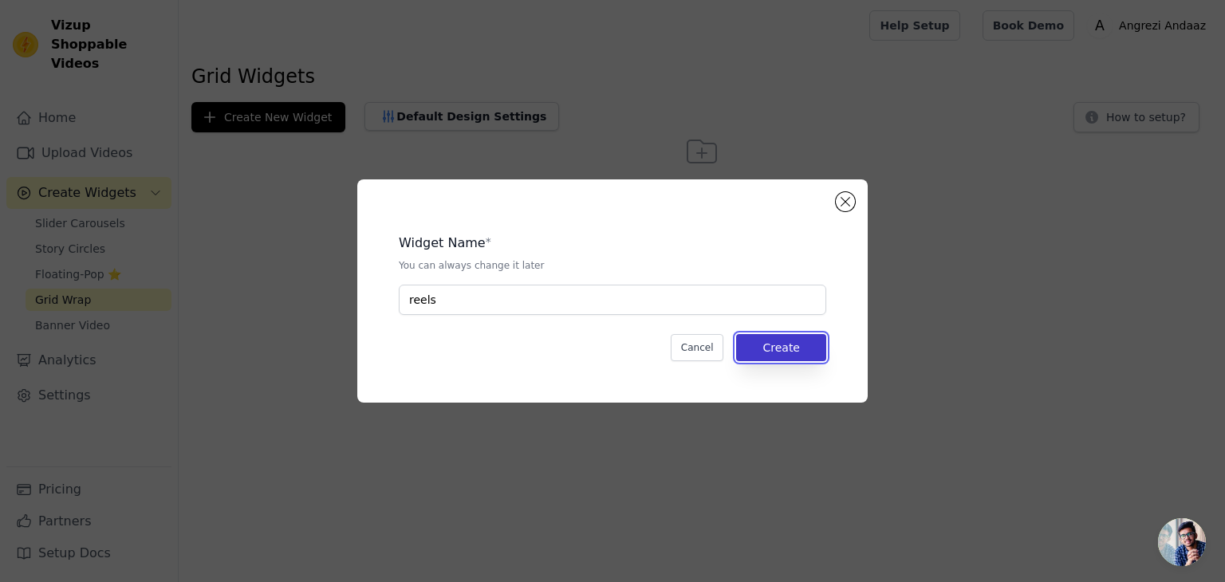
click at [800, 335] on button "Create" at bounding box center [781, 347] width 90 height 27
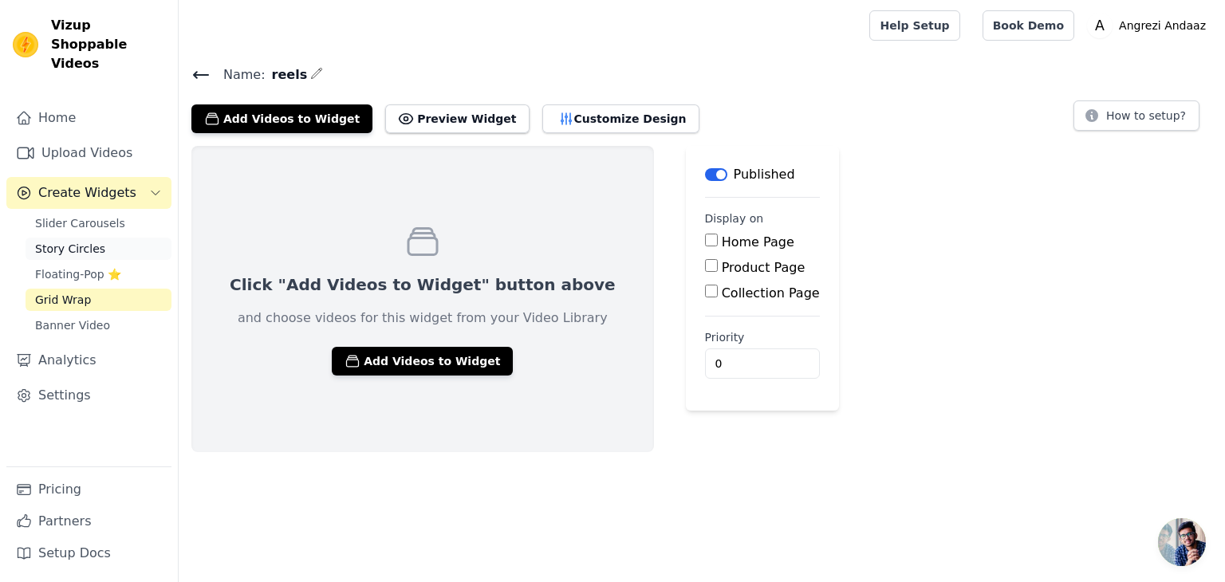
click at [93, 241] on span "Story Circles" at bounding box center [70, 249] width 70 height 16
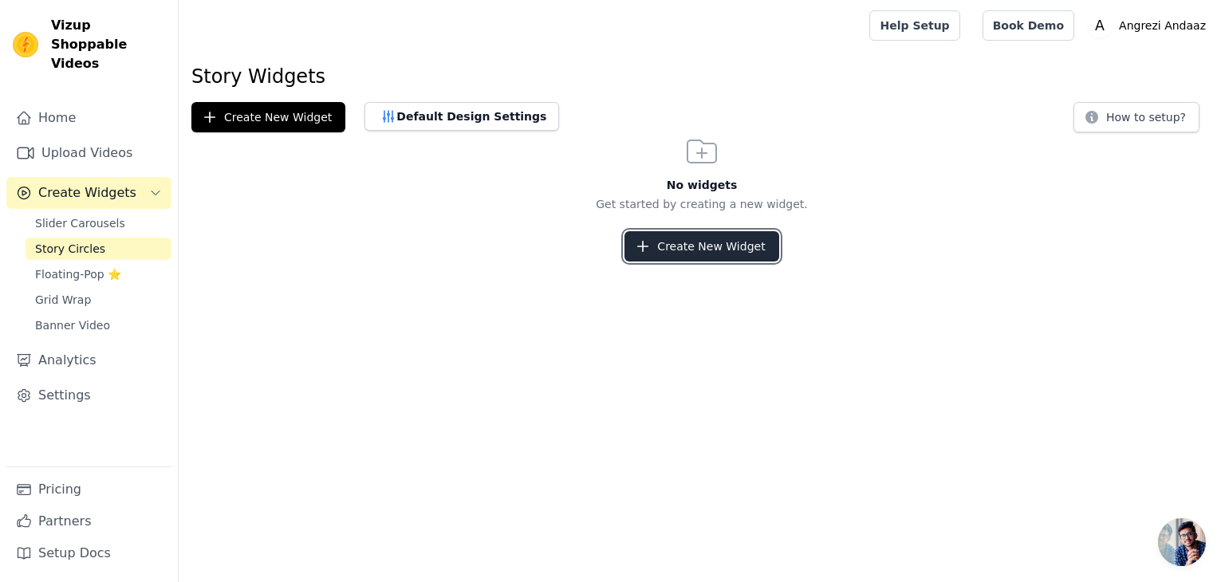
click at [661, 233] on button "Create New Widget" at bounding box center [701, 246] width 154 height 30
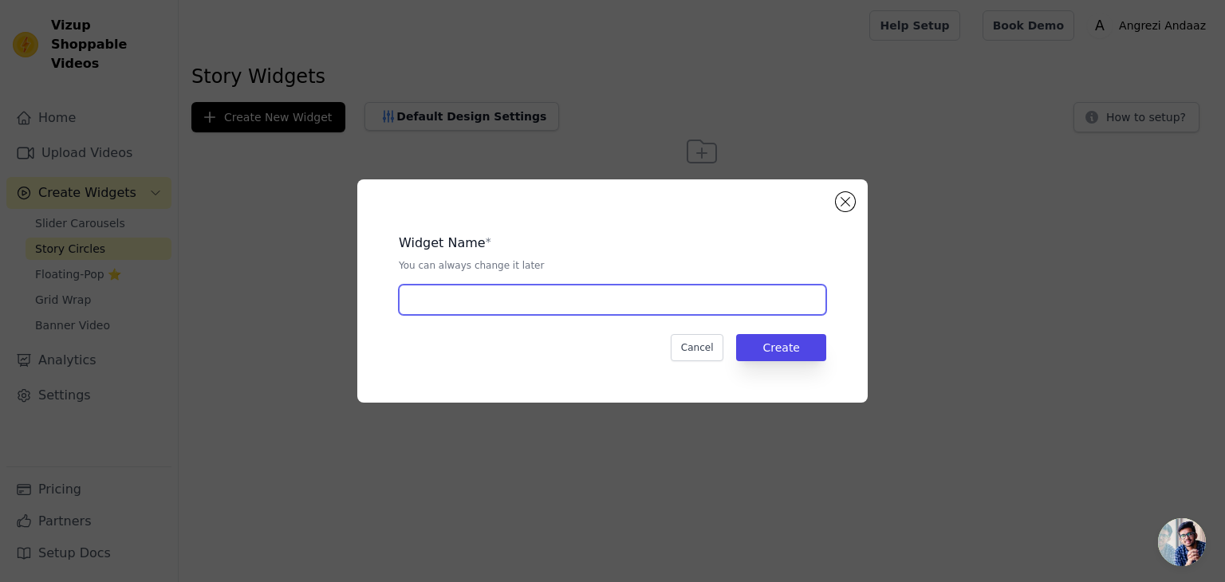
click at [587, 288] on input "text" at bounding box center [612, 300] width 427 height 30
type input "PRODUCT"
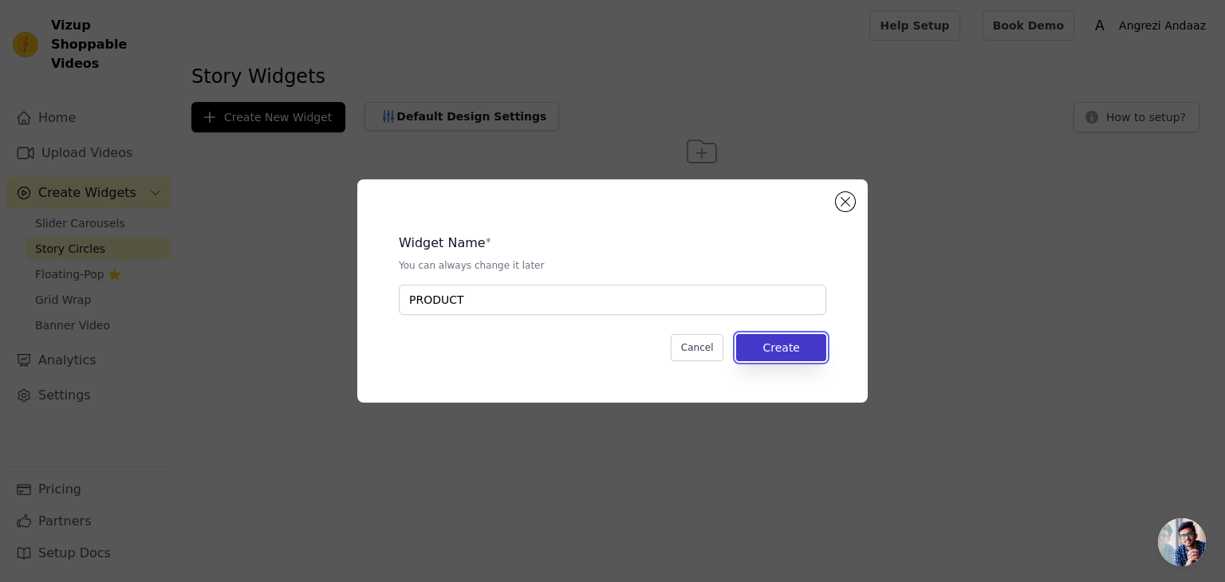
click at [804, 353] on button "Create" at bounding box center [781, 347] width 90 height 27
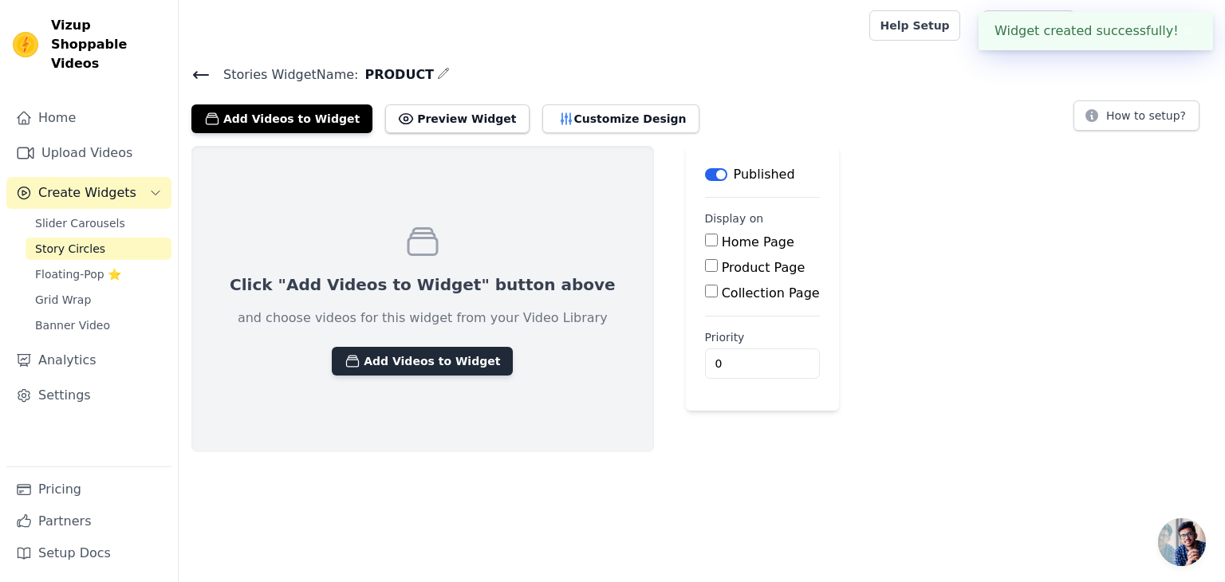
click at [399, 360] on button "Add Videos to Widget" at bounding box center [422, 361] width 181 height 29
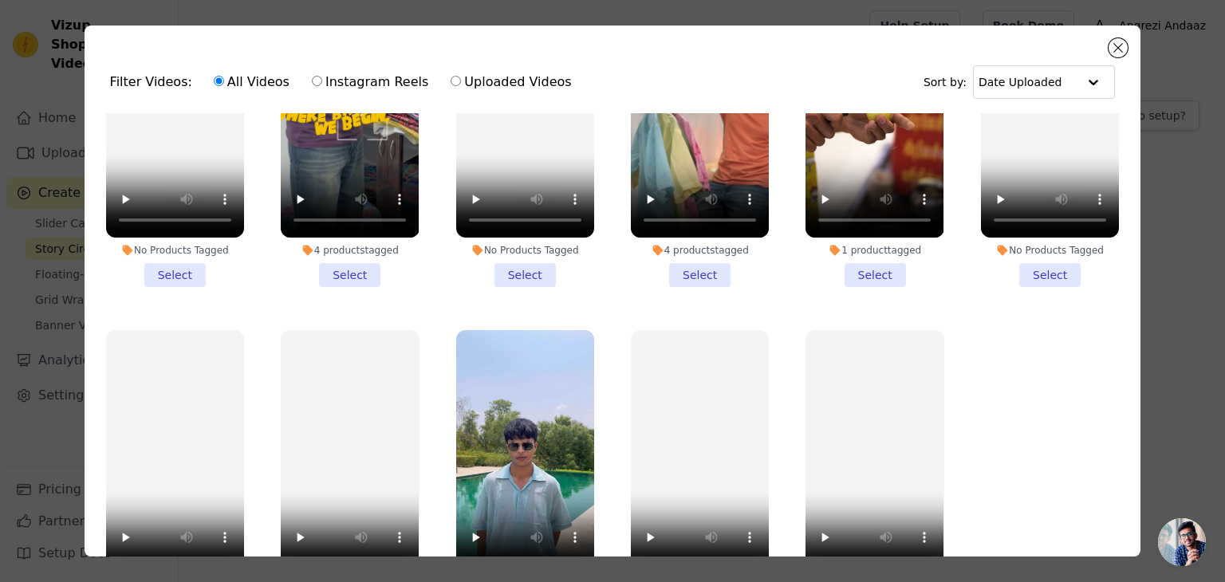
scroll to position [138, 0]
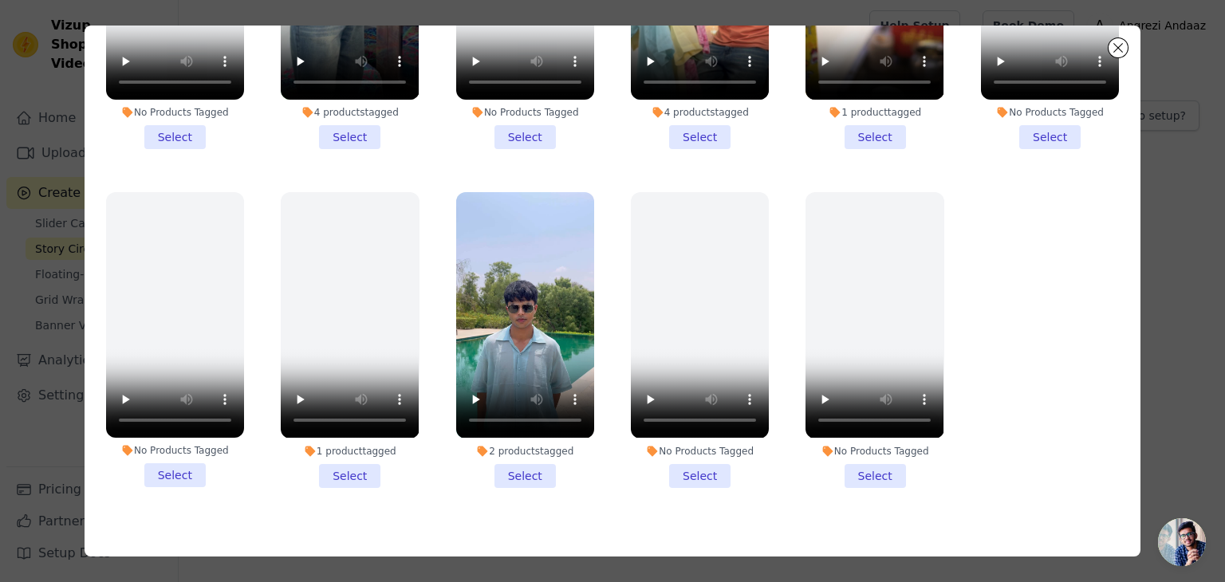
click at [507, 442] on li "2 products tagged Select" at bounding box center [525, 339] width 138 height 295
click at [0, 0] on input "2 products tagged Select" at bounding box center [0, 0] width 0 height 0
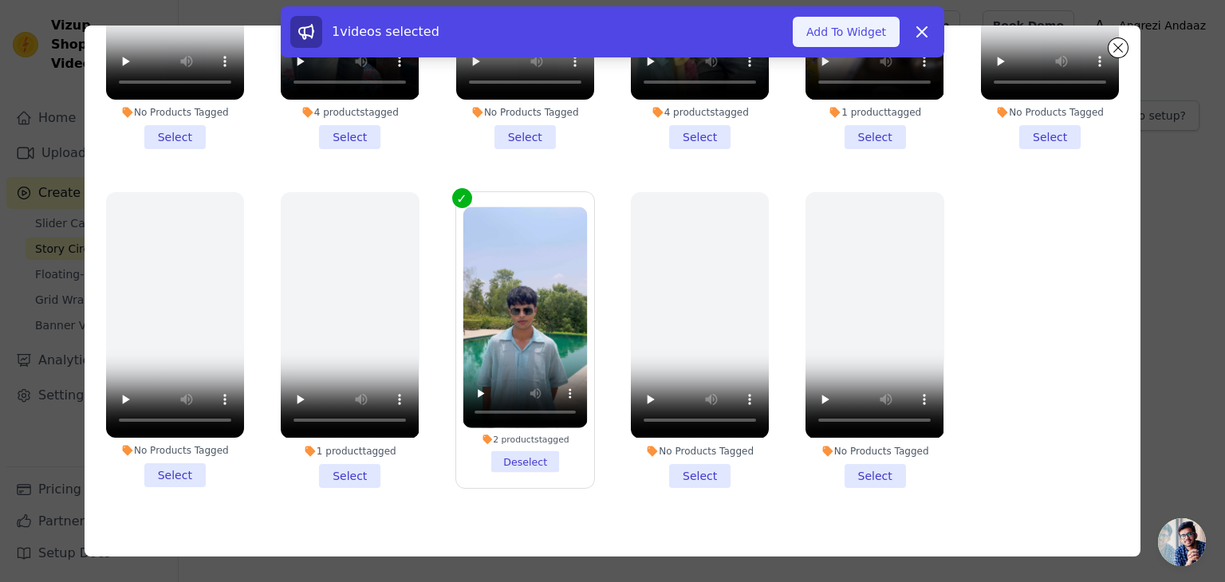
click at [868, 26] on button "Add To Widget" at bounding box center [846, 32] width 107 height 30
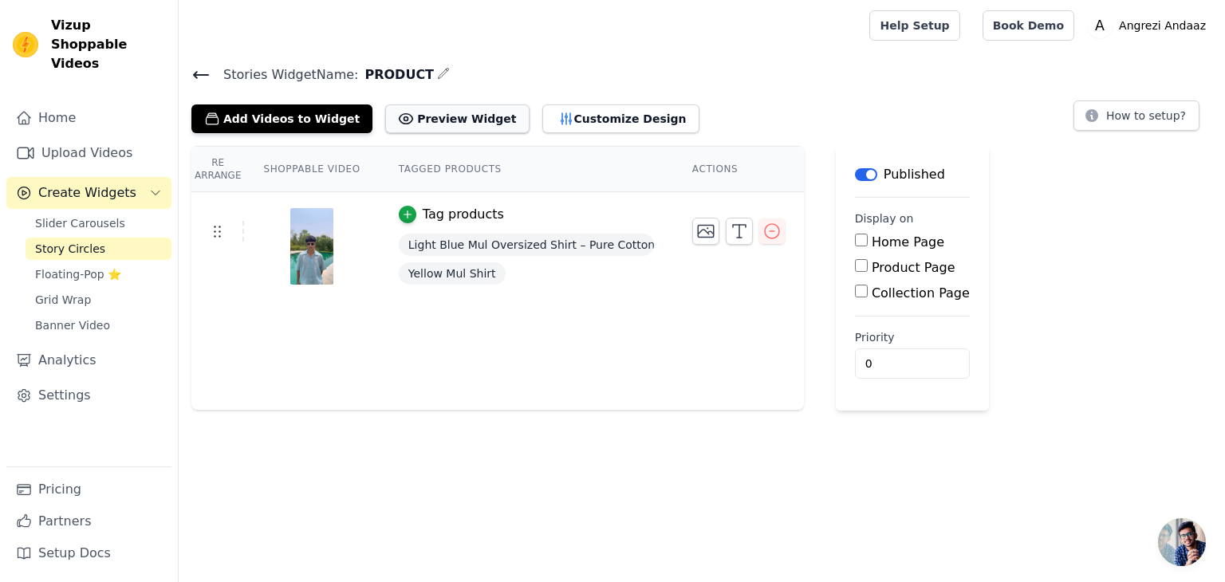
click at [447, 114] on button "Preview Widget" at bounding box center [457, 118] width 144 height 29
click at [696, 222] on icon "button" at bounding box center [705, 231] width 19 height 19
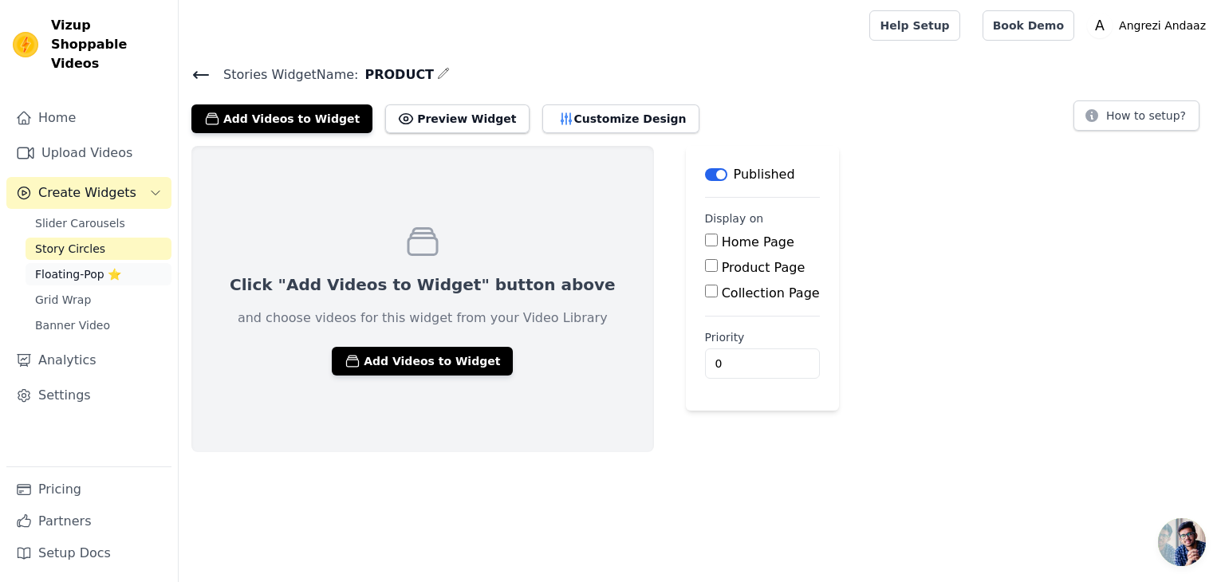
click at [105, 266] on span "Floating-Pop ⭐" at bounding box center [78, 274] width 86 height 16
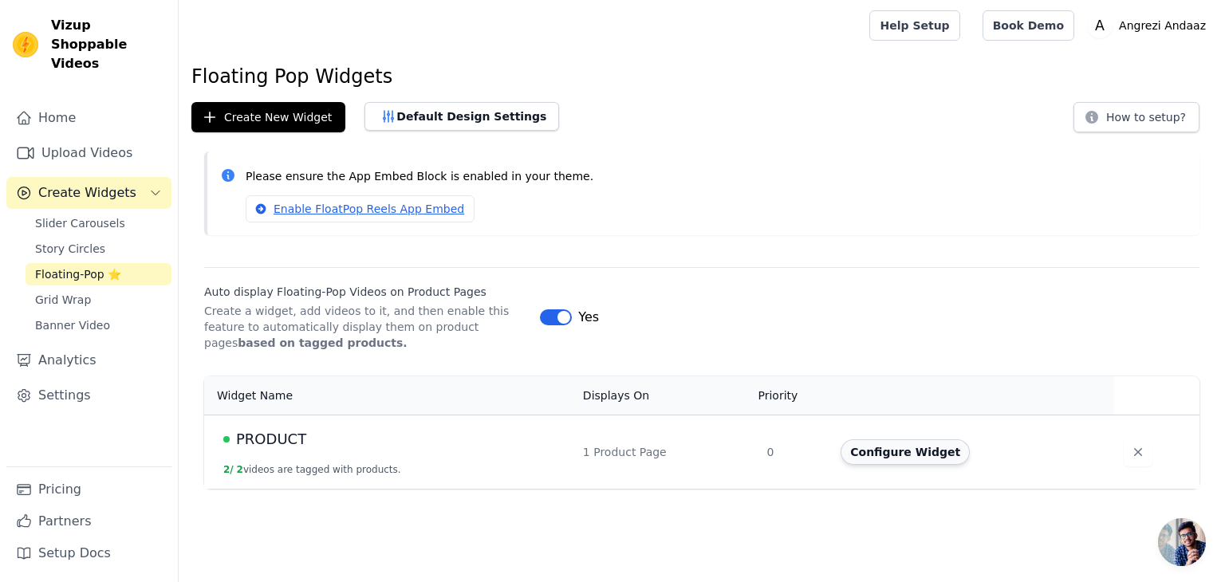
click at [879, 457] on button "Configure Widget" at bounding box center [905, 452] width 129 height 26
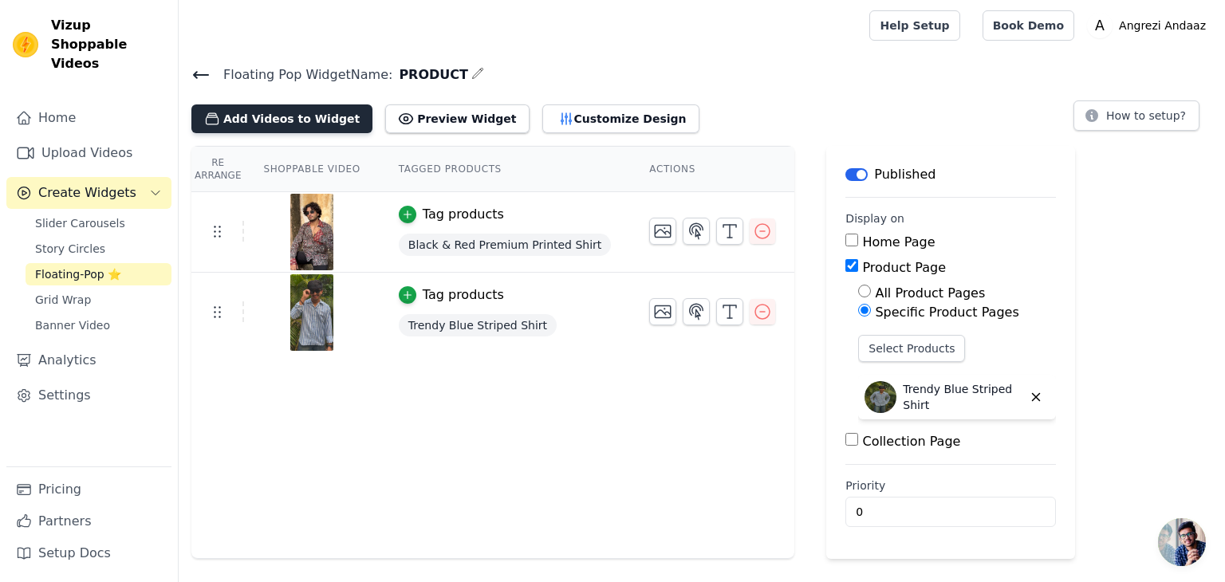
click at [299, 123] on button "Add Videos to Widget" at bounding box center [281, 118] width 181 height 29
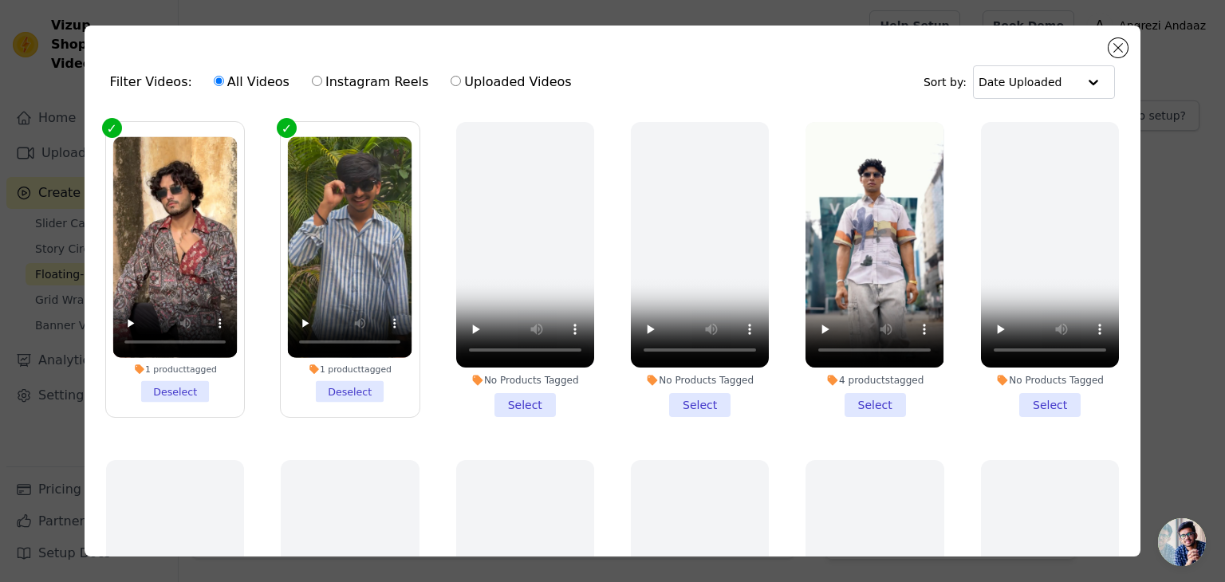
click at [322, 82] on label "Instagram Reels" at bounding box center [370, 82] width 118 height 21
click at [322, 82] on input "Instagram Reels" at bounding box center [317, 81] width 10 height 10
radio input "true"
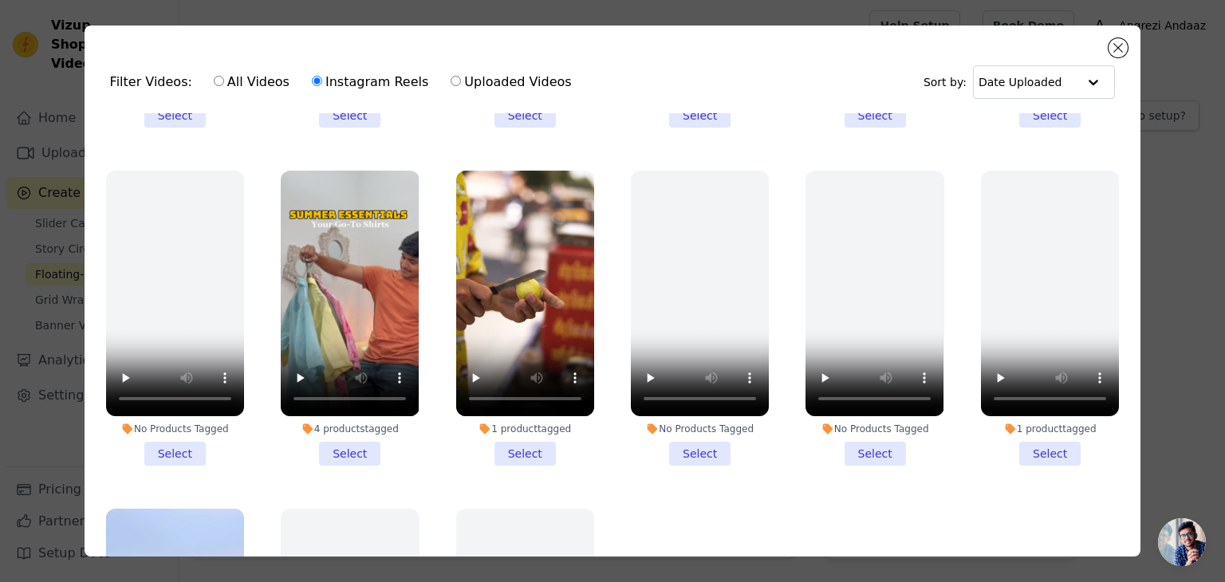
scroll to position [807, 0]
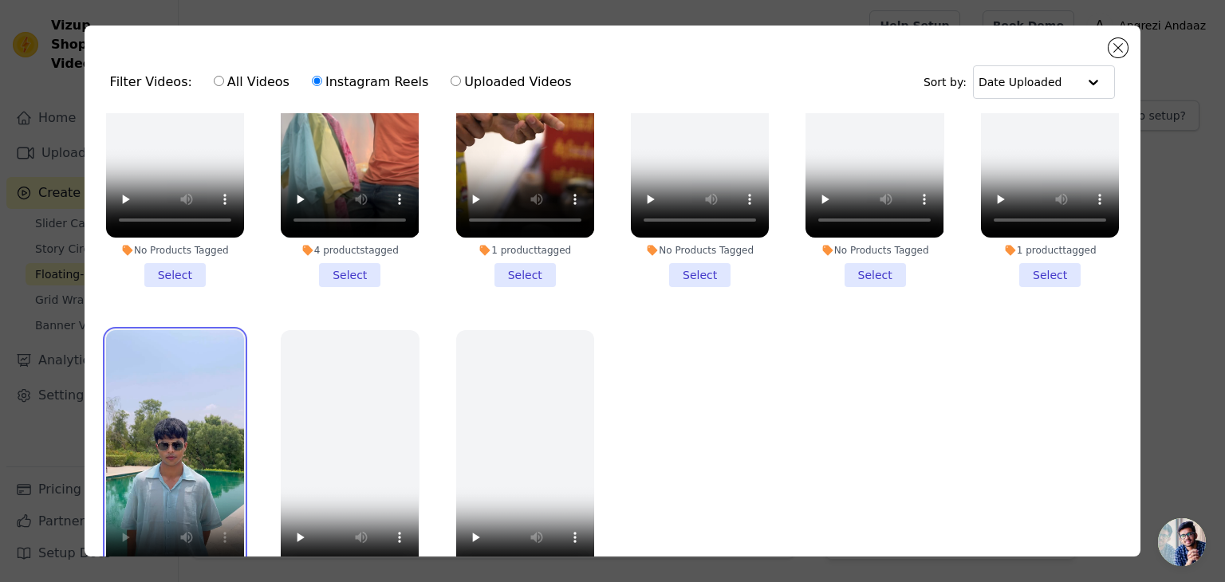
click at [152, 454] on video at bounding box center [175, 453] width 138 height 246
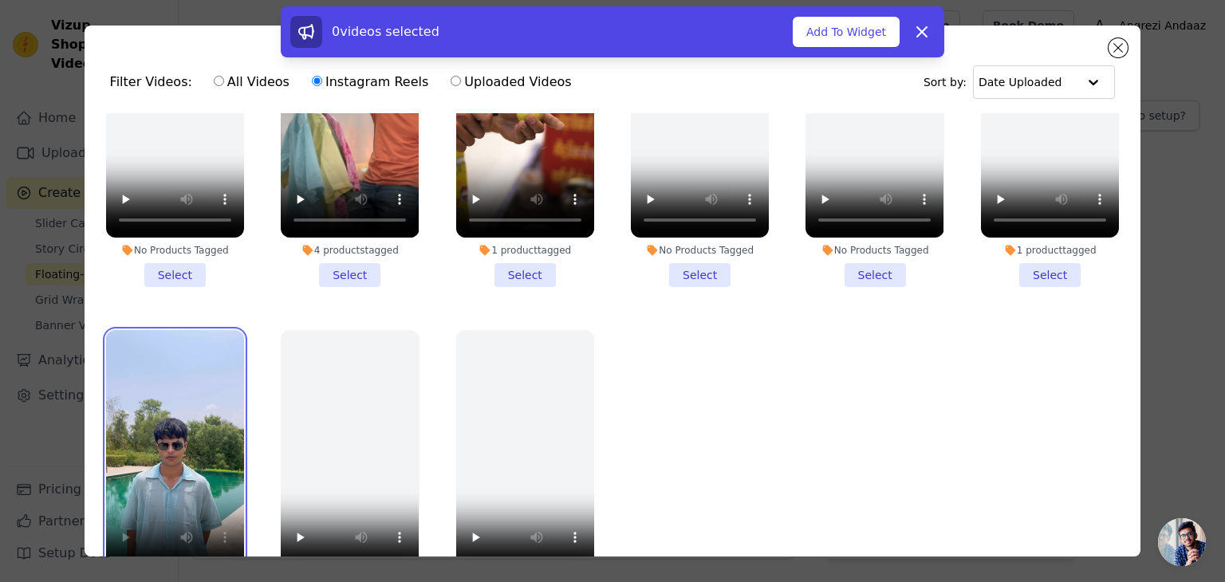
scroll to position [138, 0]
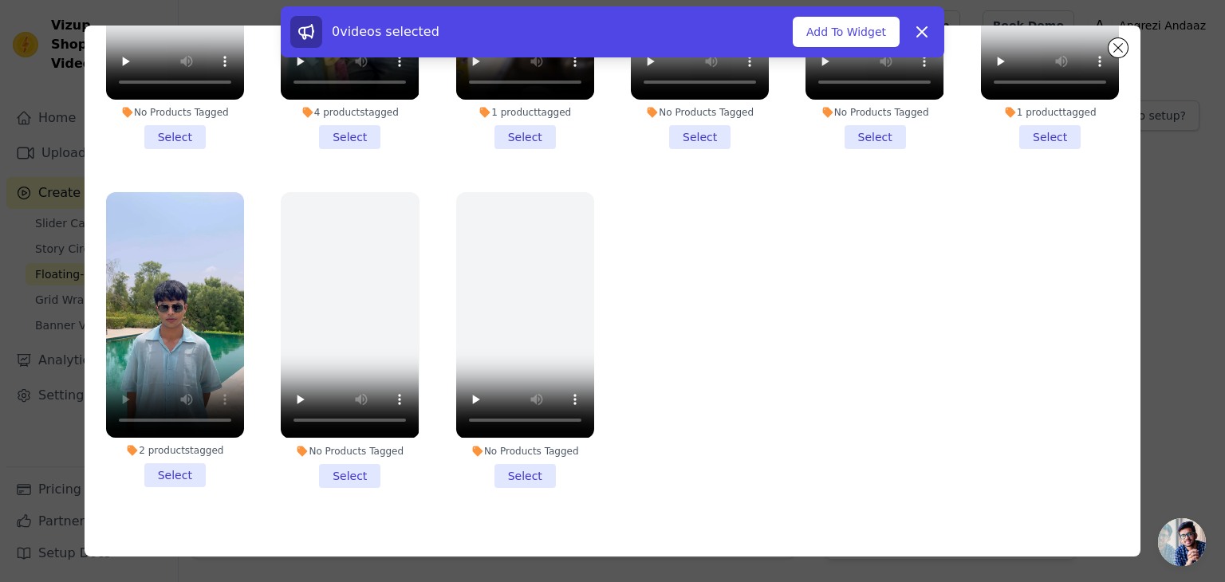
click at [152, 454] on li "2 products tagged Select" at bounding box center [175, 339] width 138 height 295
click at [0, 0] on input "2 products tagged Select" at bounding box center [0, 0] width 0 height 0
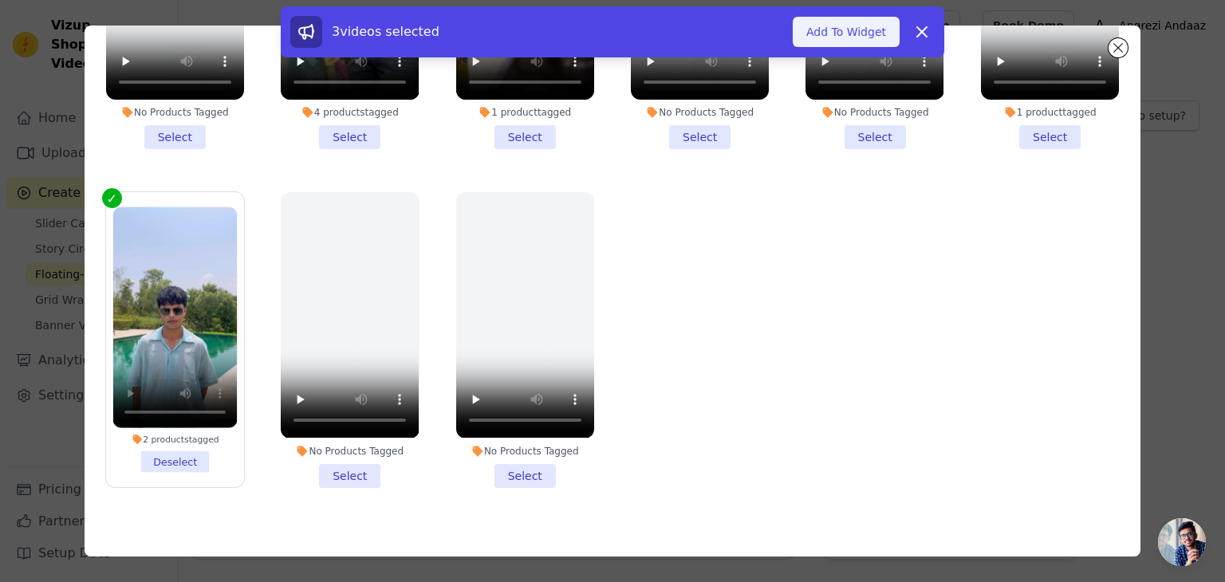
click at [866, 34] on button "Add To Widget" at bounding box center [846, 32] width 107 height 30
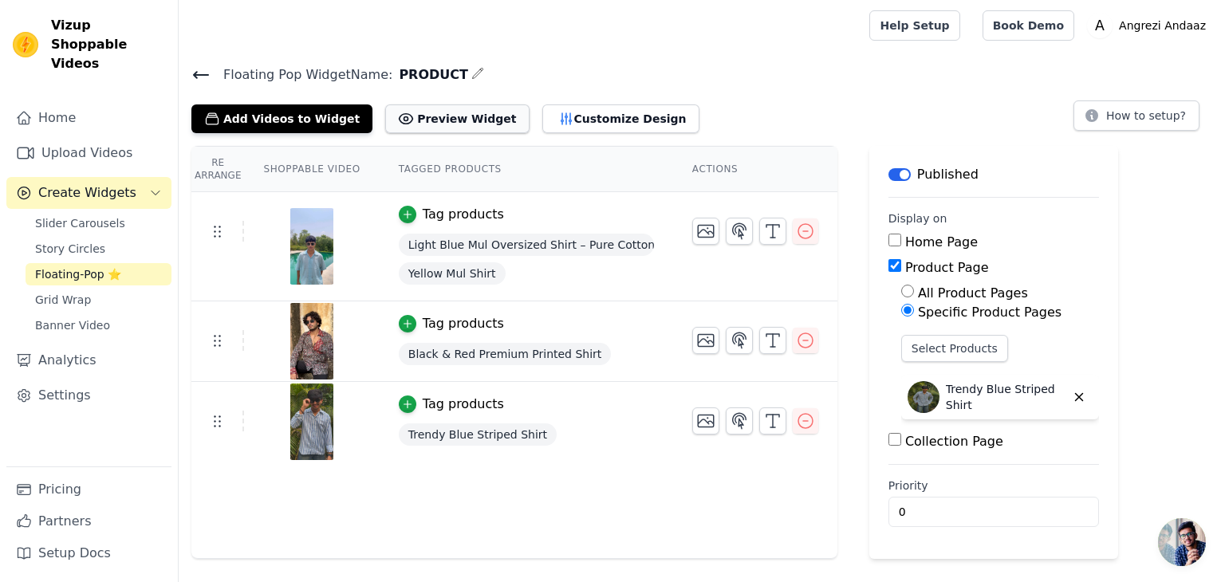
click at [450, 116] on button "Preview Widget" at bounding box center [457, 118] width 144 height 29
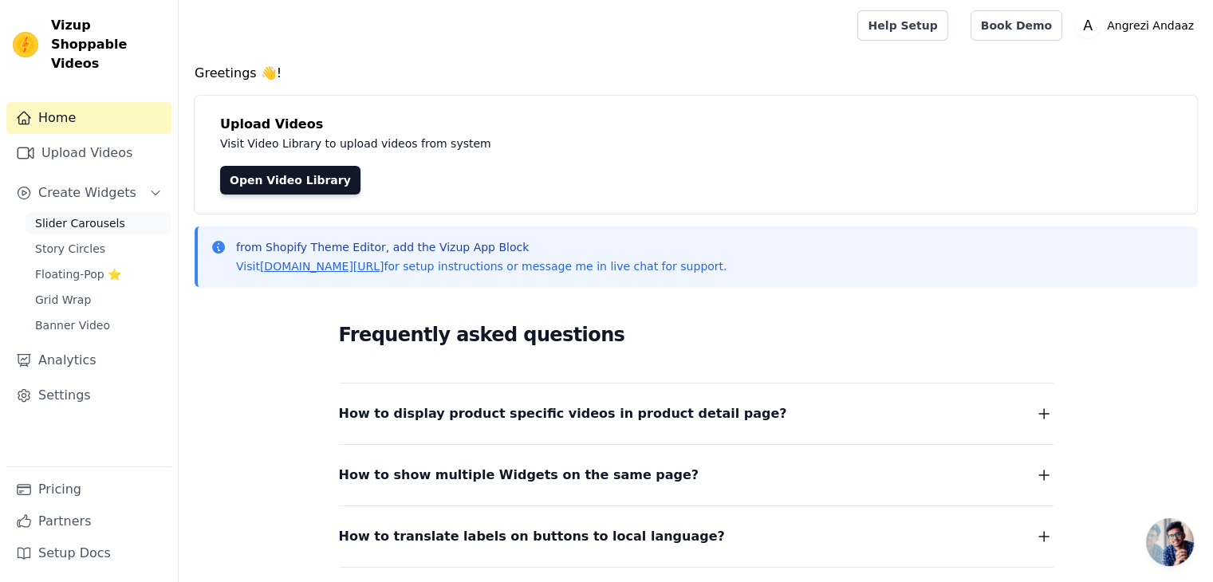
click at [99, 215] on span "Slider Carousels" at bounding box center [80, 223] width 90 height 16
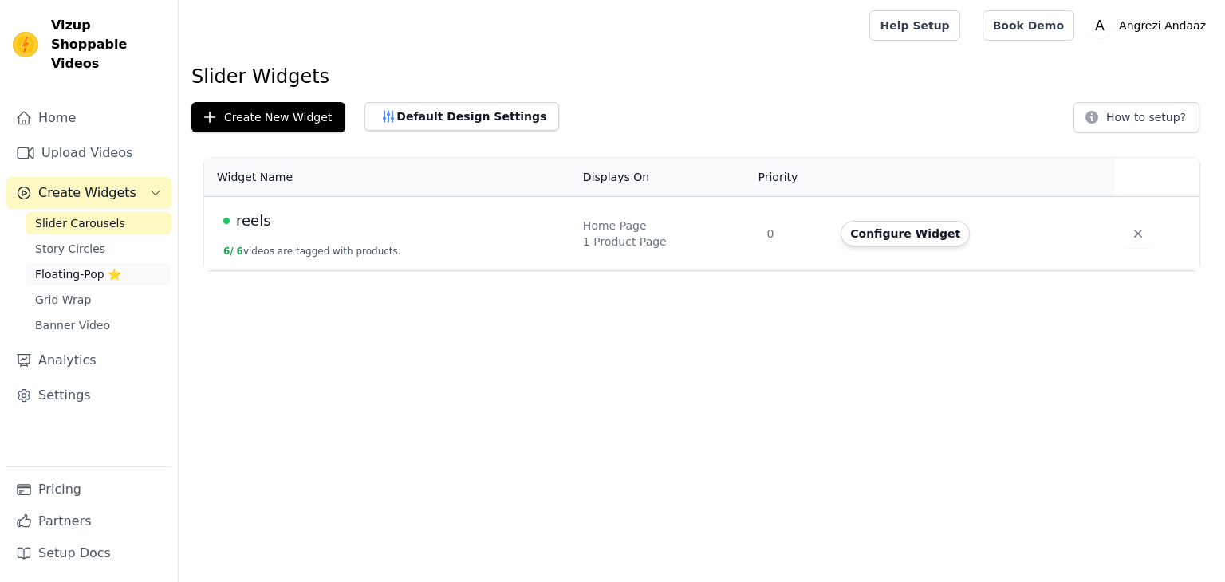
click at [82, 266] on span "Floating-Pop ⭐" at bounding box center [78, 274] width 86 height 16
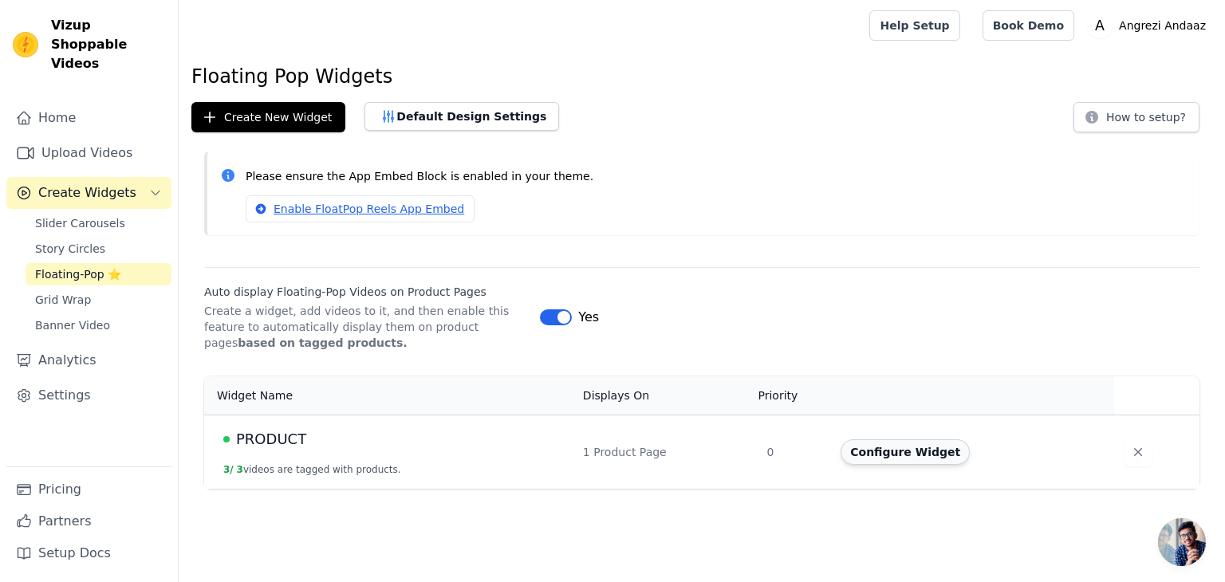
click at [939, 457] on button "Configure Widget" at bounding box center [905, 452] width 129 height 26
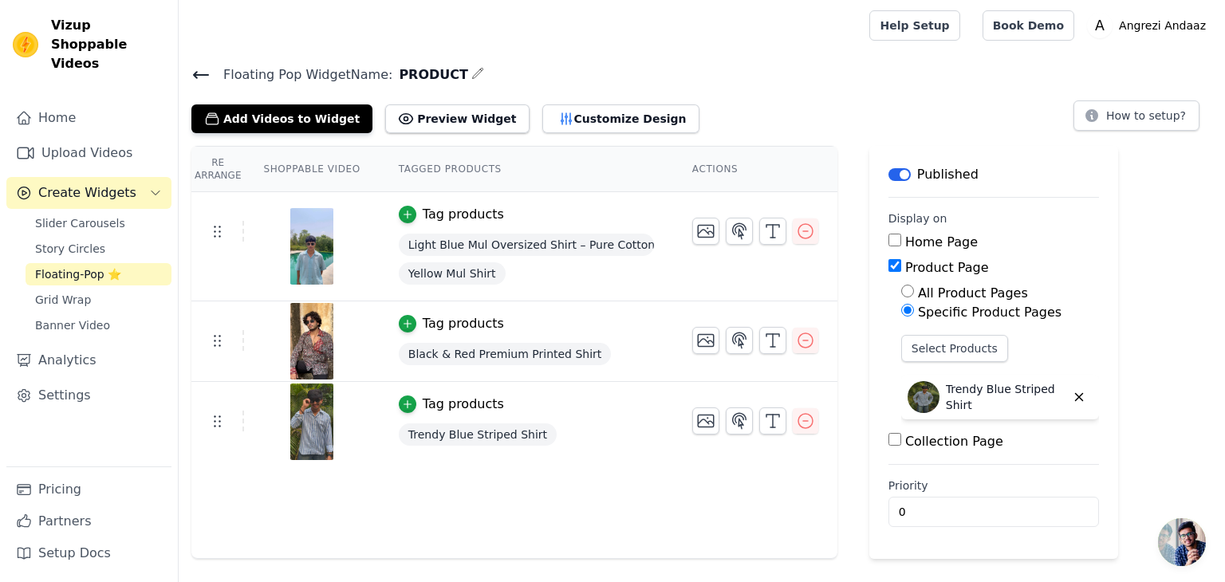
click at [574, 337] on td "Tag products Black & Red Premium Printed Shirt" at bounding box center [526, 341] width 293 height 81
click at [496, 361] on span "Black & Red Premium Printed Shirt" at bounding box center [505, 354] width 213 height 22
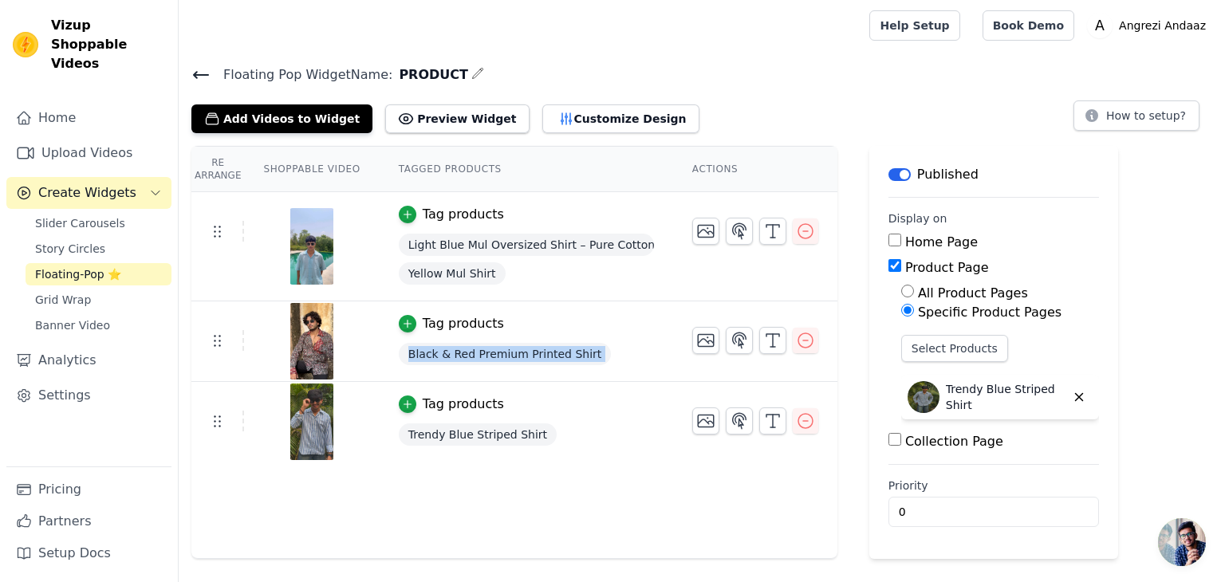
click at [496, 361] on span "Black & Red Premium Printed Shirt" at bounding box center [505, 354] width 213 height 22
click at [443, 243] on span "Light Blue Mul Oversized Shirt – Pure Cotton | Light, Breathable, Easy Care" at bounding box center [526, 245] width 255 height 22
click at [727, 349] on button "button" at bounding box center [739, 340] width 27 height 27
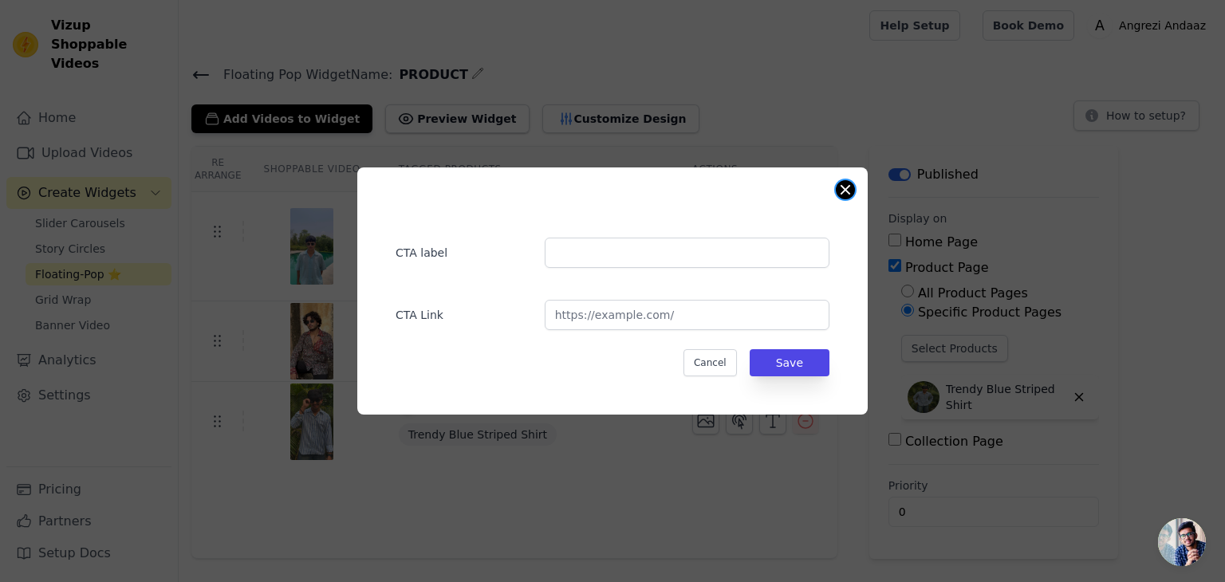
click at [843, 195] on button "Close modal" at bounding box center [845, 189] width 19 height 19
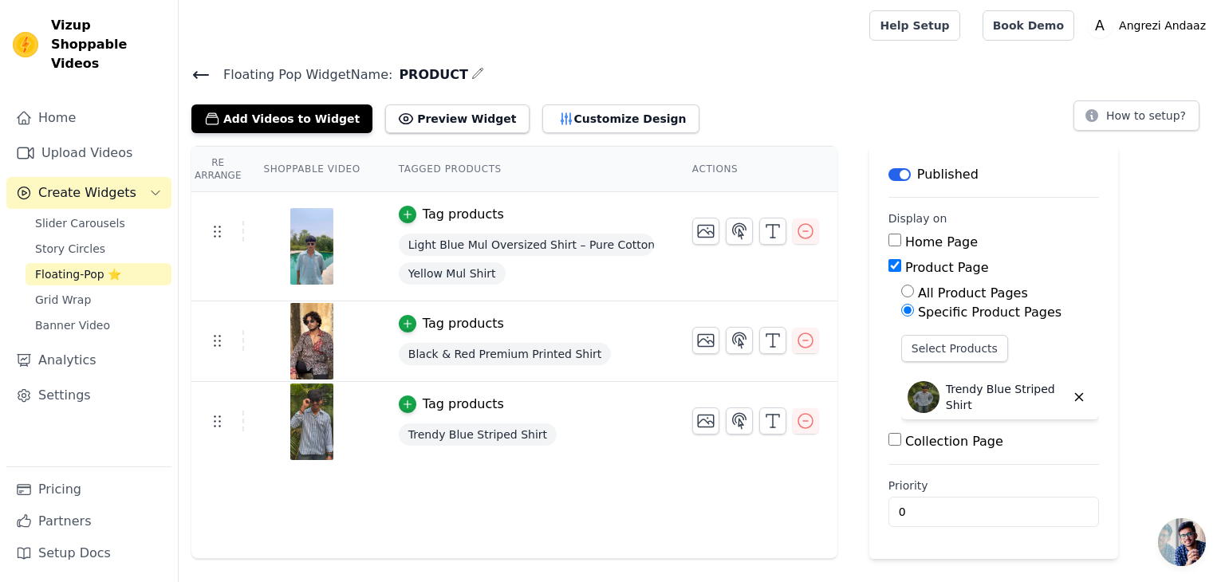
click at [302, 167] on th "Shoppable Video" at bounding box center [311, 169] width 135 height 45
click at [421, 173] on th "Tagged Products" at bounding box center [526, 169] width 293 height 45
click at [734, 235] on icon "button" at bounding box center [739, 231] width 19 height 19
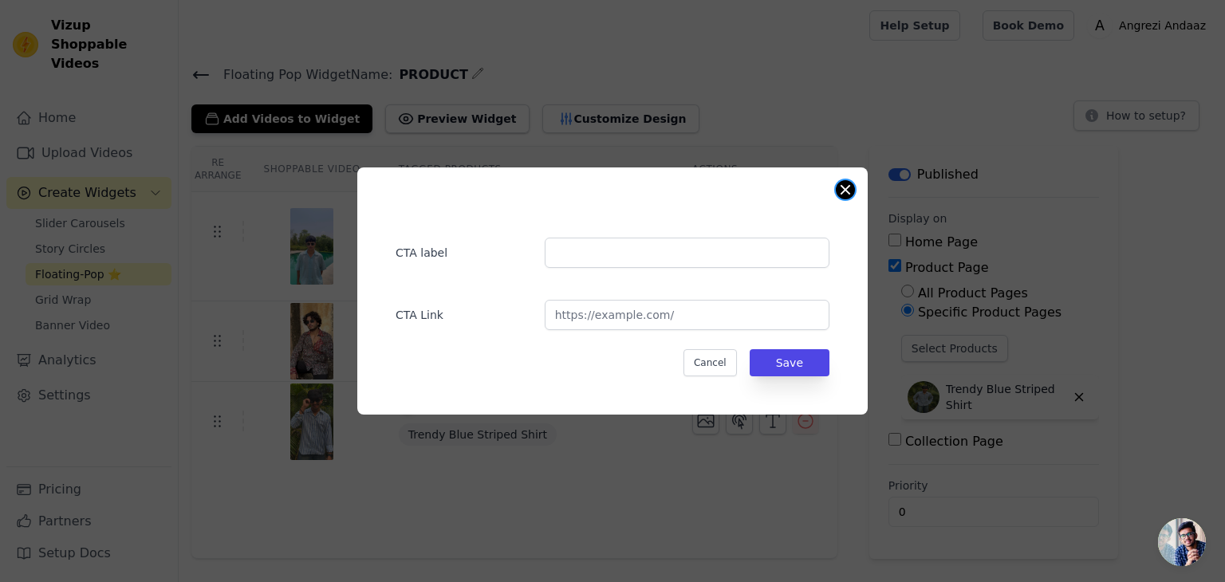
click at [839, 195] on button "Close modal" at bounding box center [845, 189] width 19 height 19
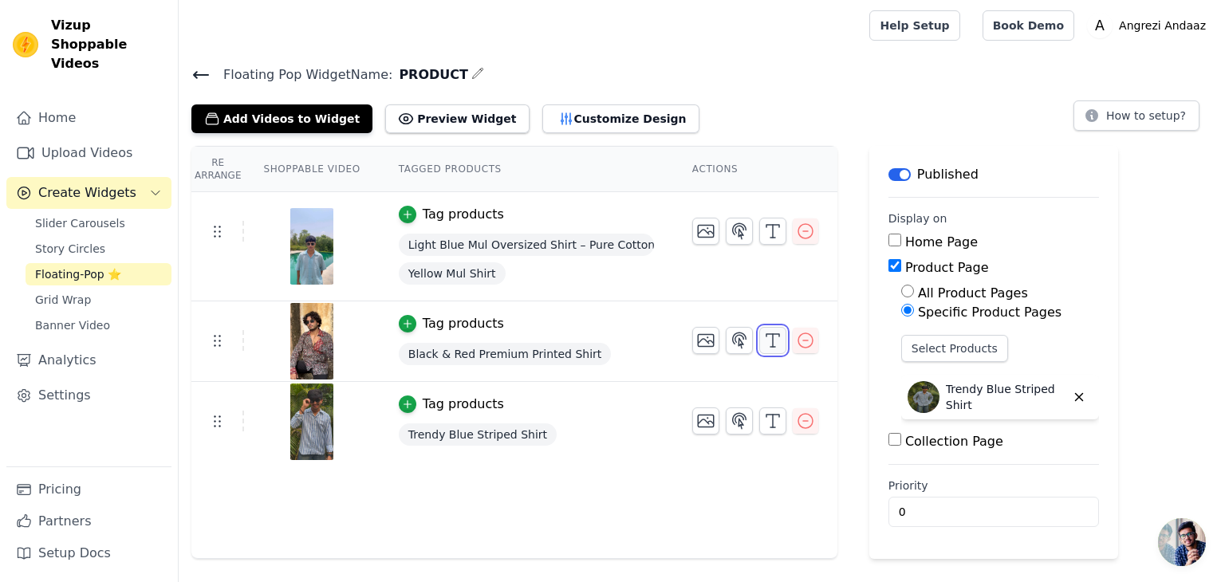
click at [763, 342] on icon "button" at bounding box center [772, 340] width 19 height 19
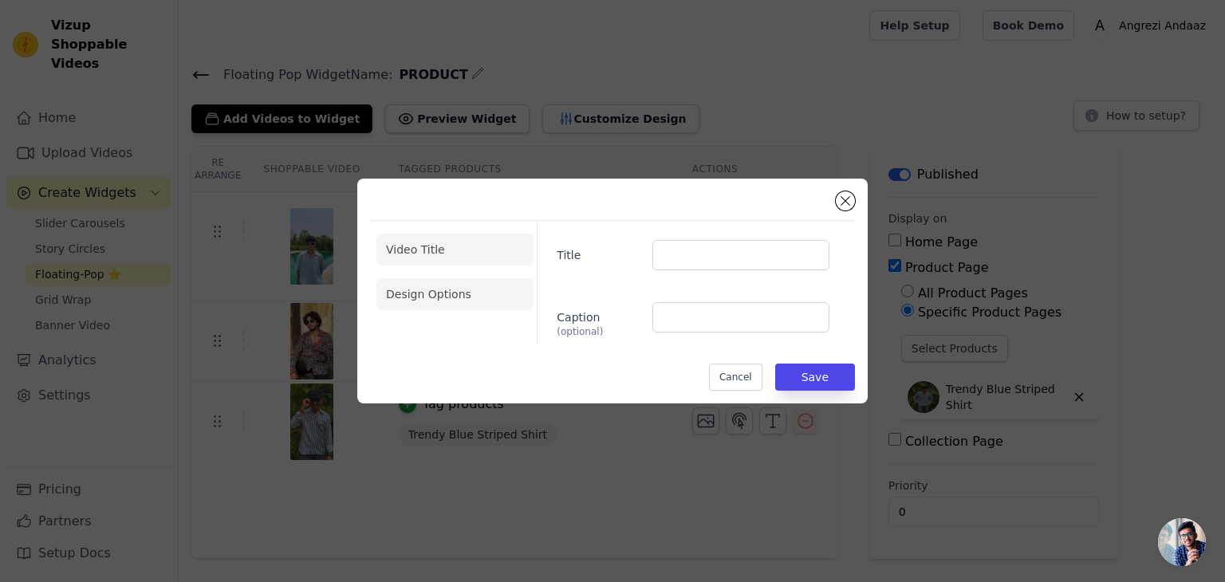
click at [412, 293] on li "Design Options" at bounding box center [454, 294] width 157 height 32
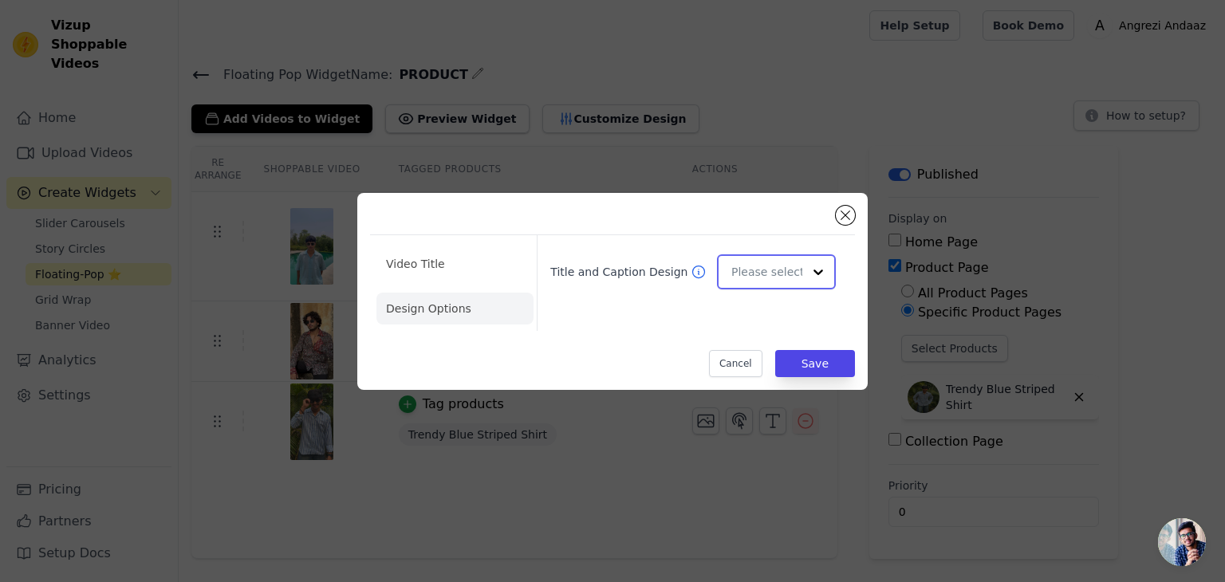
click at [745, 269] on input "Title and Caption Design" at bounding box center [766, 272] width 71 height 32
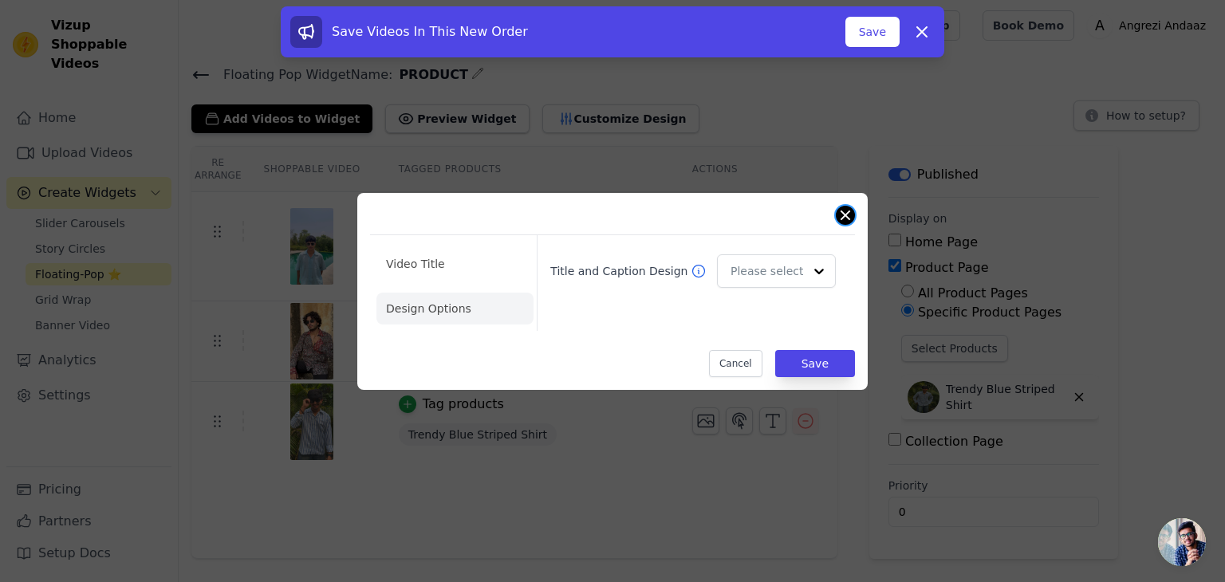
click at [845, 211] on button "Close modal" at bounding box center [845, 215] width 19 height 19
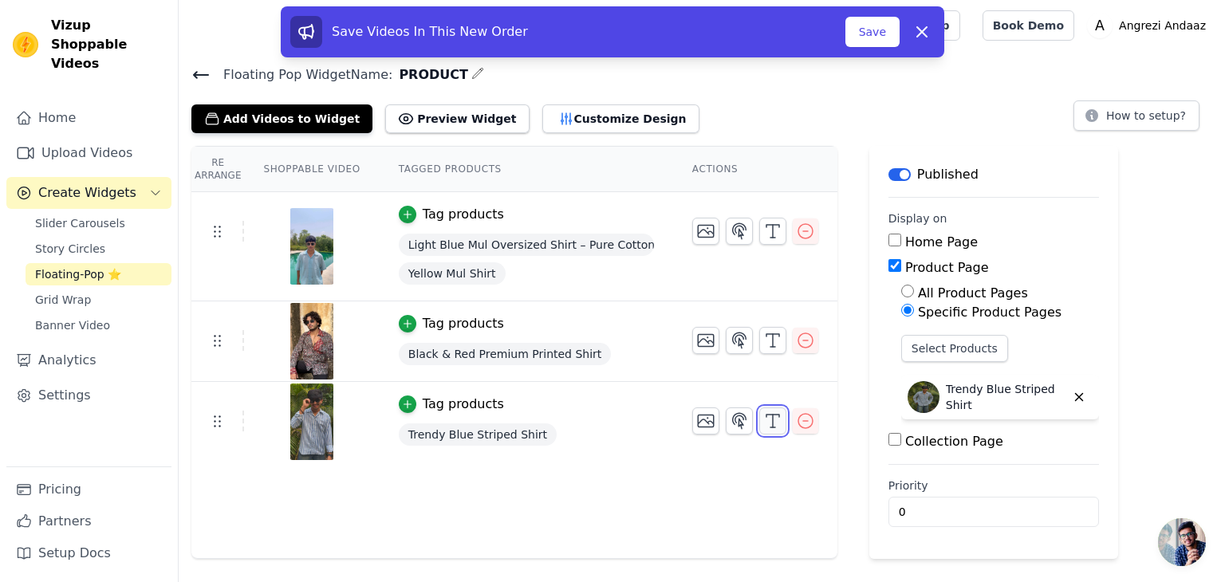
click at [763, 419] on icon "button" at bounding box center [772, 421] width 19 height 19
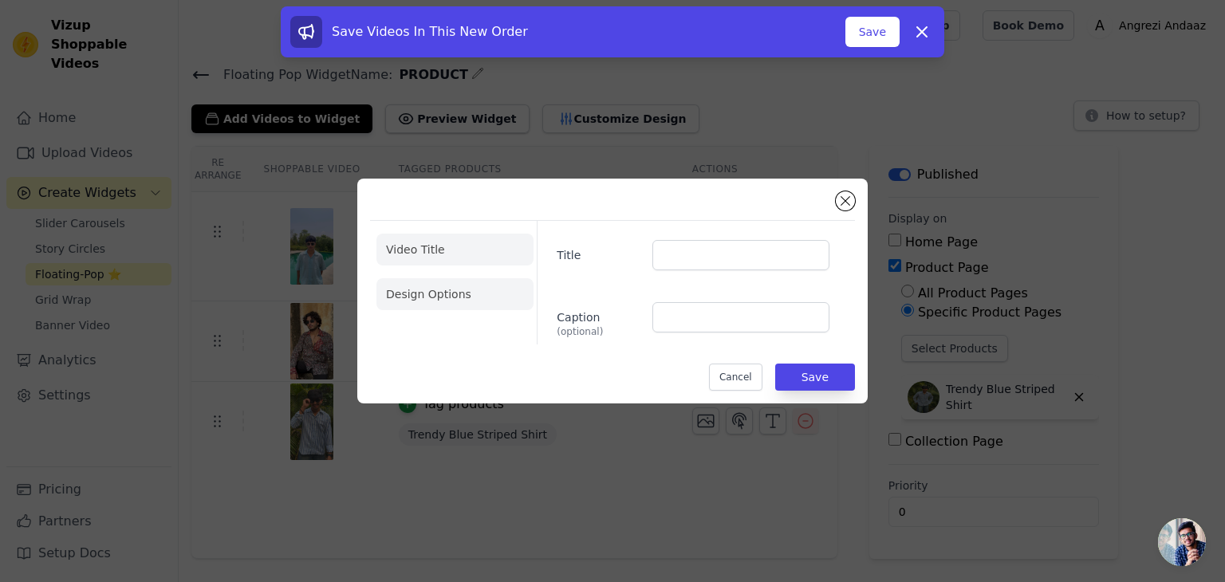
click at [483, 285] on li "Design Options" at bounding box center [454, 294] width 157 height 32
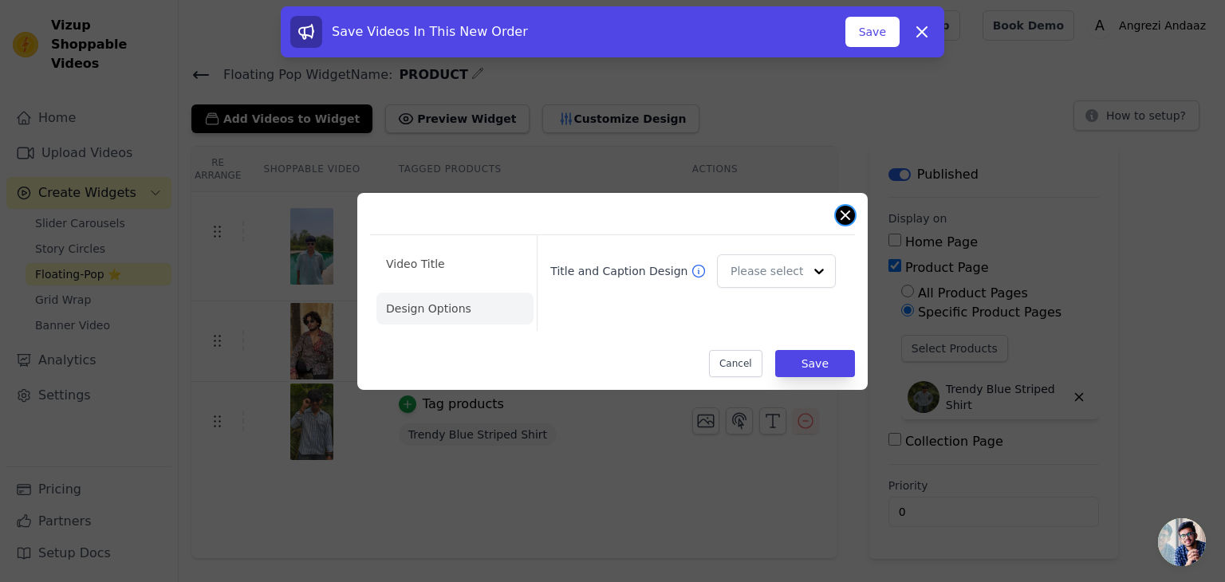
click at [845, 221] on button "Close modal" at bounding box center [845, 215] width 19 height 19
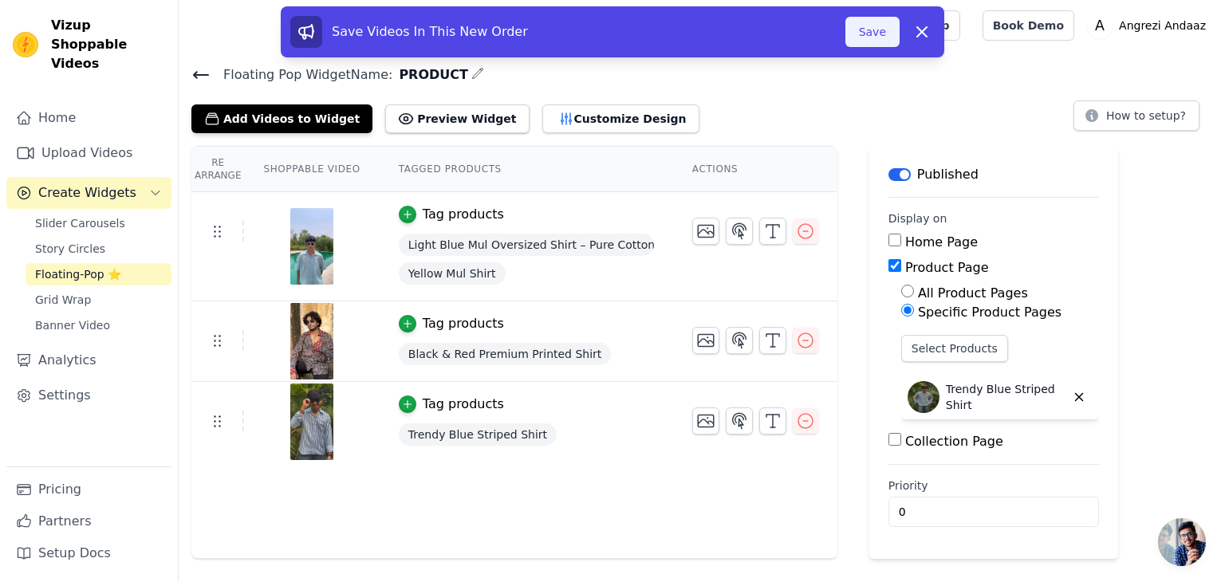
click at [868, 30] on button "Save" at bounding box center [872, 32] width 54 height 30
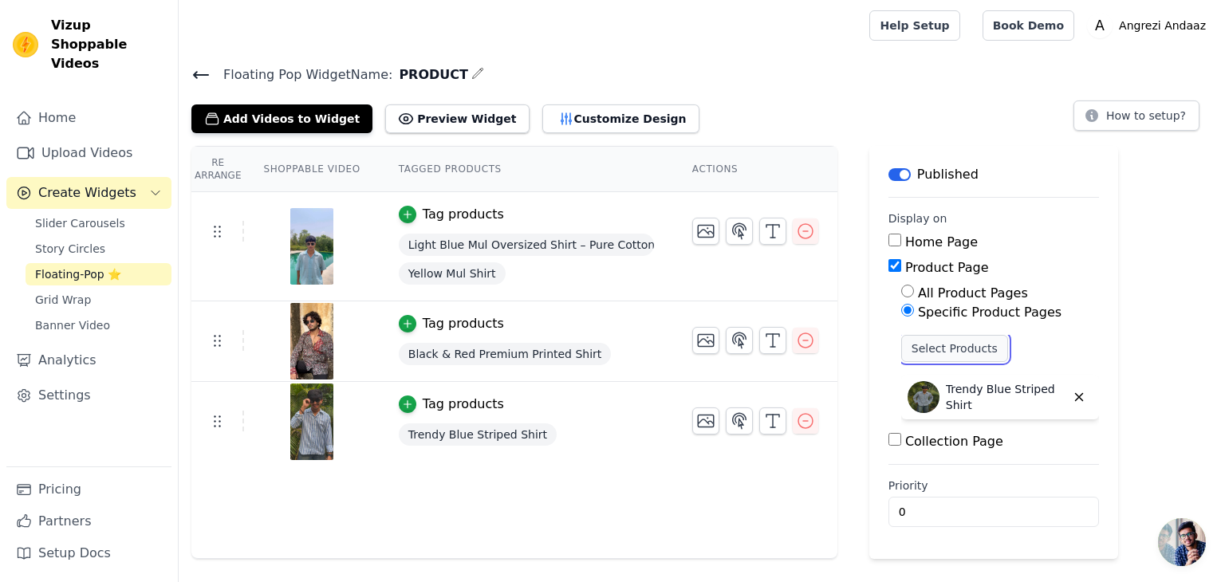
click at [960, 345] on button "Select Products" at bounding box center [954, 348] width 107 height 27
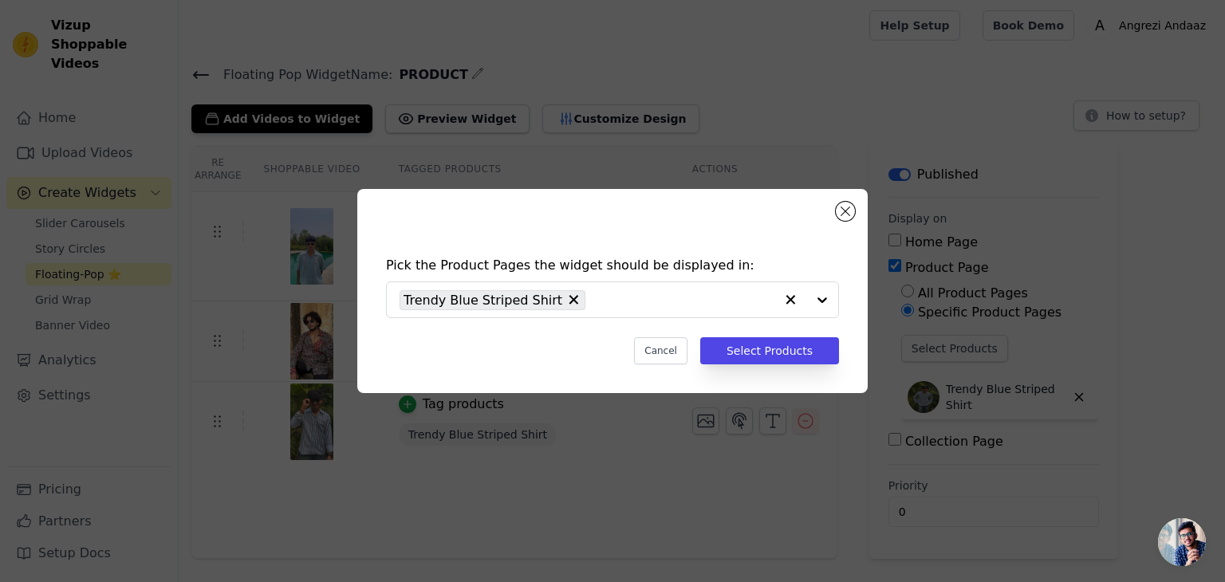
click at [861, 215] on div "Pick the Product Pages the widget should be displayed in: Trendy Blue Striped S…" at bounding box center [612, 291] width 510 height 204
click at [849, 209] on button "Close modal" at bounding box center [845, 211] width 19 height 19
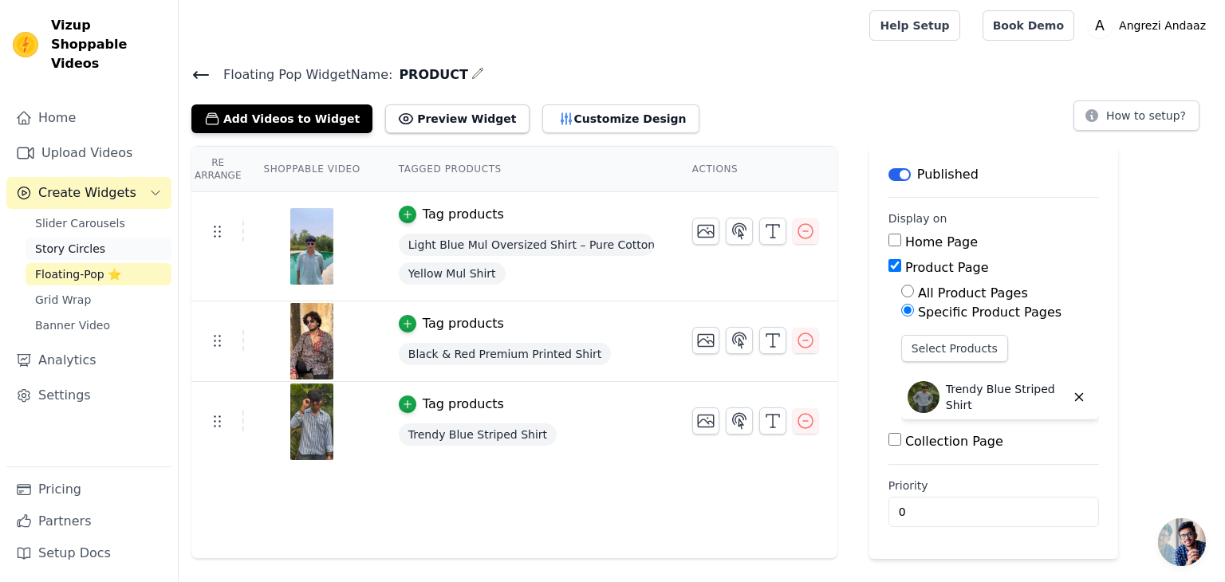
click at [89, 241] on span "Story Circles" at bounding box center [70, 249] width 70 height 16
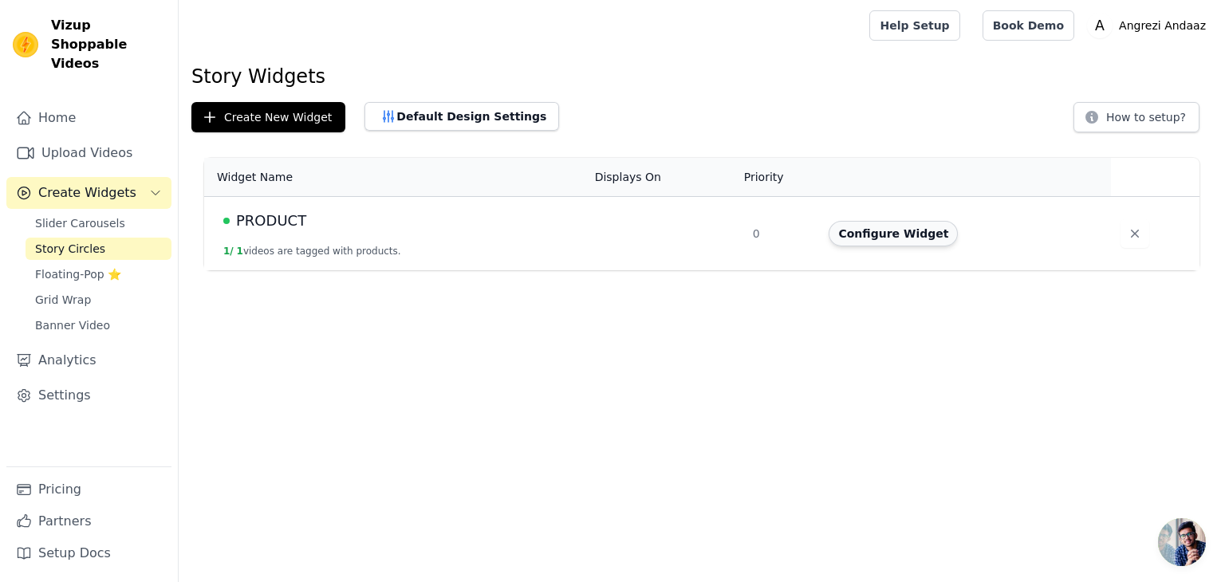
click at [900, 245] on button "Configure Widget" at bounding box center [893, 234] width 129 height 26
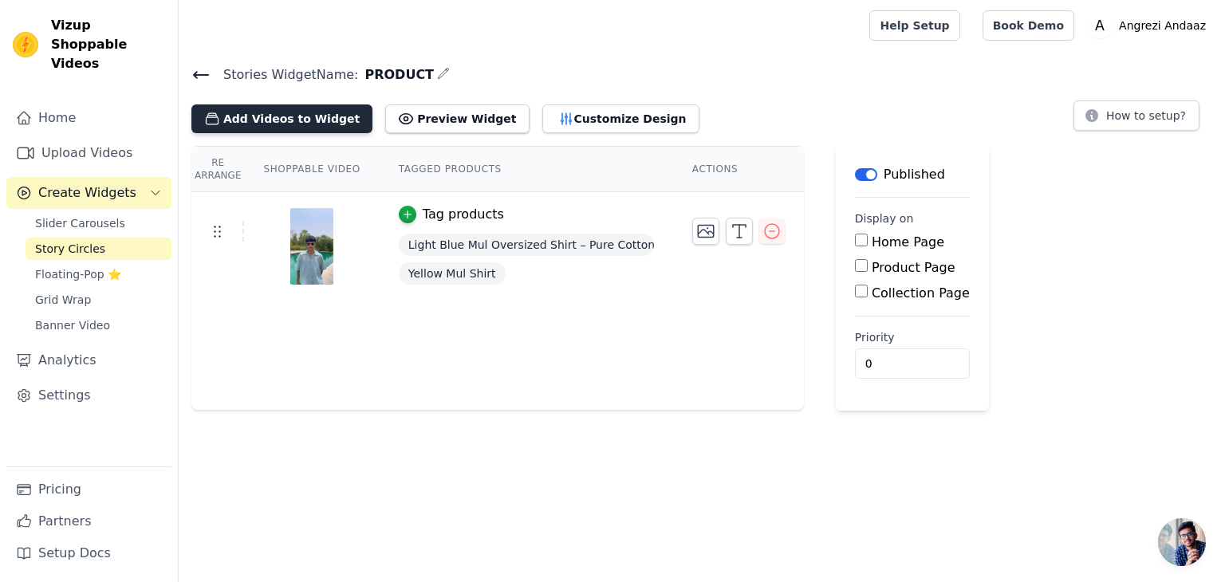
click at [286, 116] on button "Add Videos to Widget" at bounding box center [281, 118] width 181 height 29
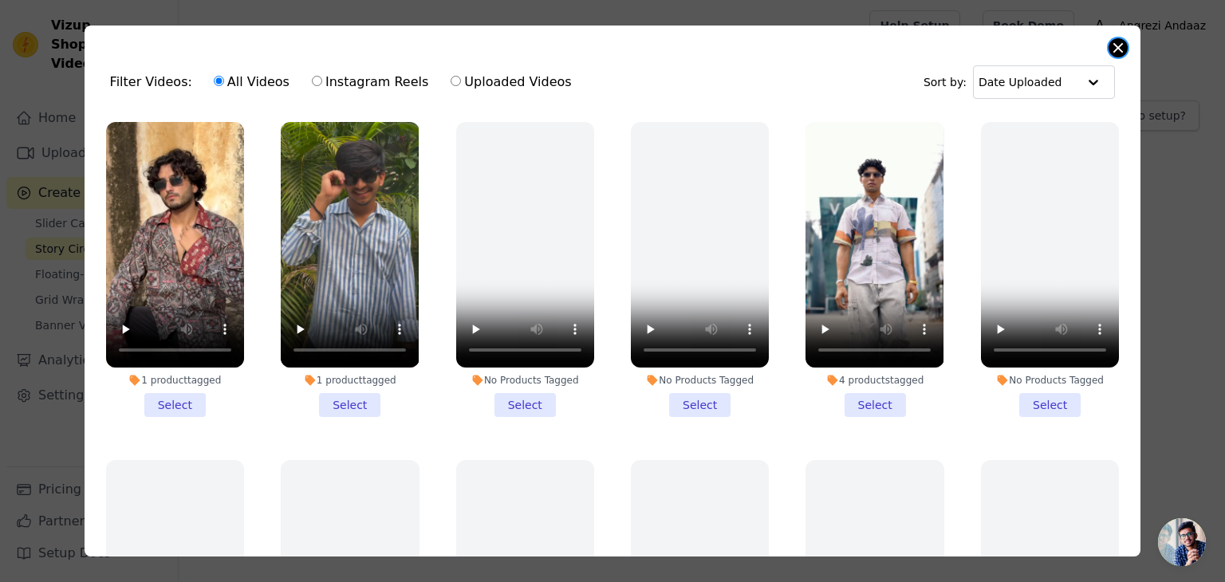
click at [1120, 48] on button "Close modal" at bounding box center [1118, 47] width 19 height 19
